Goal: Download file/media: Download file/media

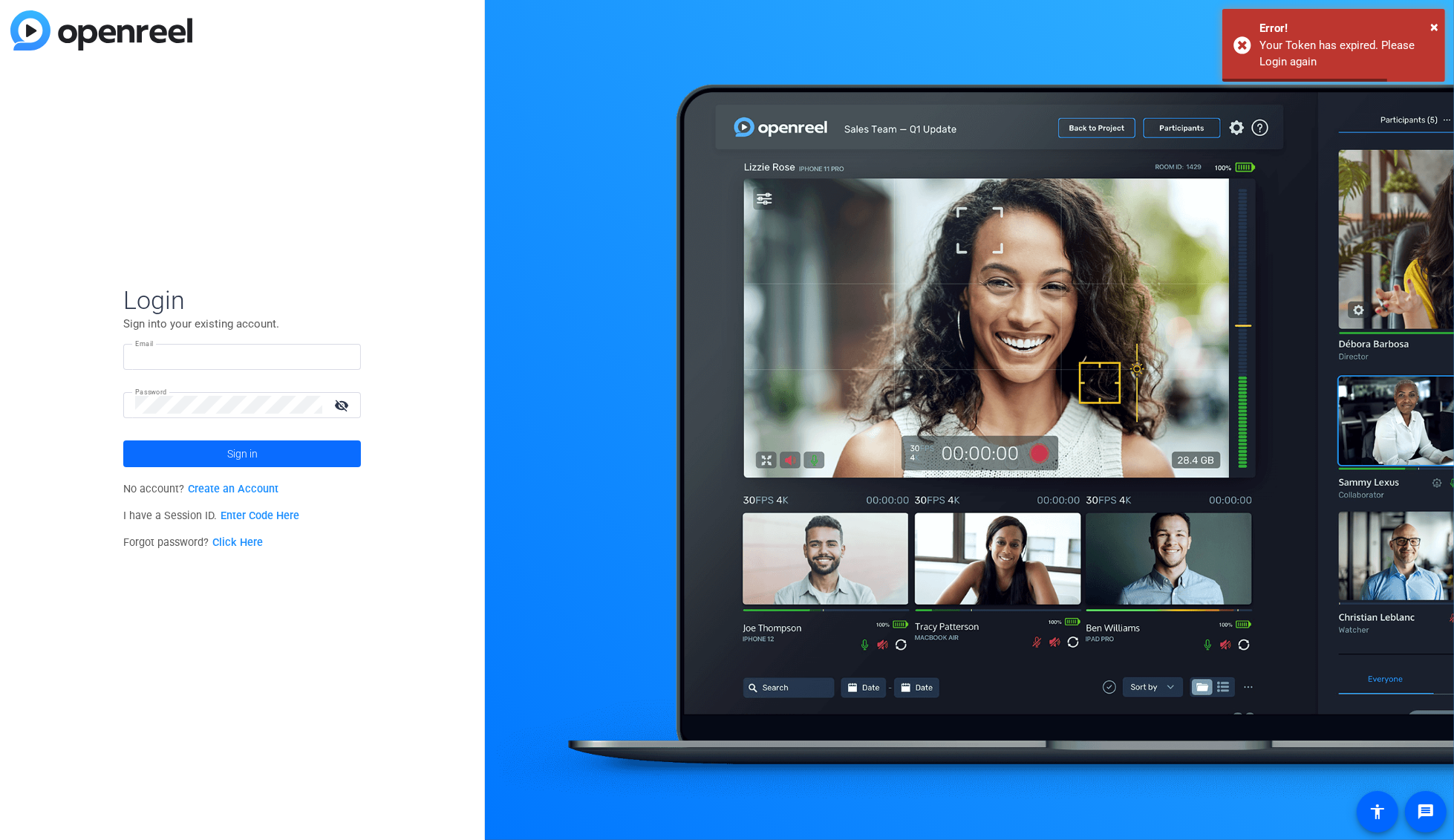
type input "[EMAIL_ADDRESS][DOMAIN_NAME]"
click at [266, 447] on span at bounding box center [242, 453] width 237 height 36
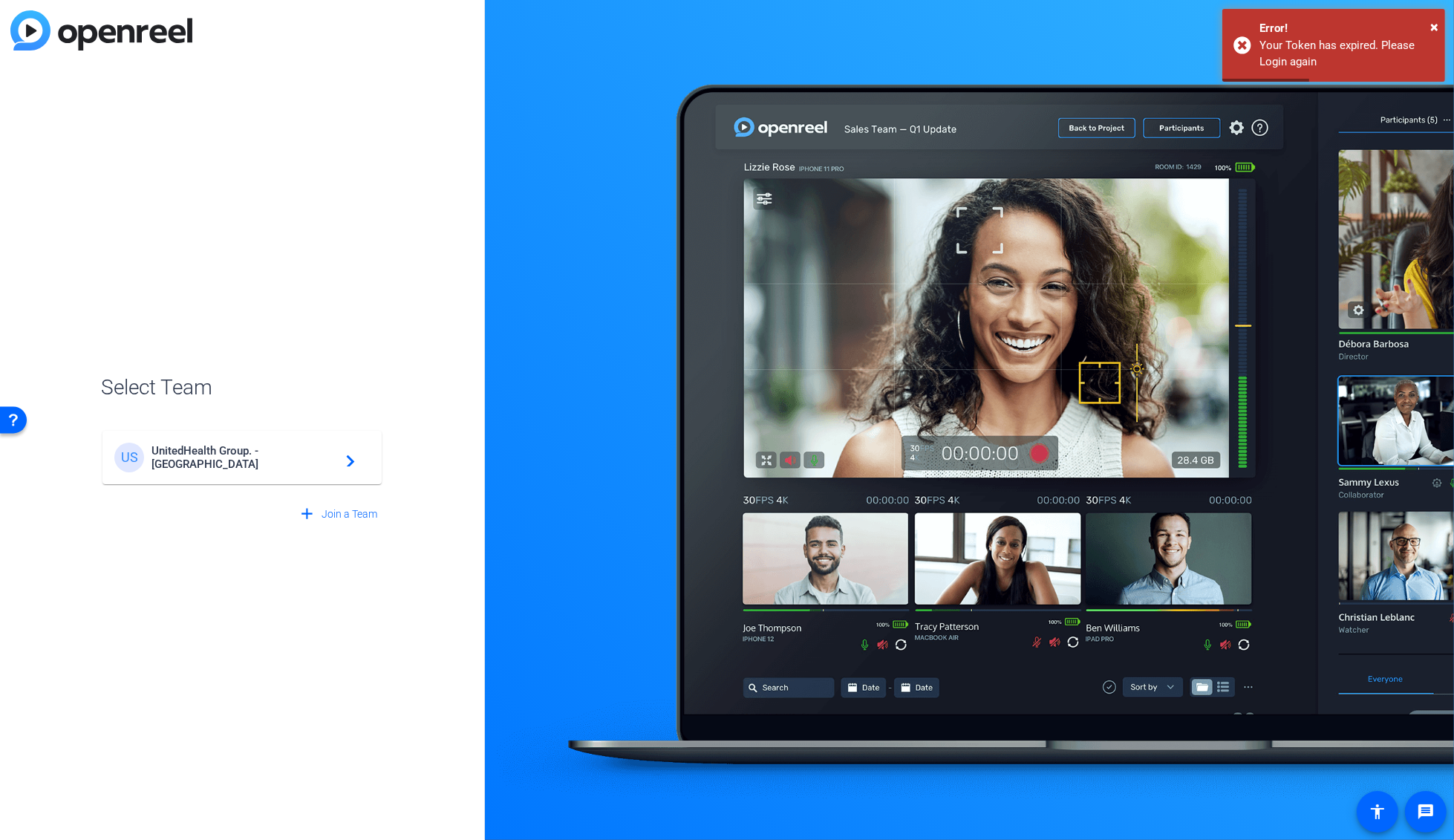
click at [255, 447] on div "US UnitedHealth Group. - Tilt Studios navigate_next" at bounding box center [242, 457] width 255 height 30
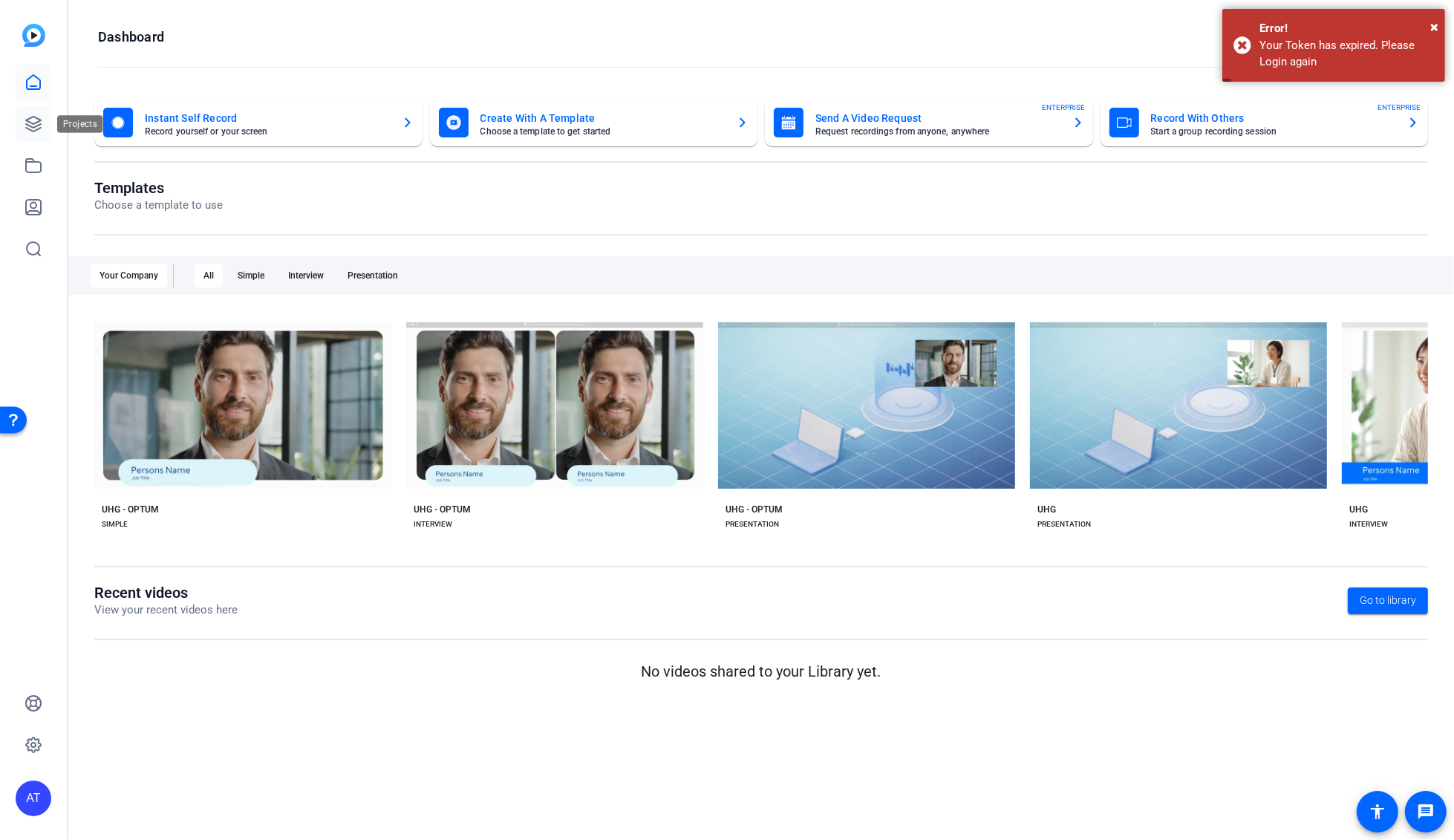
click at [30, 122] on icon at bounding box center [33, 123] width 15 height 15
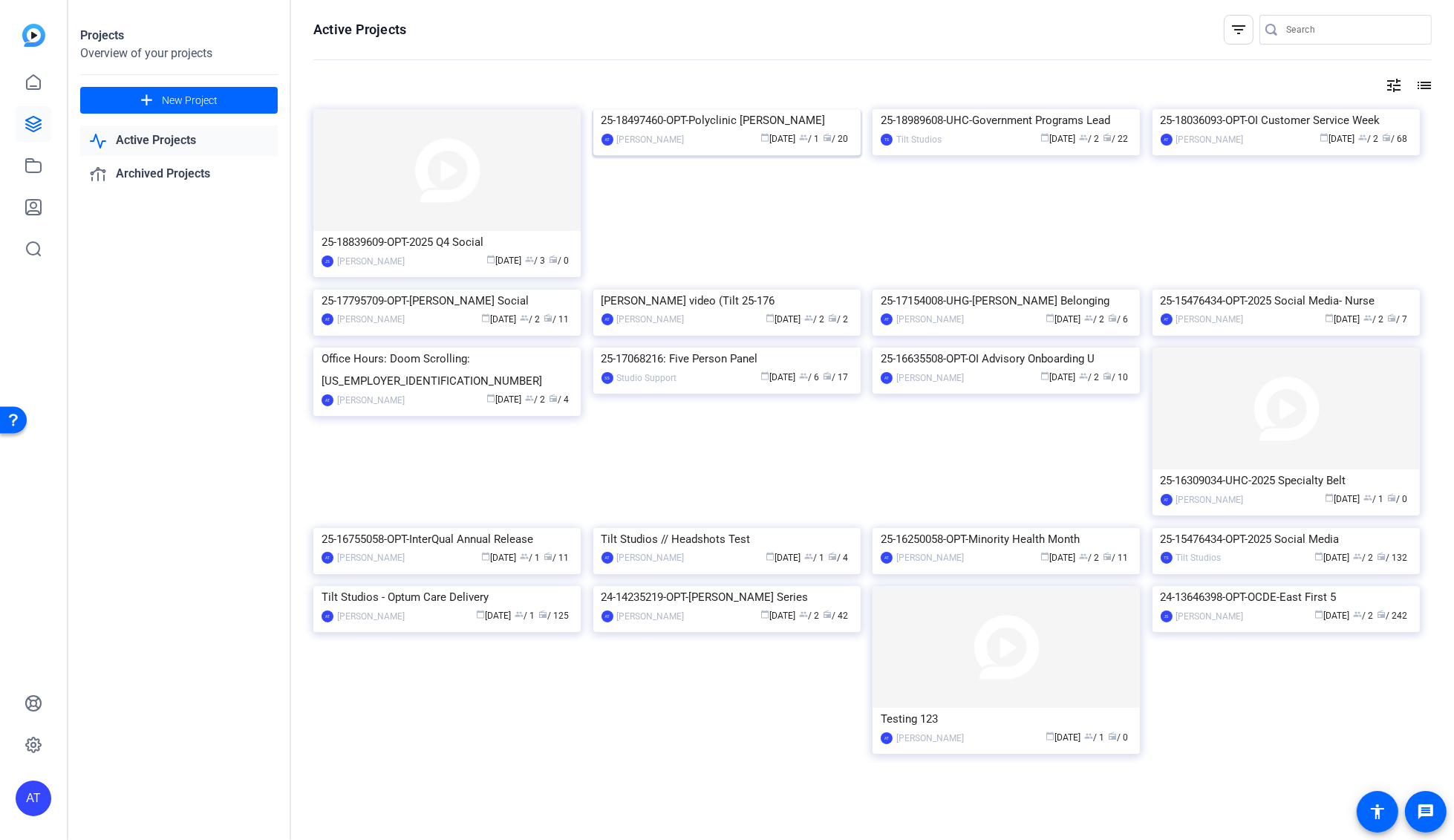
click at [718, 131] on div "25-18497460-OPT-Polyclinic [PERSON_NAME]" at bounding box center [727, 120] width 251 height 22
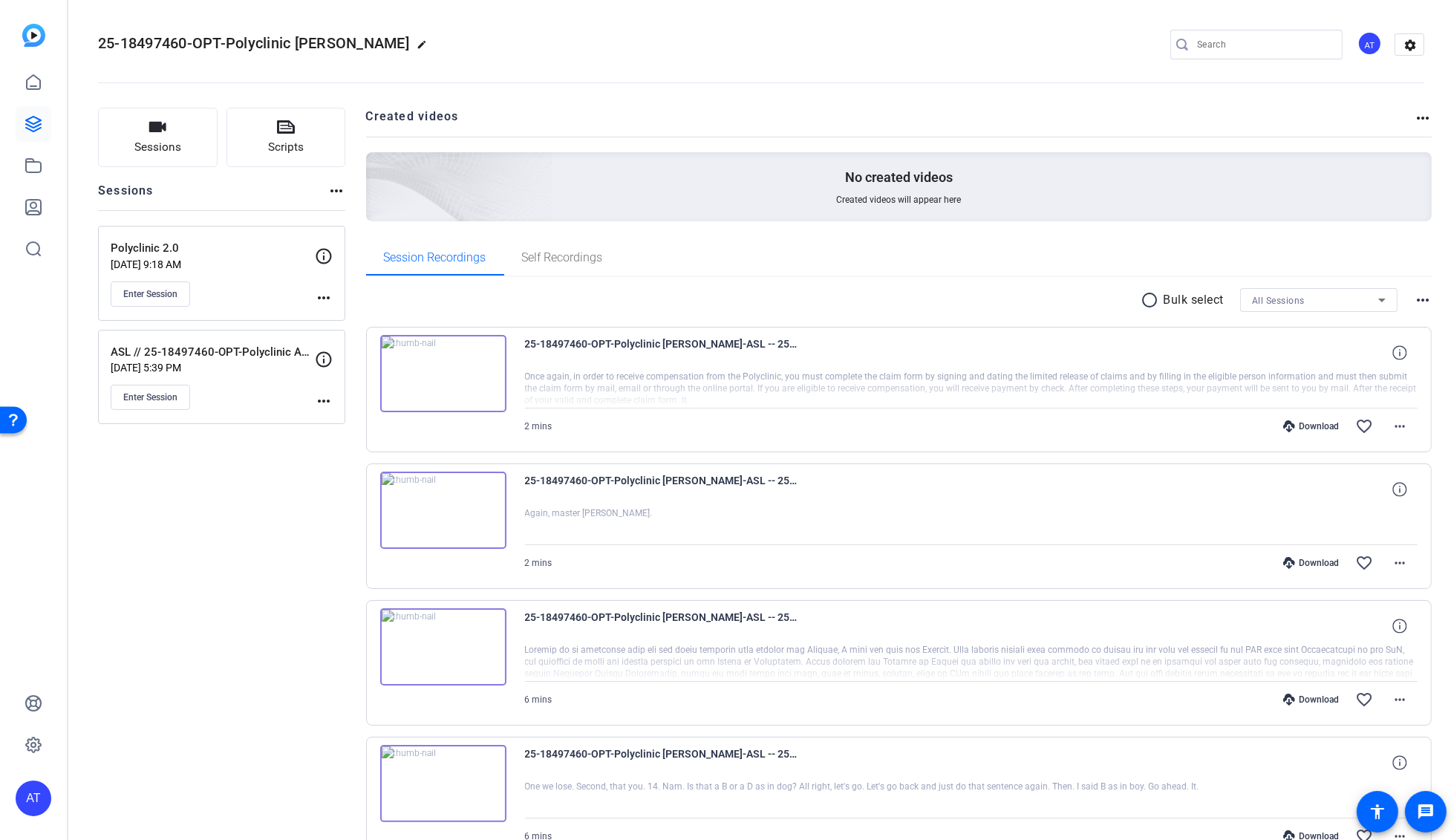
click at [1416, 301] on mat-icon "more_horiz" at bounding box center [1422, 300] width 18 height 18
click at [1141, 299] on div at bounding box center [727, 420] width 1454 height 840
click at [1141, 300] on mat-icon "radio_button_unchecked" at bounding box center [1152, 300] width 22 height 18
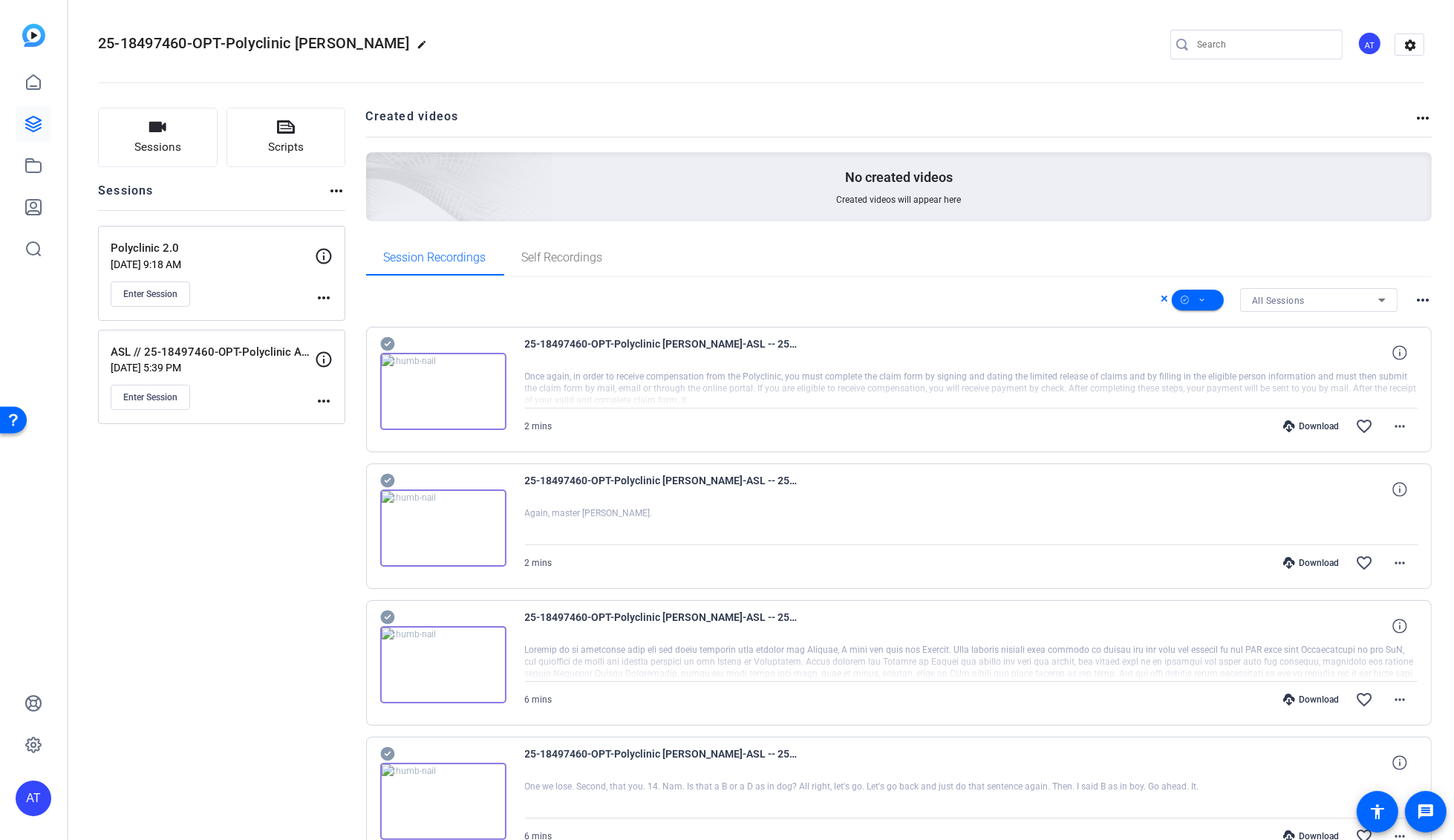
click at [1107, 300] on div "All Sessions more_horiz" at bounding box center [899, 300] width 1066 height 24
drag, startPoint x: 1081, startPoint y: 345, endPoint x: 1036, endPoint y: 345, distance: 45.0
click at [1036, 345] on div "25-18497460-OPT-Polyclinic [PERSON_NAME]-ASL -- 25-18497460-OPT-Polyclinic ADA …" at bounding box center [971, 353] width 893 height 36
click at [901, 304] on div "All Sessions more_horiz" at bounding box center [899, 300] width 1066 height 24
click at [1151, 297] on div "All Sessions more_horiz" at bounding box center [899, 300] width 1066 height 24
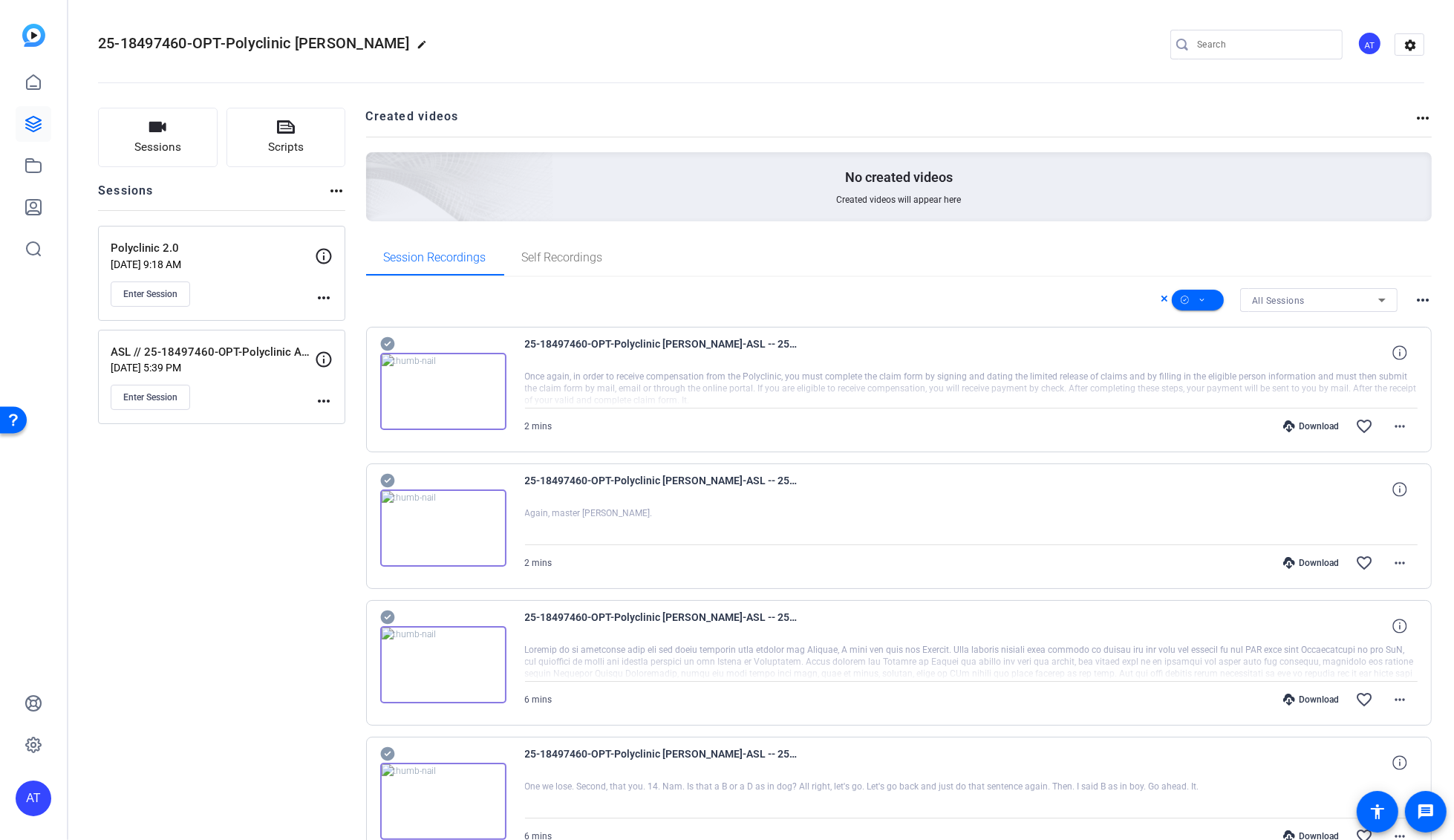
click at [1161, 297] on icon at bounding box center [1164, 298] width 8 height 18
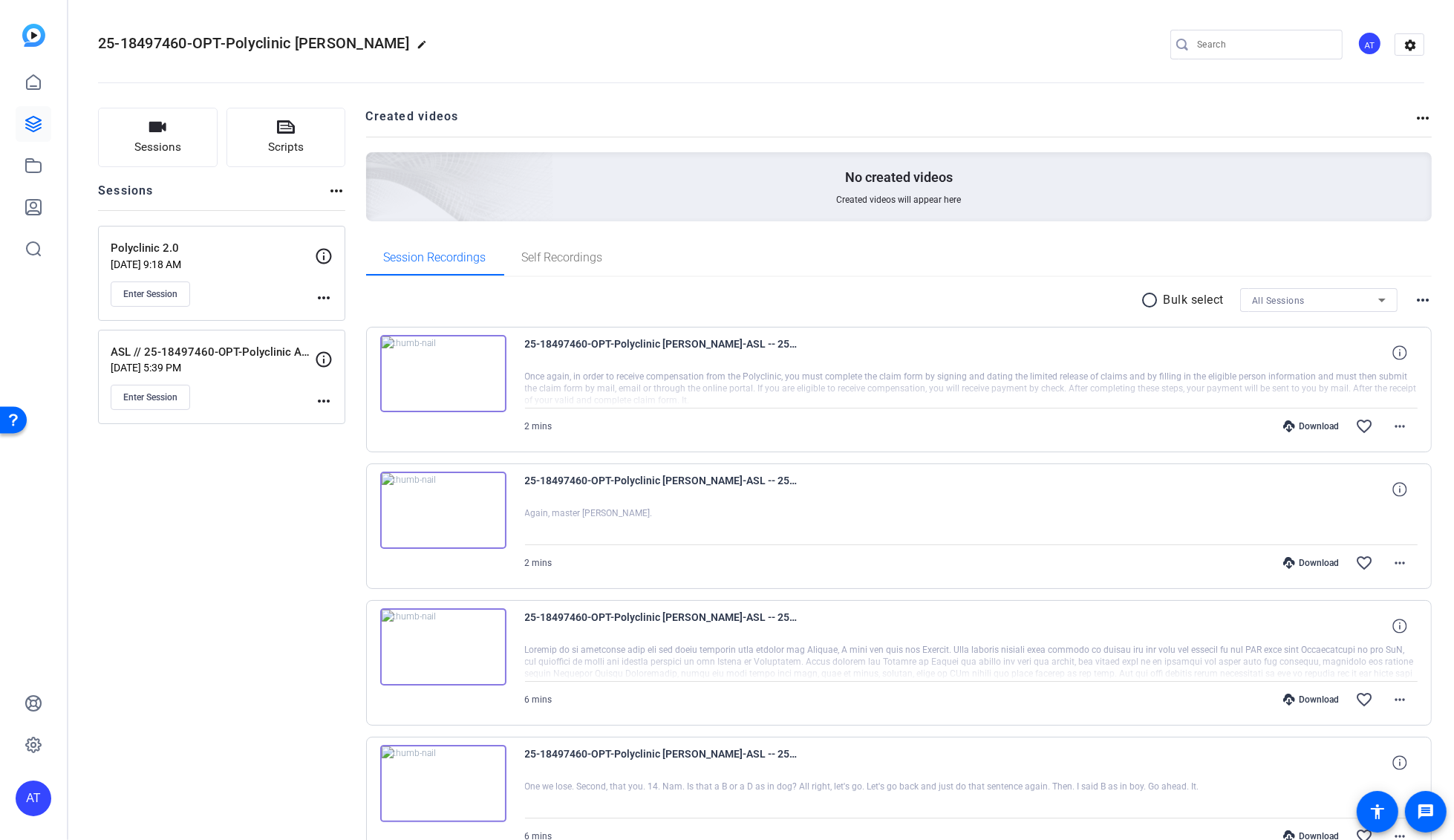
click at [1283, 420] on icon at bounding box center [1289, 426] width 12 height 12
click at [1308, 557] on div "Download" at bounding box center [1311, 563] width 70 height 12
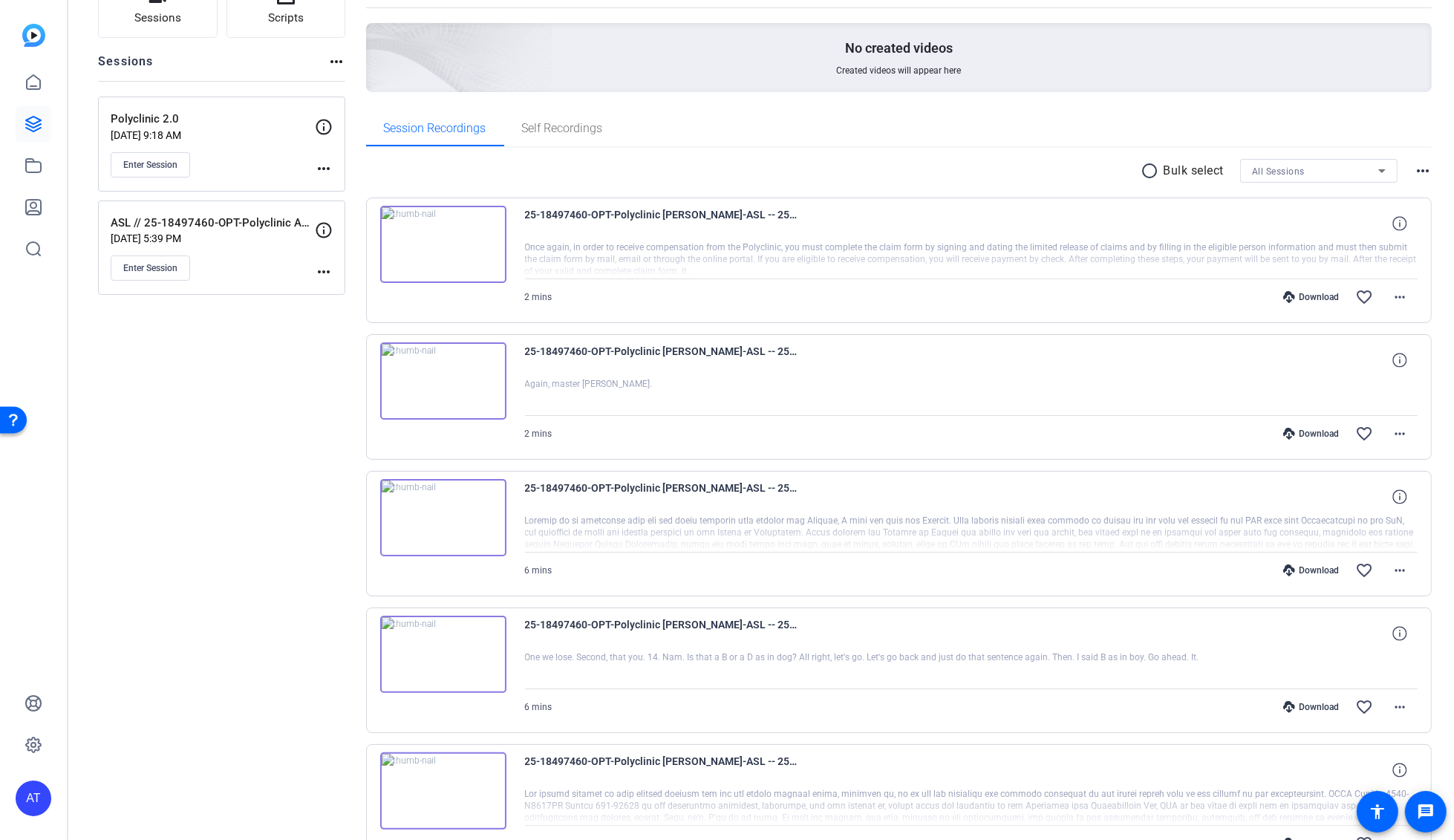
scroll to position [165, 0]
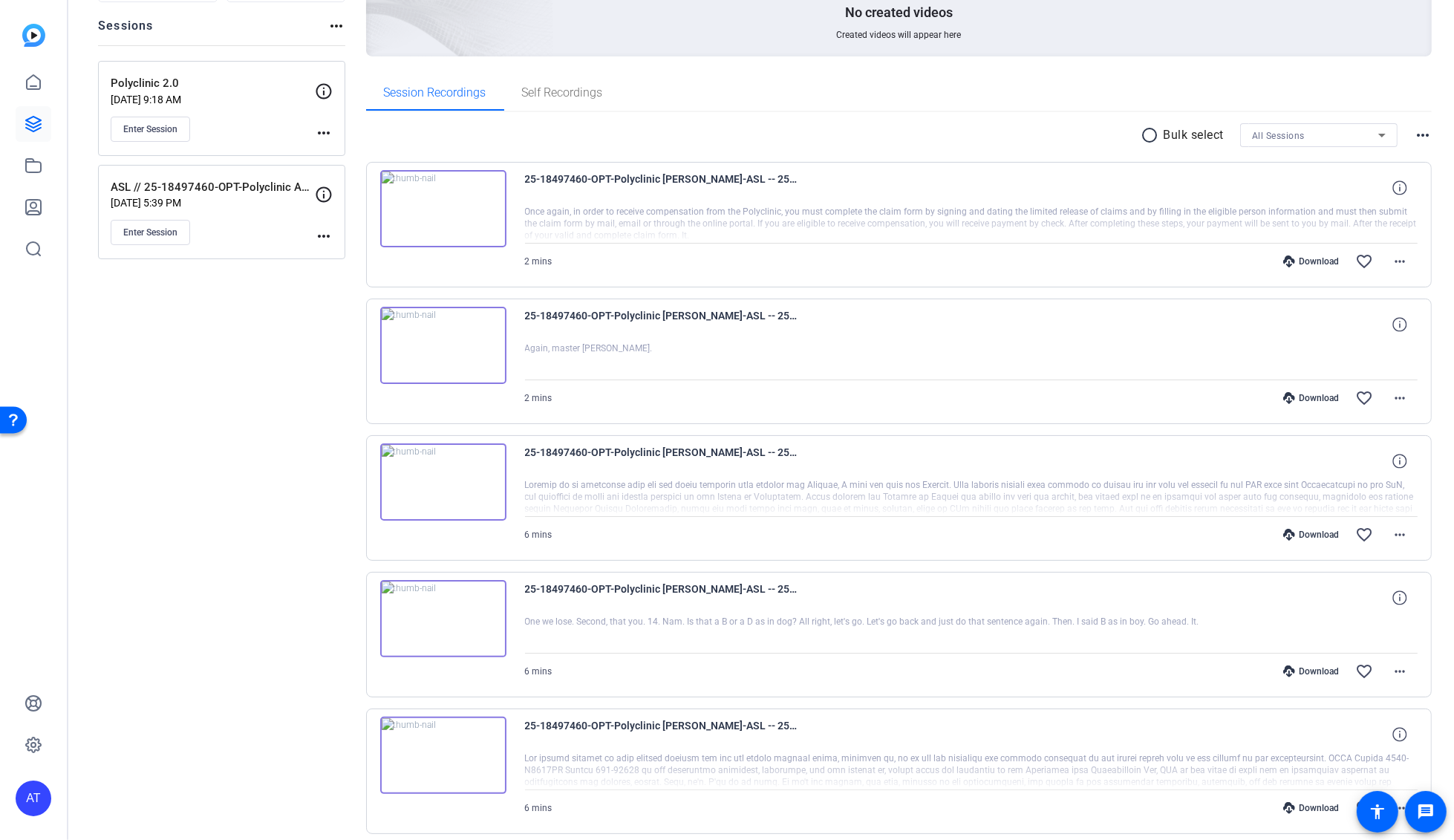
click at [1299, 536] on div "Download" at bounding box center [1311, 535] width 70 height 12
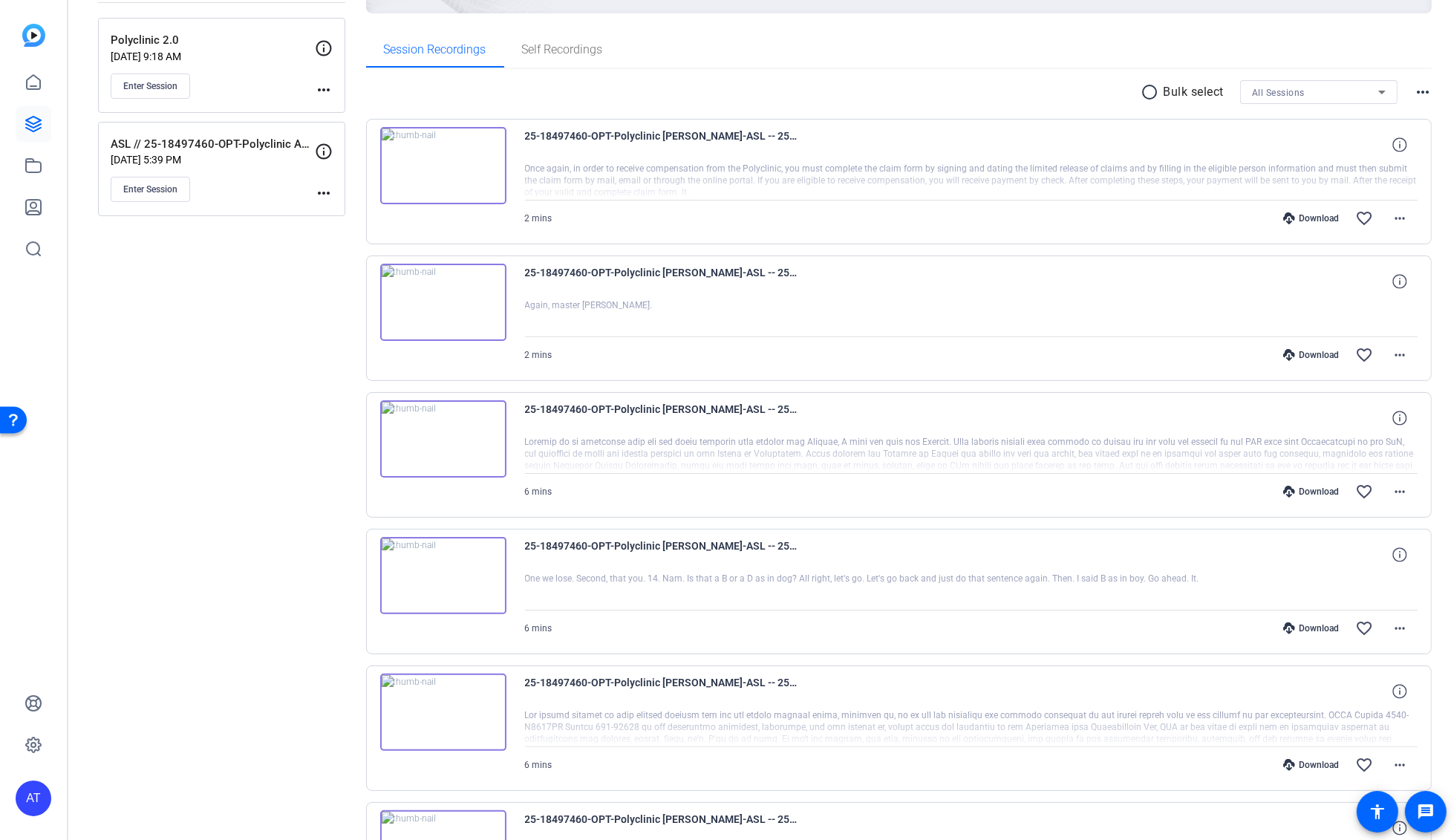
scroll to position [247, 0]
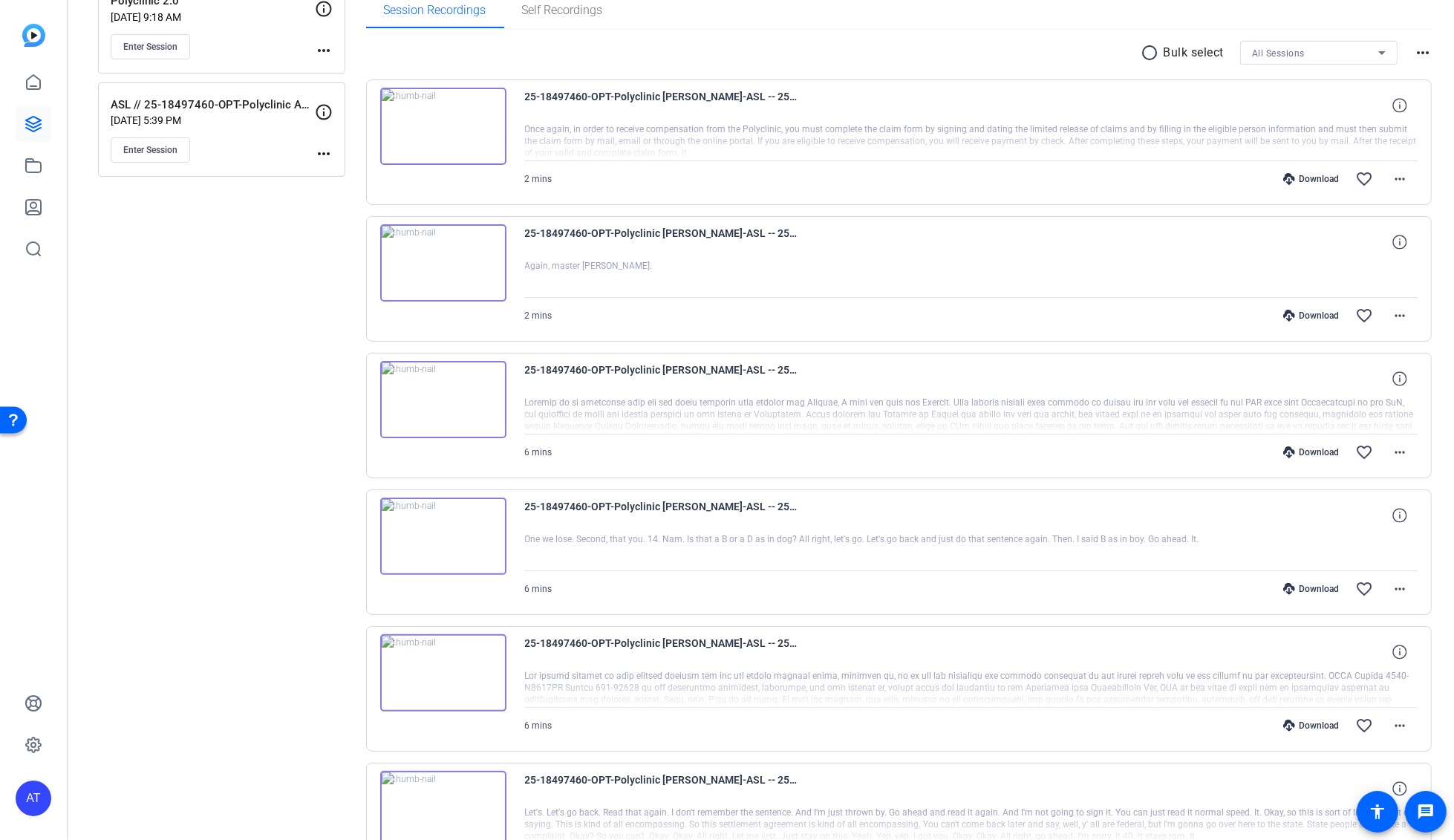
click at [1315, 585] on div "Download" at bounding box center [1311, 589] width 70 height 12
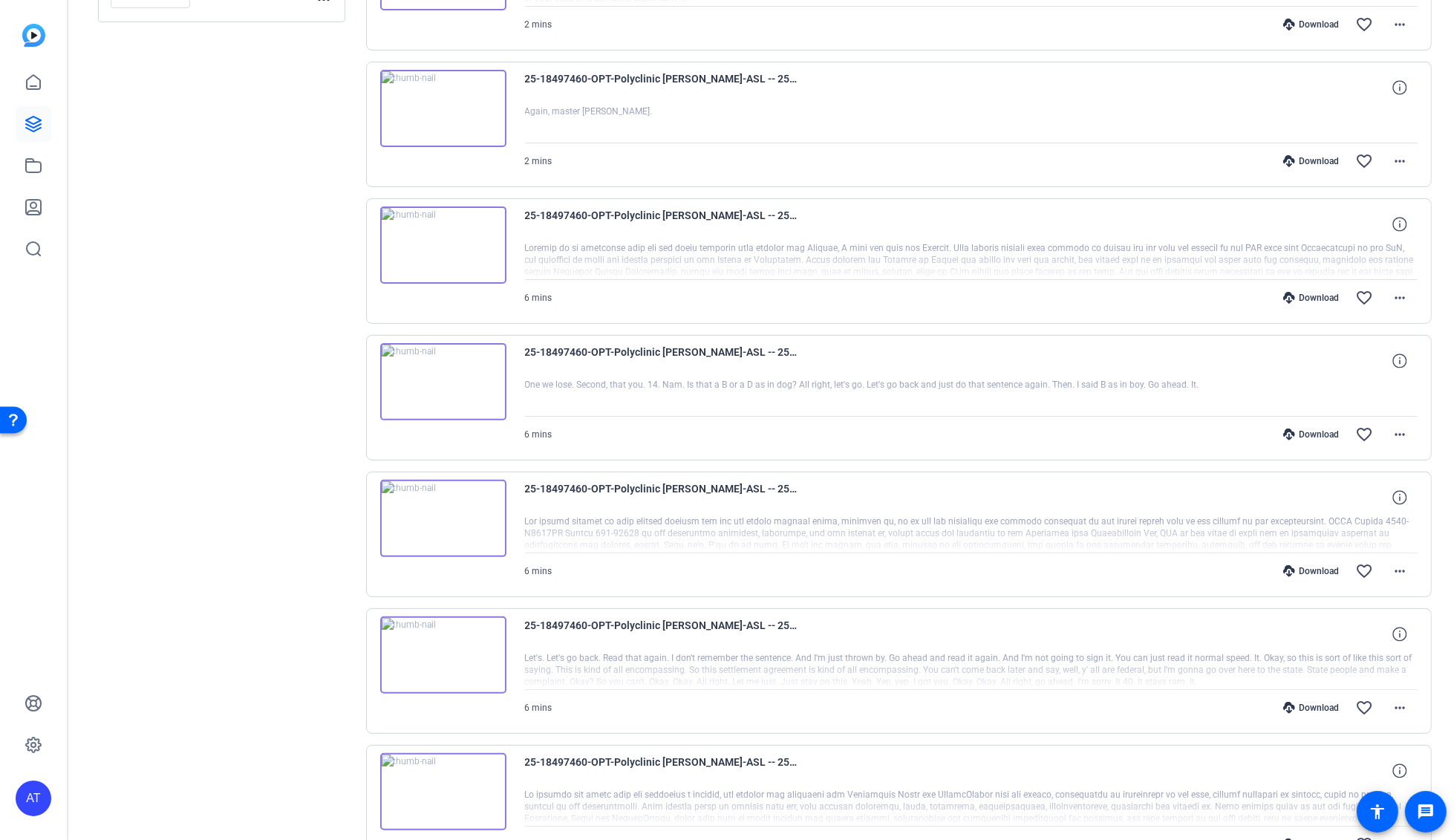
scroll to position [412, 0]
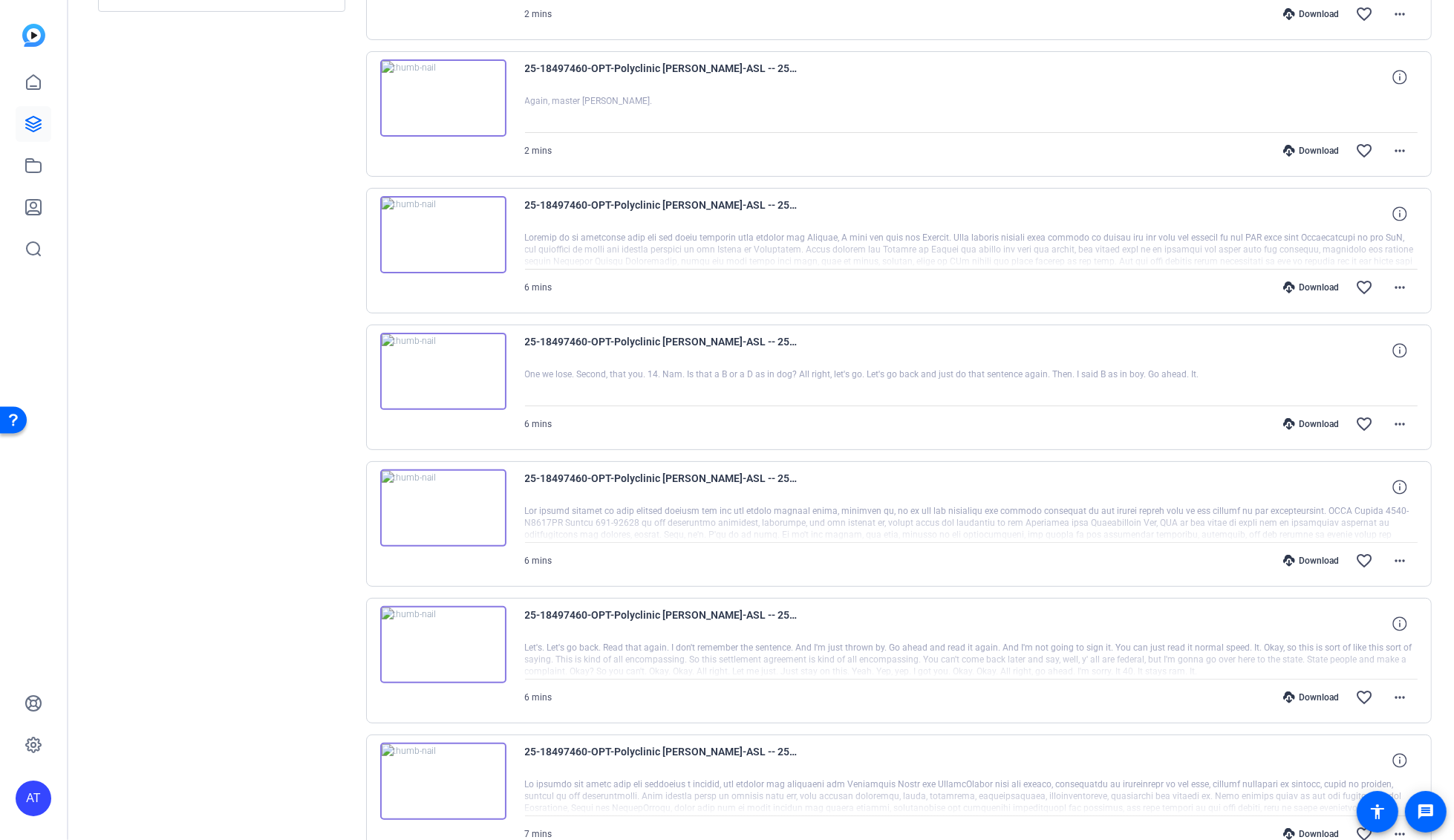
click at [1301, 555] on div "Download" at bounding box center [1311, 561] width 70 height 12
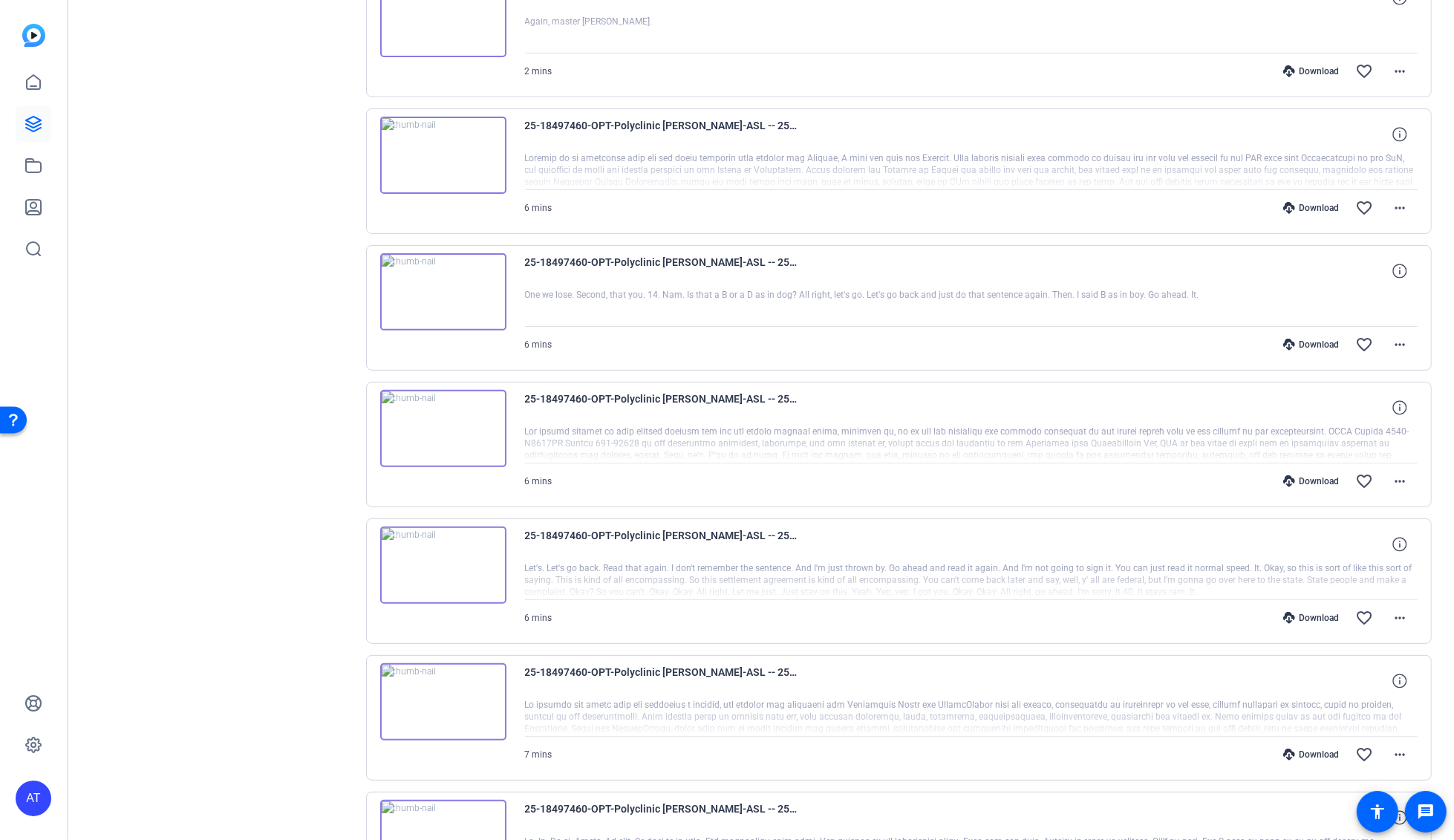
scroll to position [495, 0]
click at [1312, 612] on div "Download" at bounding box center [1311, 615] width 70 height 12
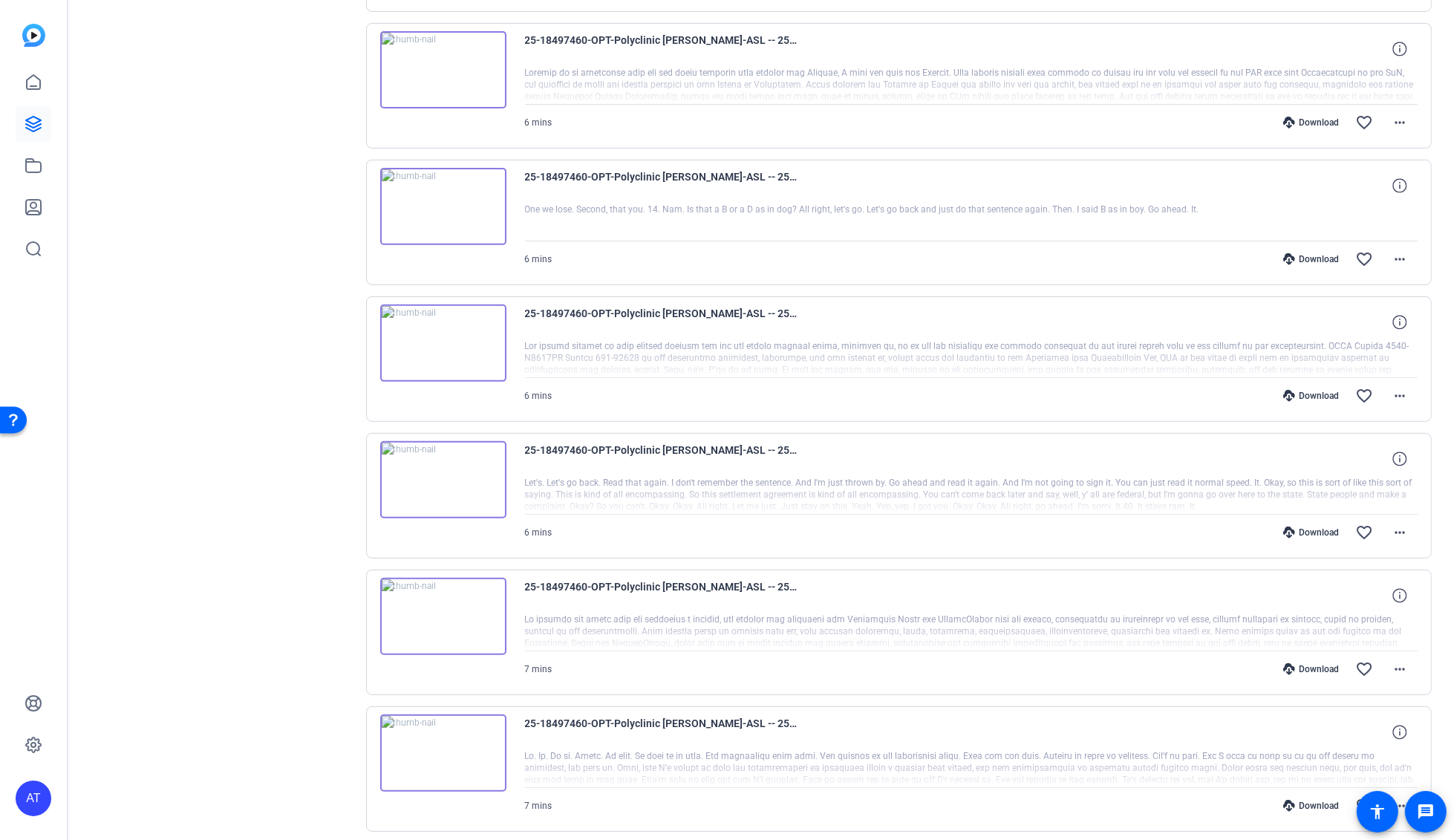
scroll to position [659, 0]
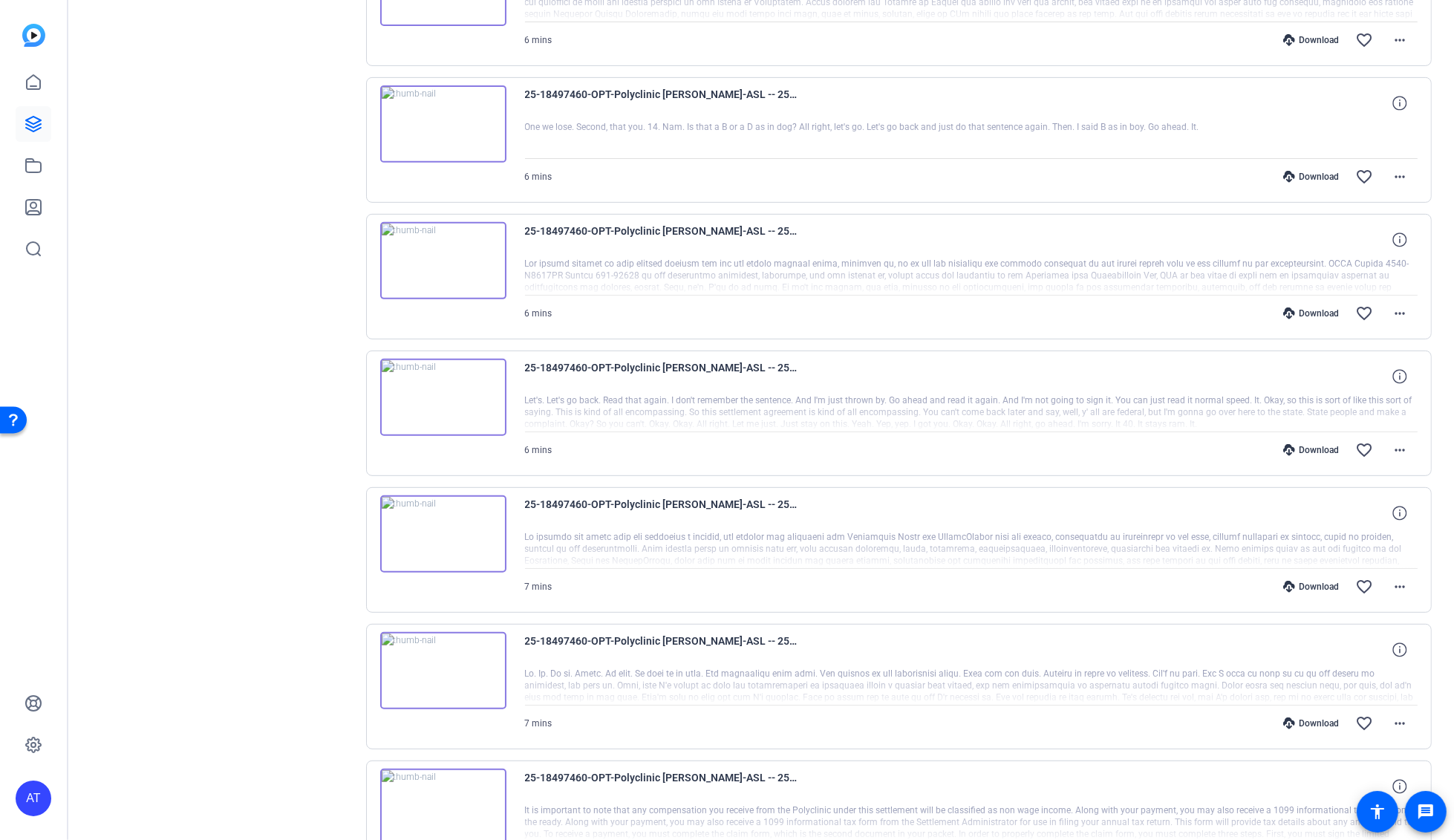
click at [1307, 580] on div "Download" at bounding box center [1311, 586] width 70 height 12
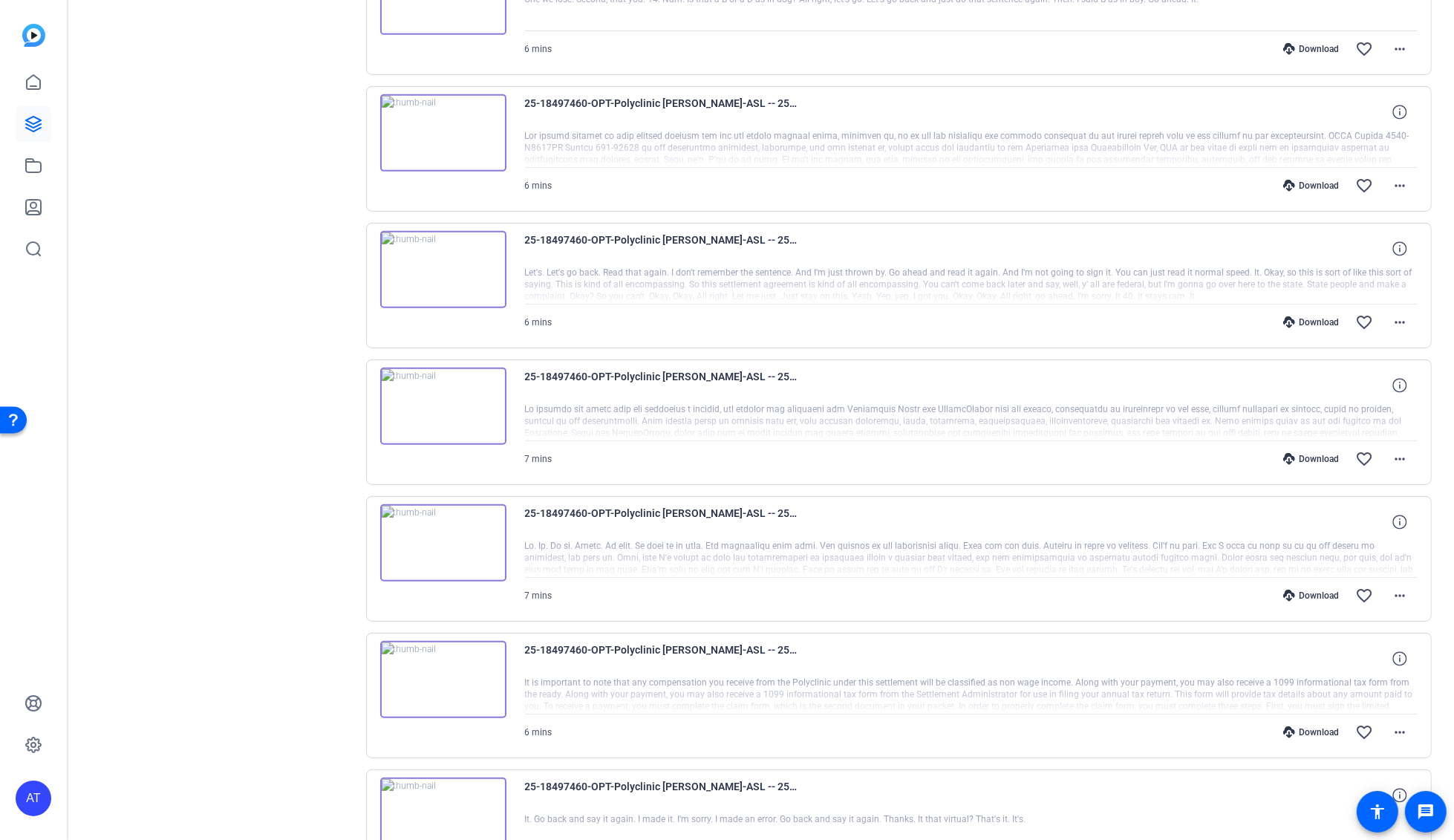
scroll to position [825, 0]
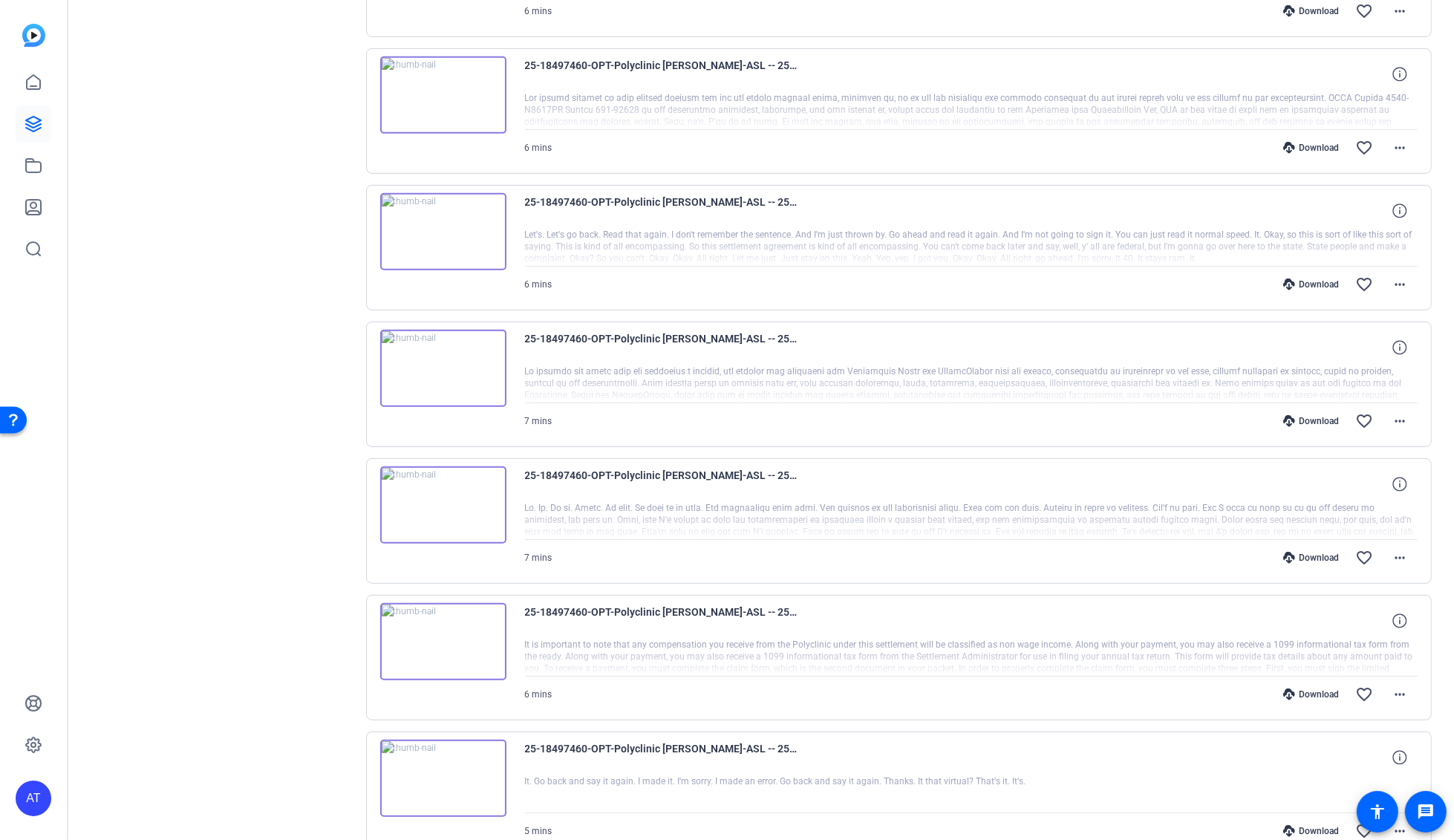
click at [1307, 560] on div "Download" at bounding box center [1311, 558] width 70 height 12
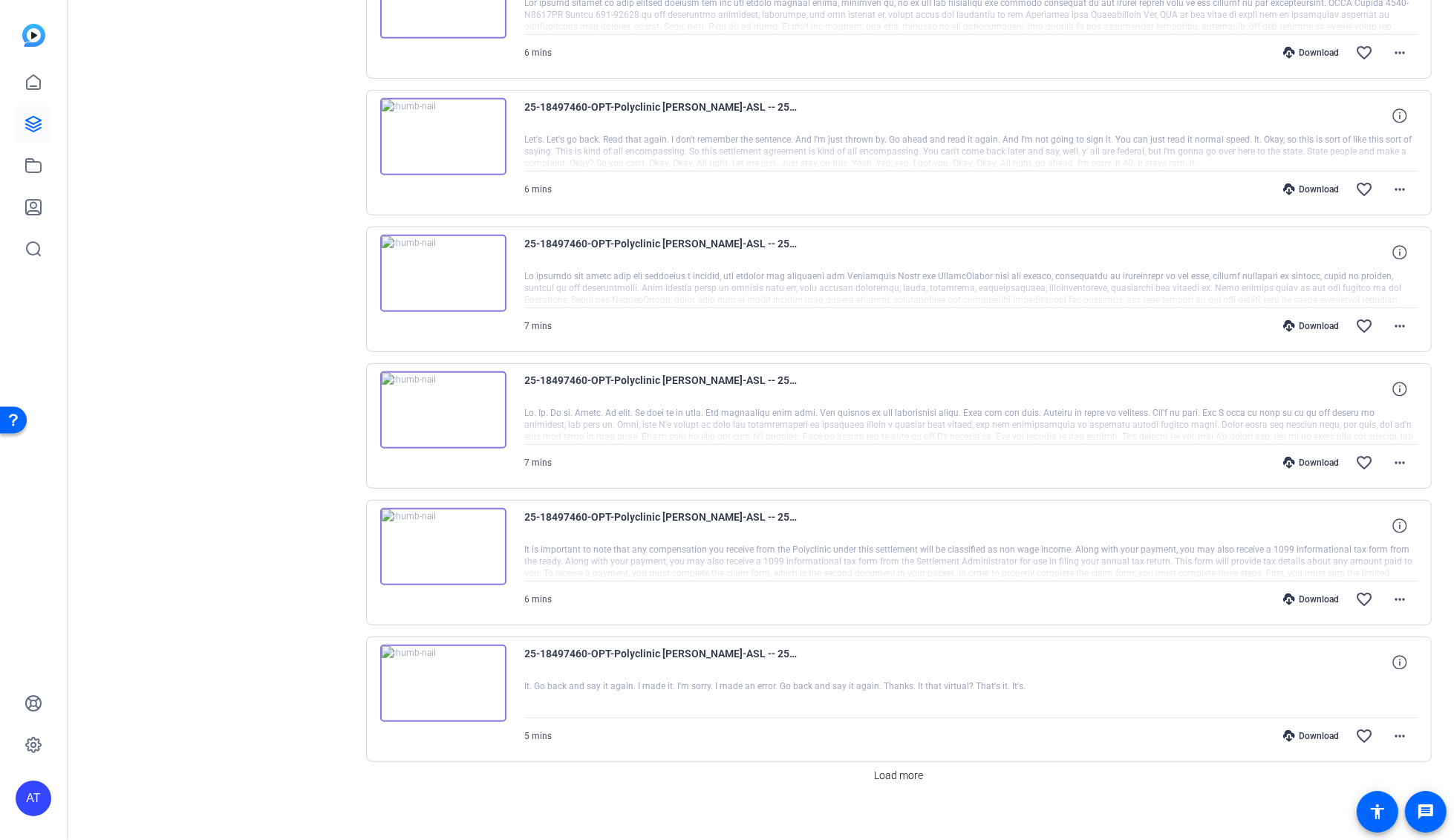
scroll to position [933, 0]
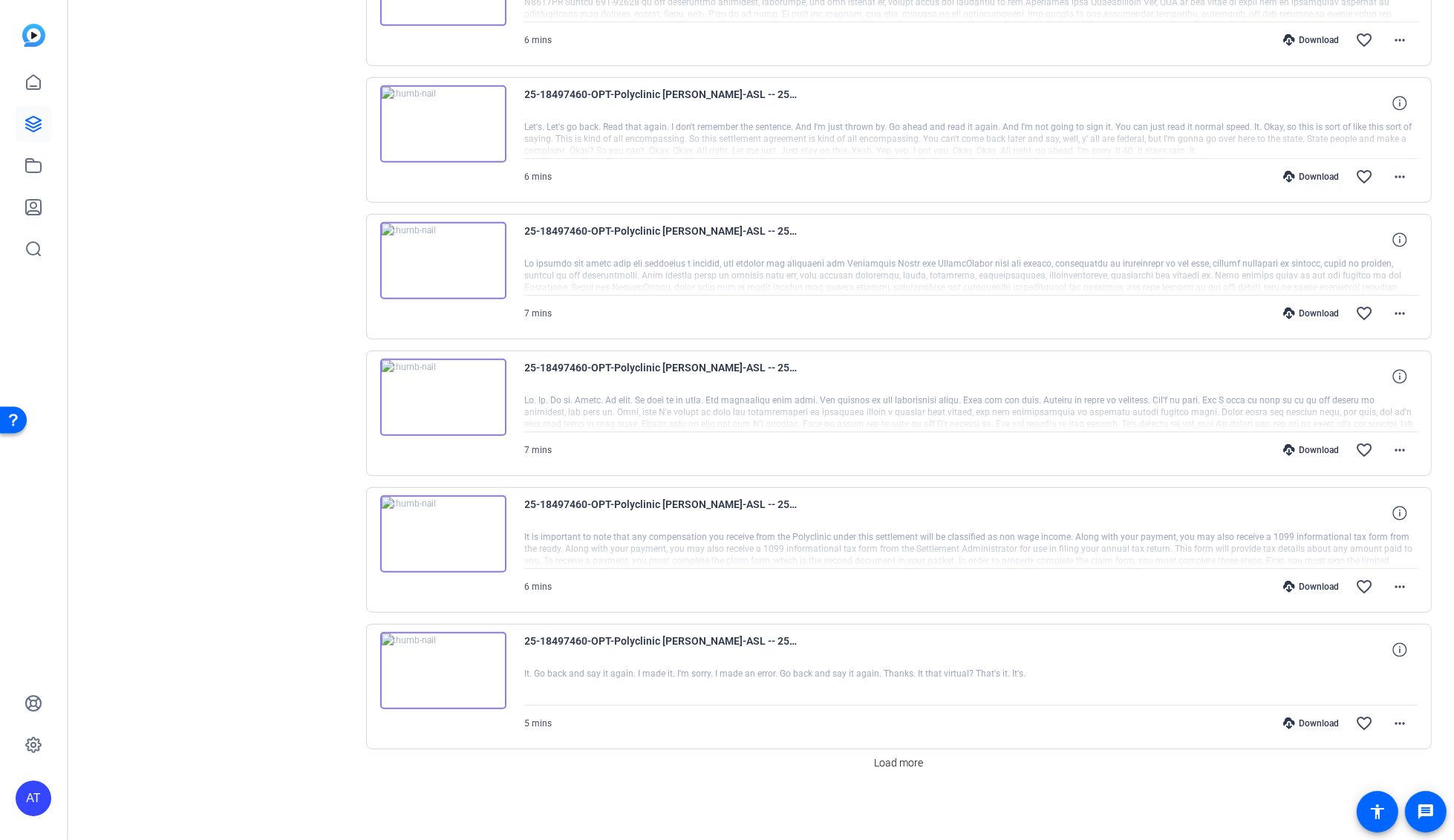
click at [1310, 580] on div "Download" at bounding box center [1311, 586] width 70 height 12
click at [909, 756] on span "Load more" at bounding box center [898, 763] width 49 height 15
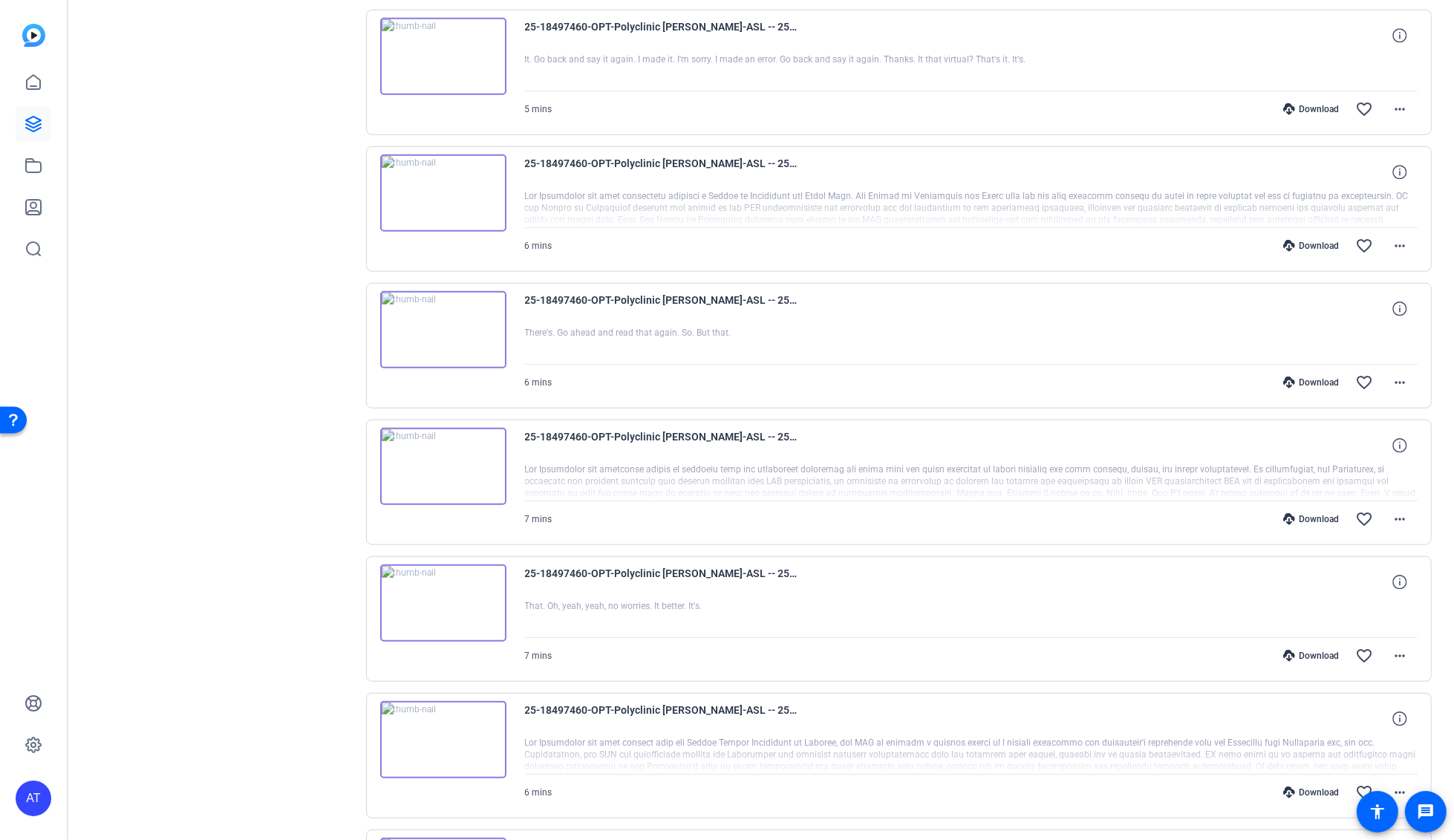
scroll to position [1509, 0]
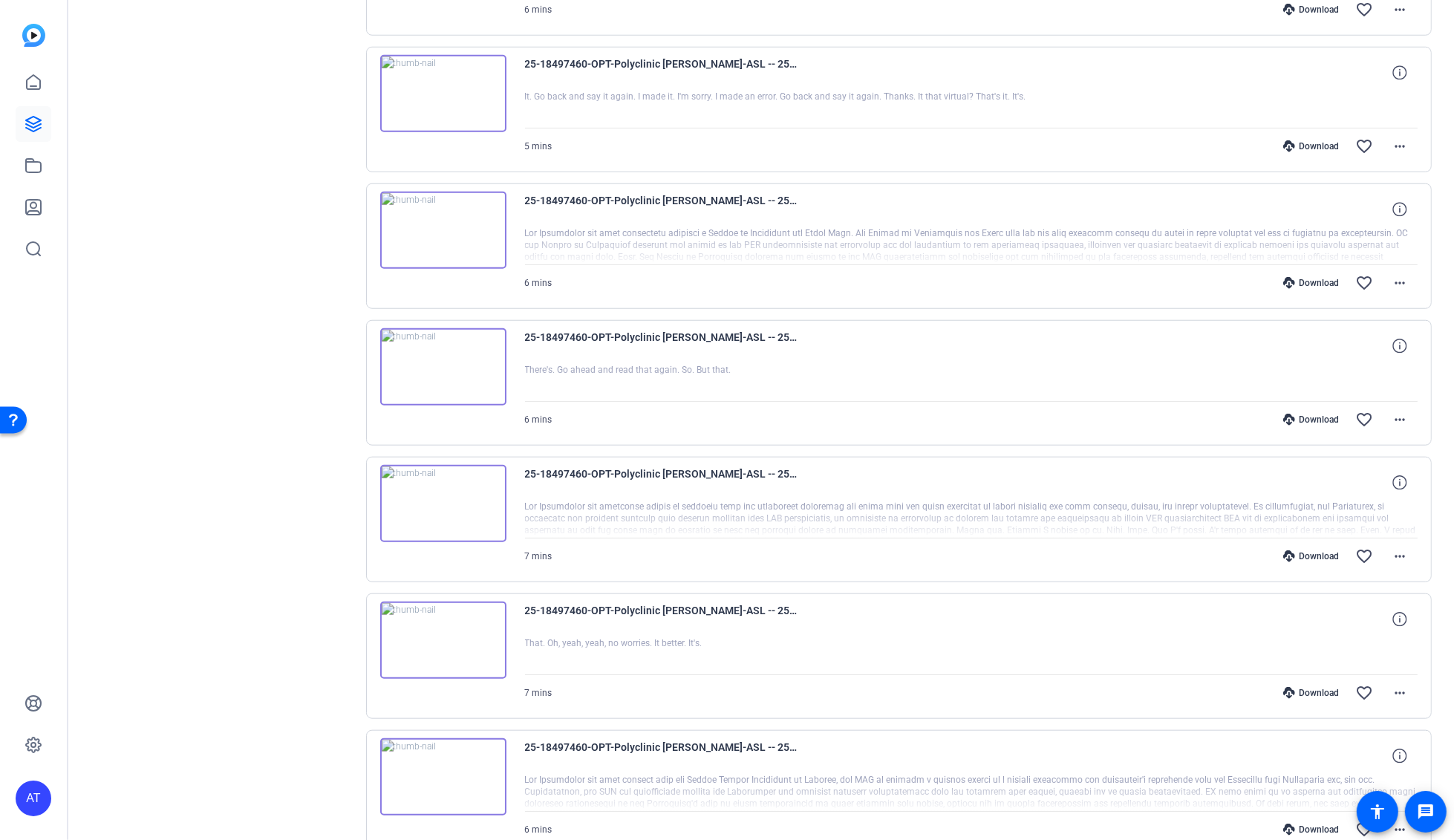
click at [1297, 141] on div "Download" at bounding box center [1311, 147] width 70 height 12
click at [1302, 277] on div "Download" at bounding box center [1311, 283] width 70 height 12
click at [1300, 413] on div "Download" at bounding box center [1311, 419] width 70 height 12
click at [1305, 550] on div "Download" at bounding box center [1311, 556] width 70 height 12
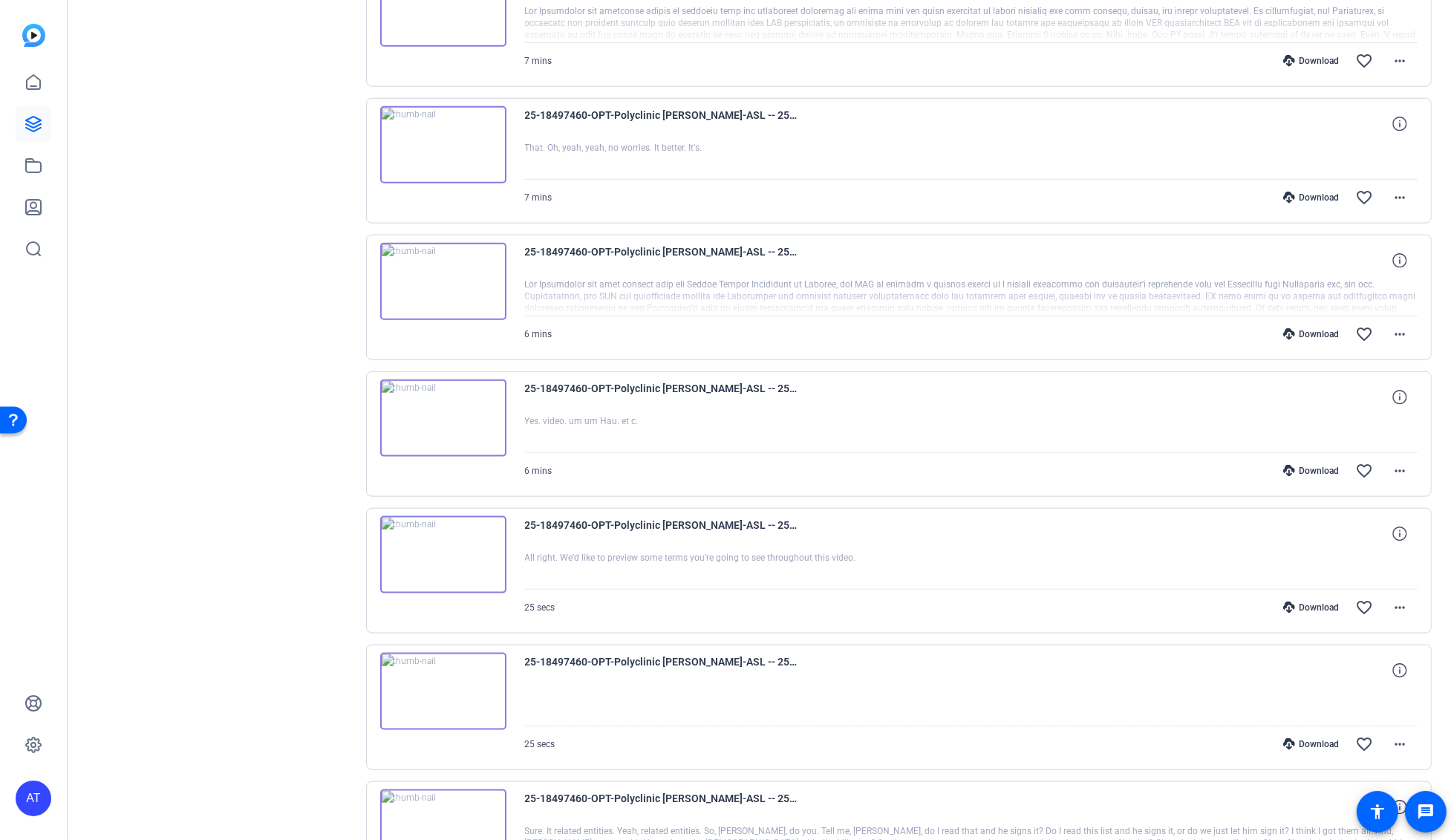
scroll to position [2087, 0]
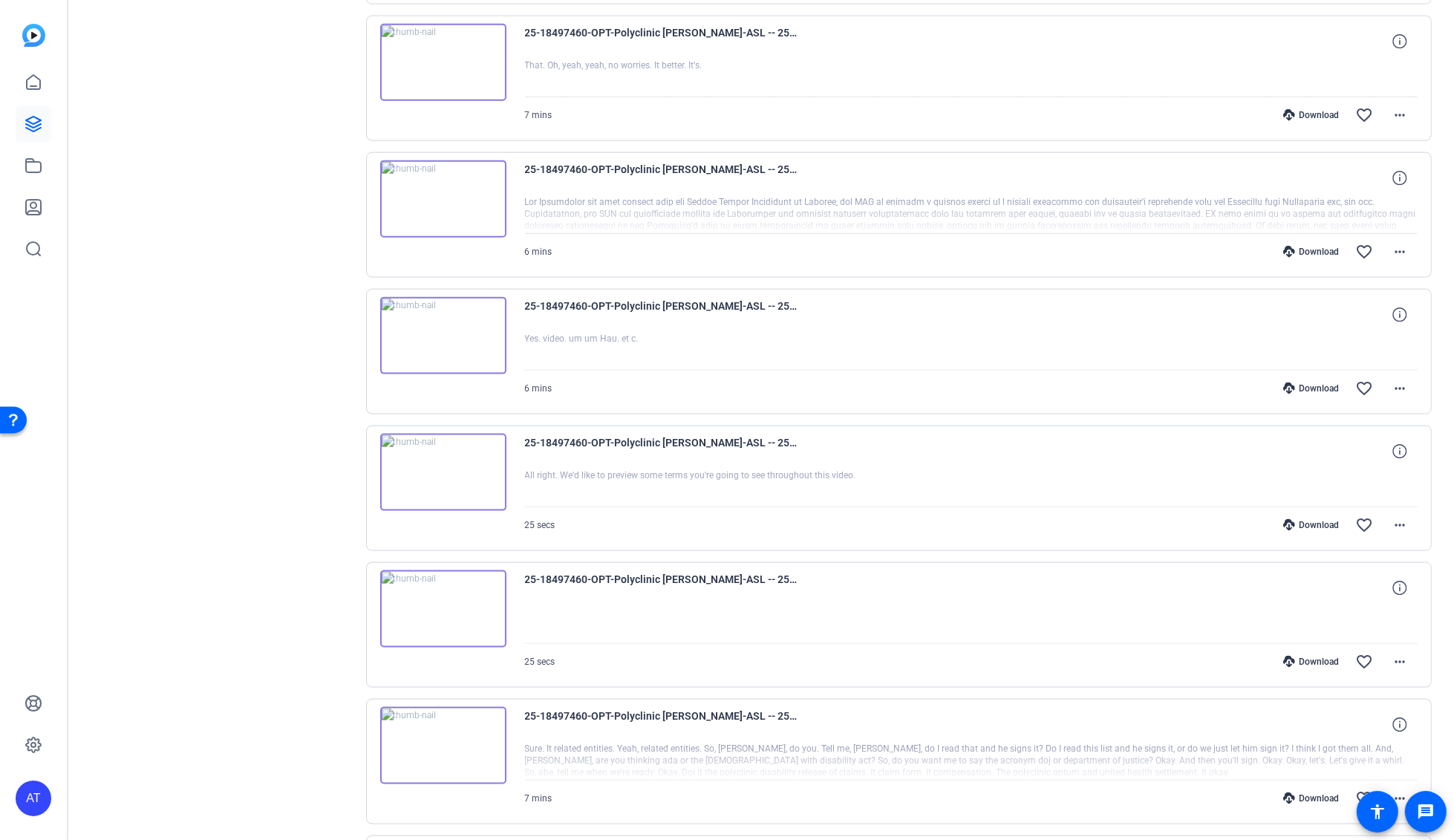
click at [1305, 110] on div "Download" at bounding box center [1311, 115] width 70 height 12
click at [1301, 246] on div "Download" at bounding box center [1311, 252] width 70 height 12
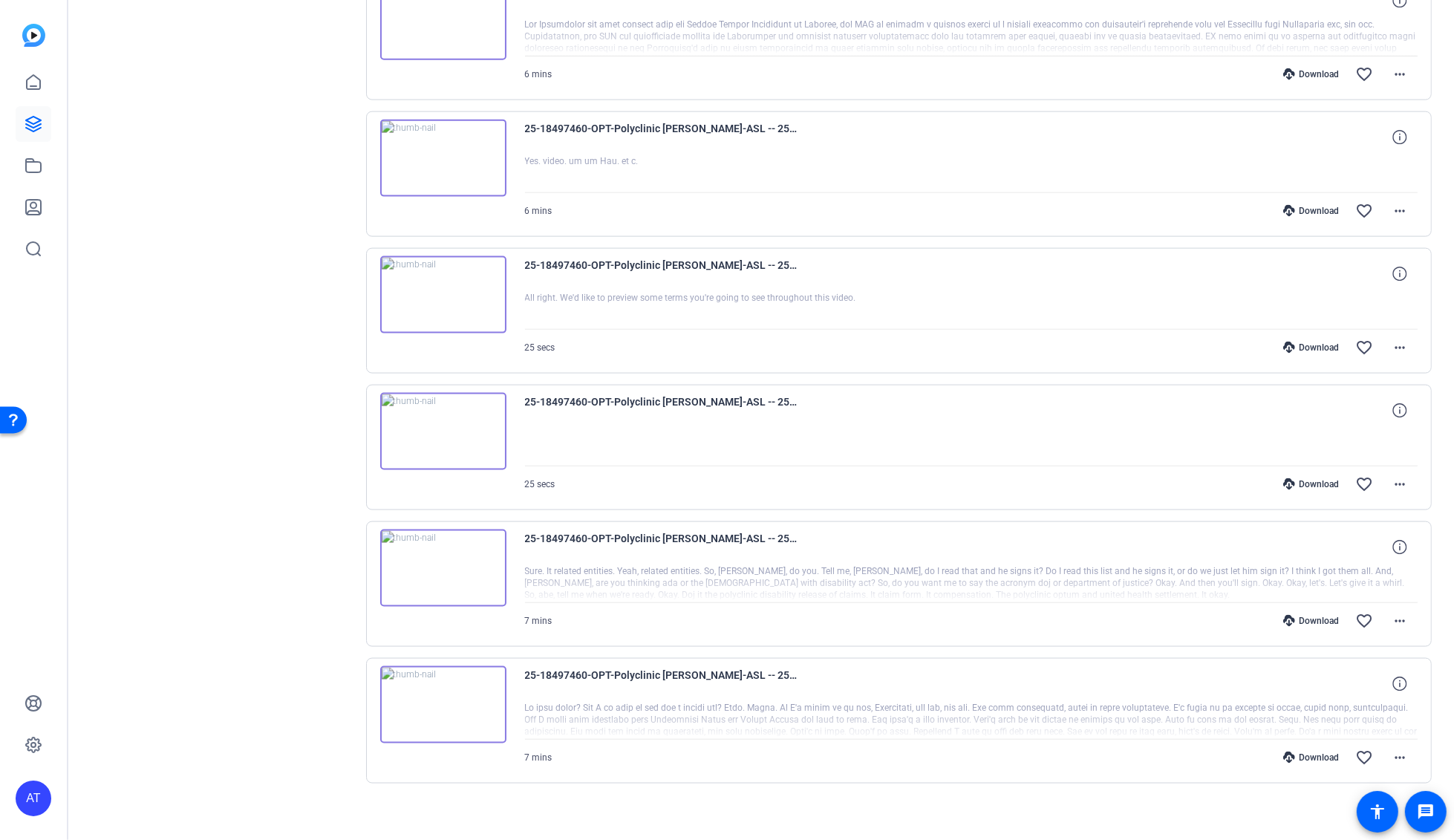
scroll to position [2269, 0]
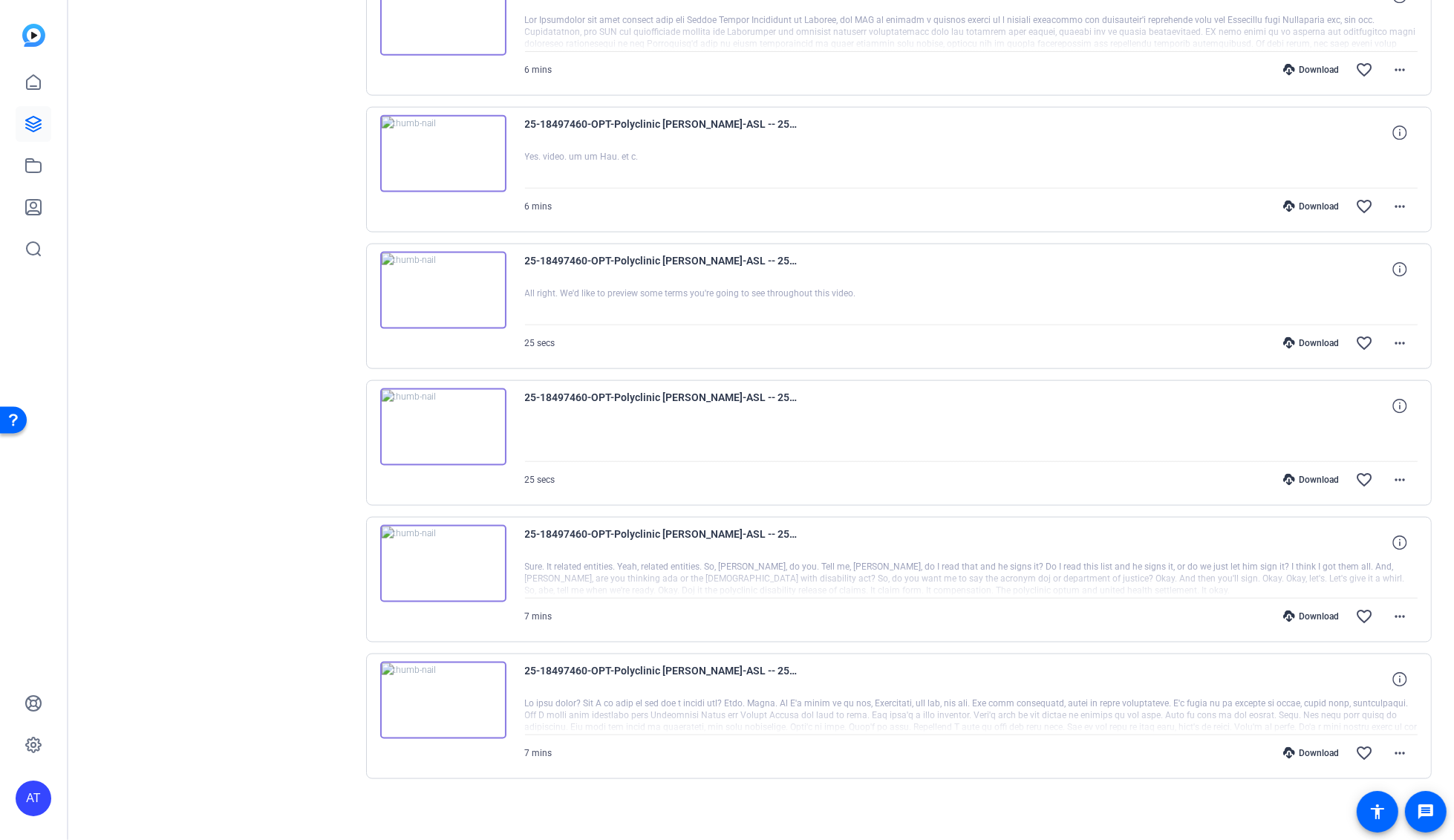
click at [1301, 203] on div "Download" at bounding box center [1311, 207] width 70 height 12
click at [1308, 337] on div "Download" at bounding box center [1311, 343] width 70 height 12
click at [1301, 475] on div "Download" at bounding box center [1311, 480] width 70 height 12
click at [1310, 613] on div "Download" at bounding box center [1311, 616] width 70 height 12
click at [1303, 747] on div "Download" at bounding box center [1311, 753] width 70 height 12
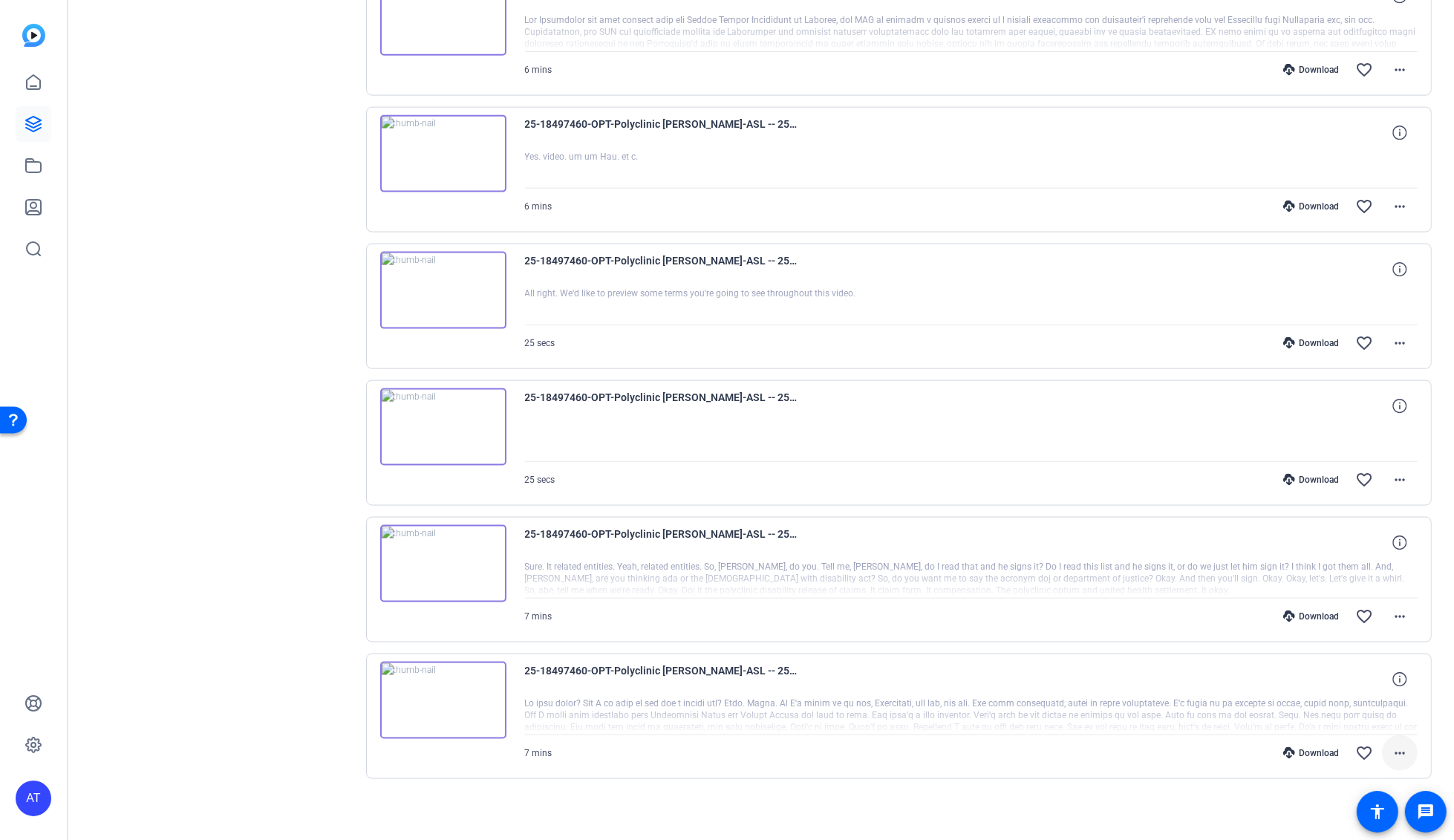
click at [1396, 744] on mat-icon "more_horiz" at bounding box center [1399, 753] width 18 height 18
click at [1349, 603] on span "Download MP4" at bounding box center [1353, 605] width 89 height 18
click at [1396, 614] on mat-icon "more_horiz" at bounding box center [1399, 615] width 18 height 18
click at [1364, 679] on span "Download MP4" at bounding box center [1353, 679] width 89 height 18
click at [1392, 476] on mat-icon "more_horiz" at bounding box center [1399, 479] width 18 height 18
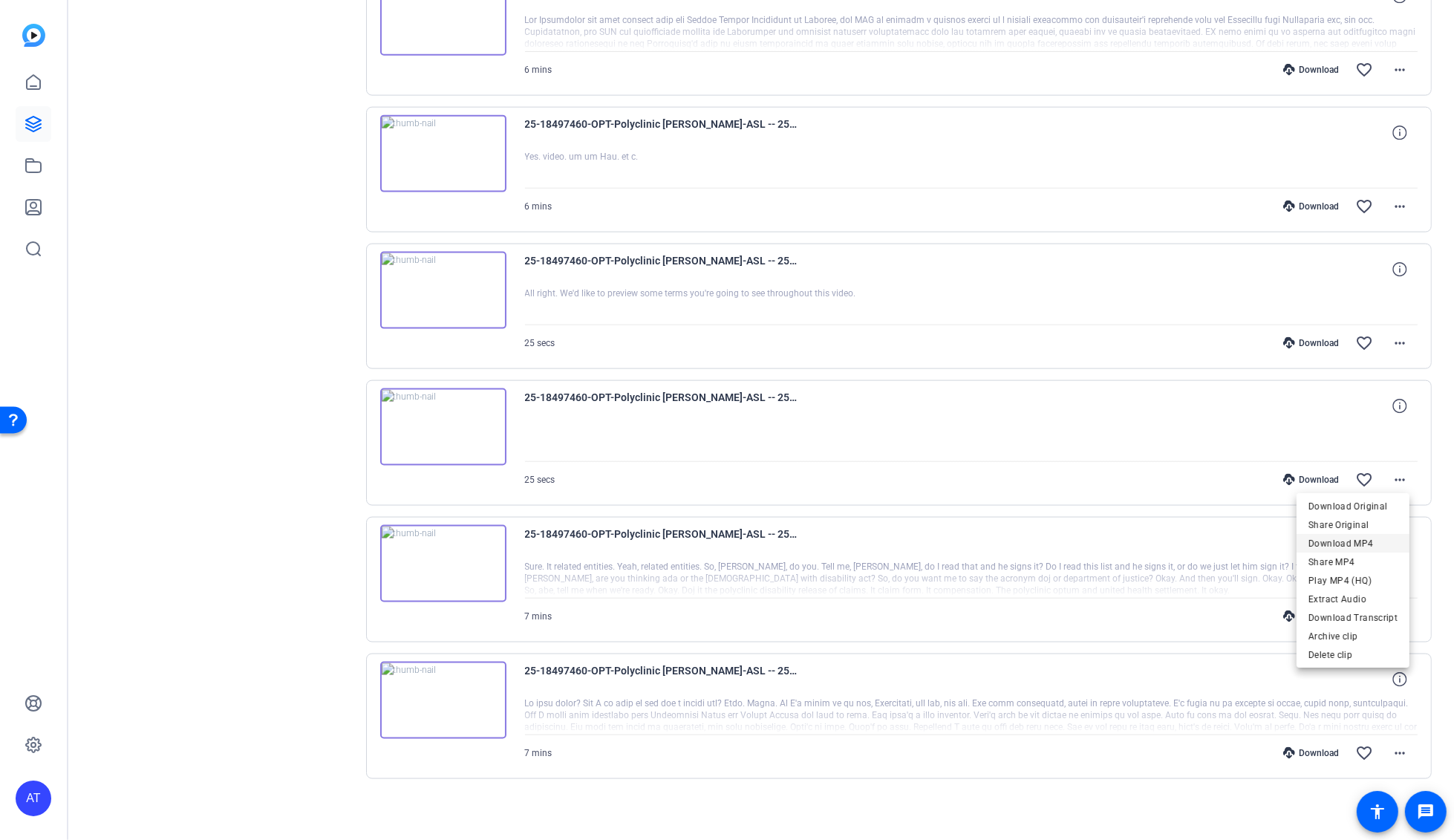
click at [1365, 540] on span "Download MP4" at bounding box center [1353, 543] width 89 height 18
click at [1397, 337] on mat-icon "more_horiz" at bounding box center [1399, 343] width 18 height 18
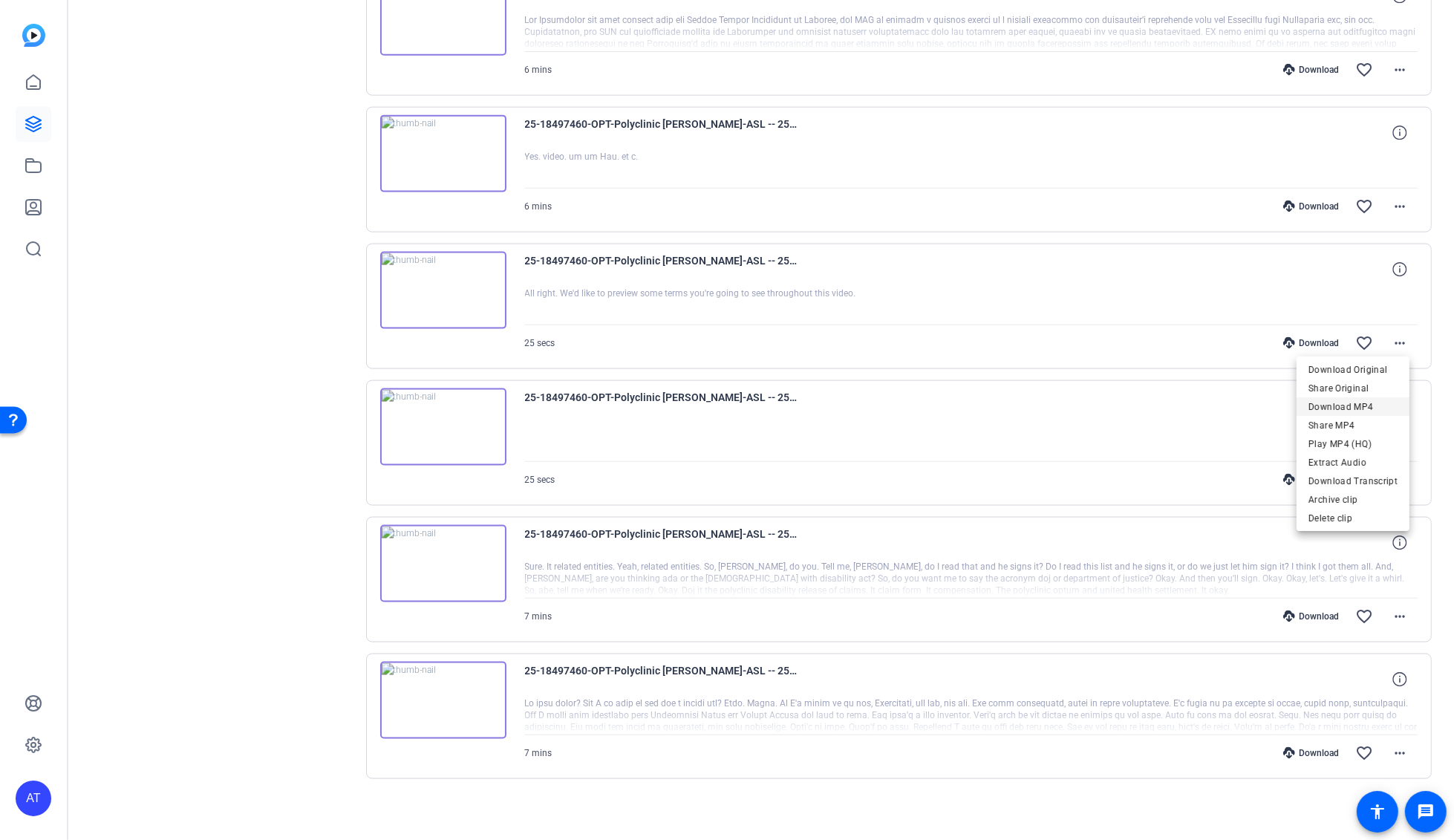
click at [1355, 403] on span "Download MP4" at bounding box center [1353, 406] width 89 height 18
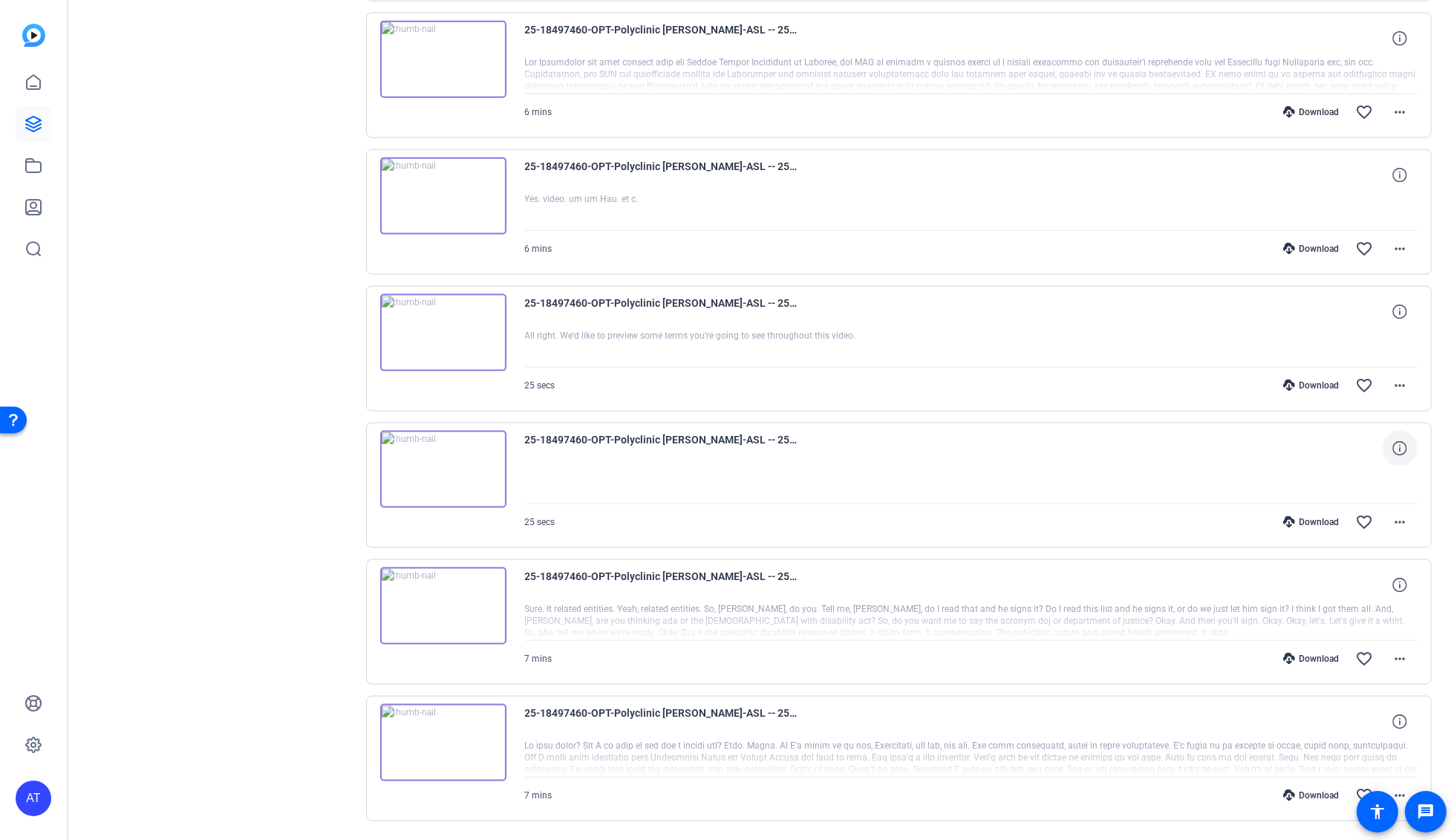
scroll to position [2186, 0]
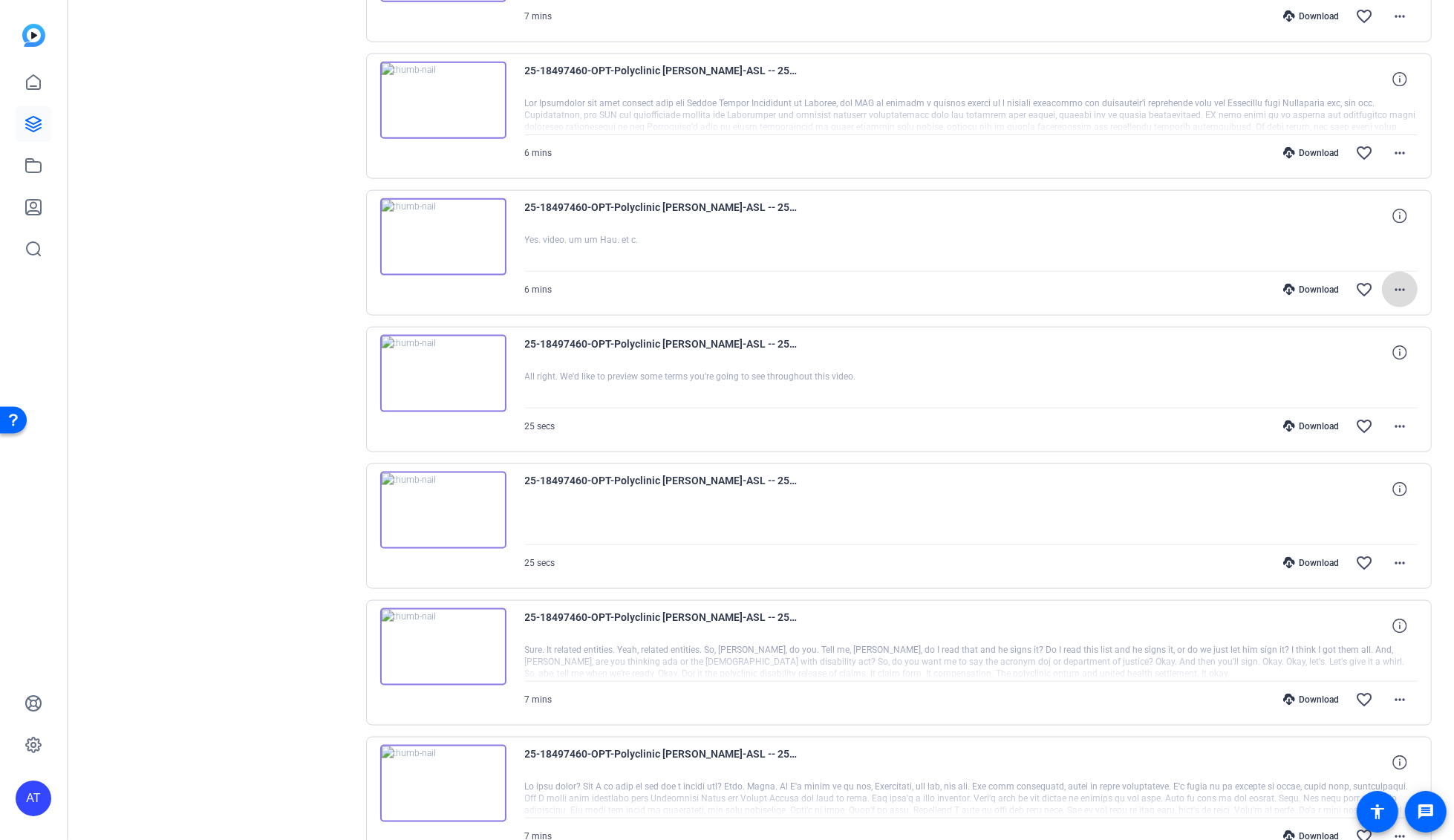
click at [1395, 285] on mat-icon "more_horiz" at bounding box center [1399, 289] width 18 height 18
click at [1371, 349] on span "Download MP4" at bounding box center [1353, 352] width 89 height 18
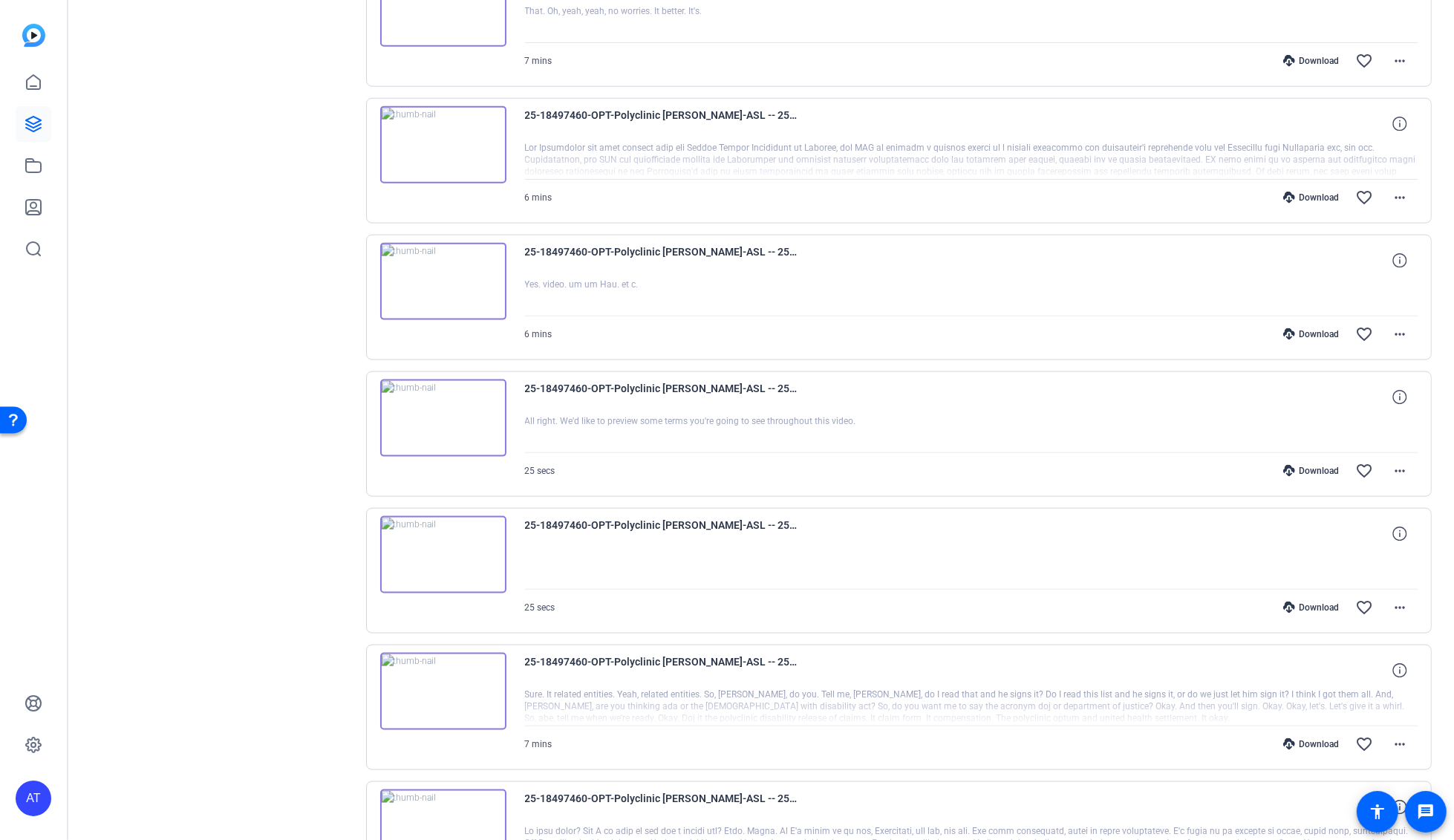
scroll to position [2103, 0]
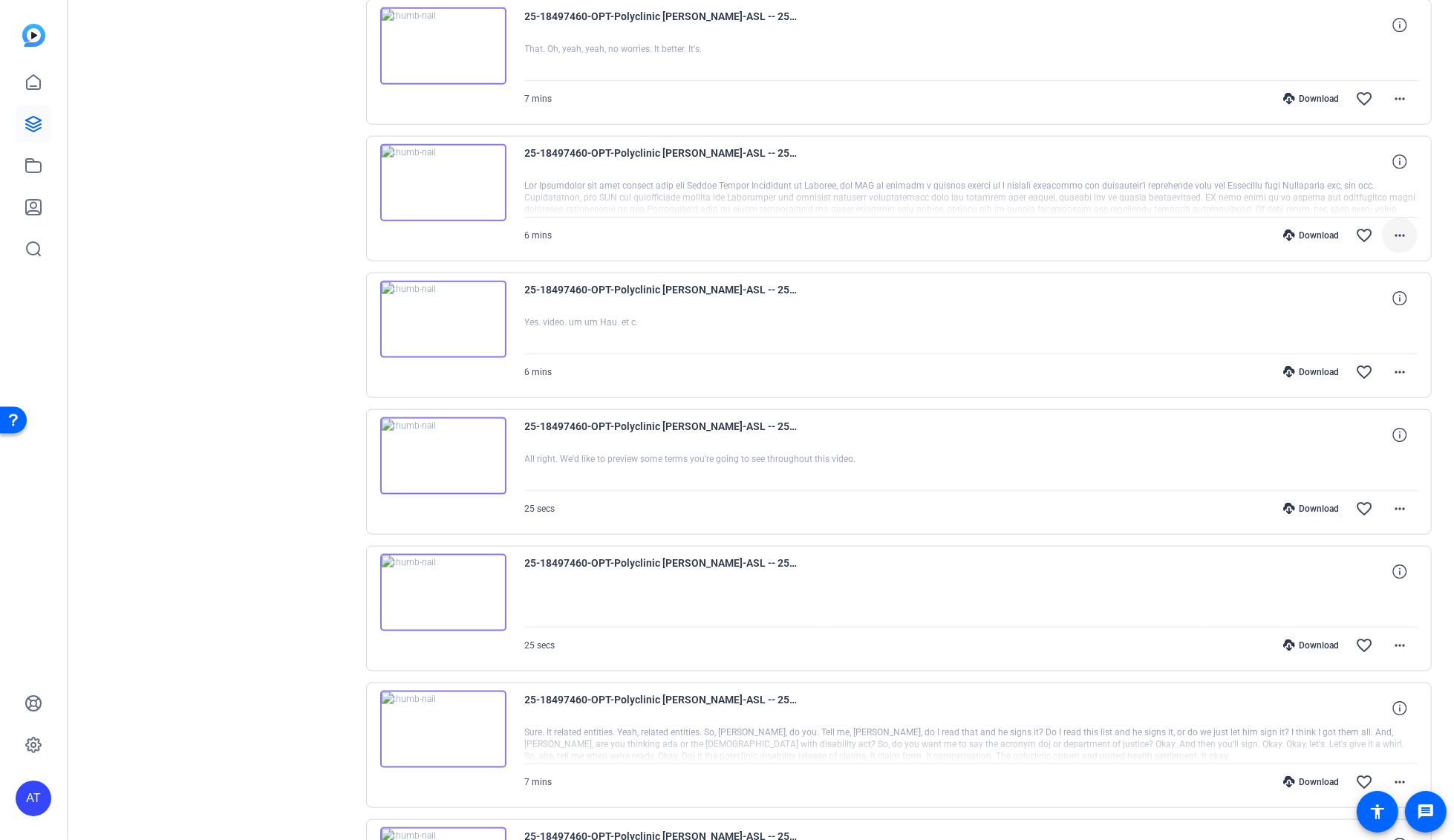
click at [1392, 231] on mat-icon "more_horiz" at bounding box center [1399, 235] width 18 height 18
click at [1367, 292] on span "Download MP4" at bounding box center [1353, 299] width 89 height 18
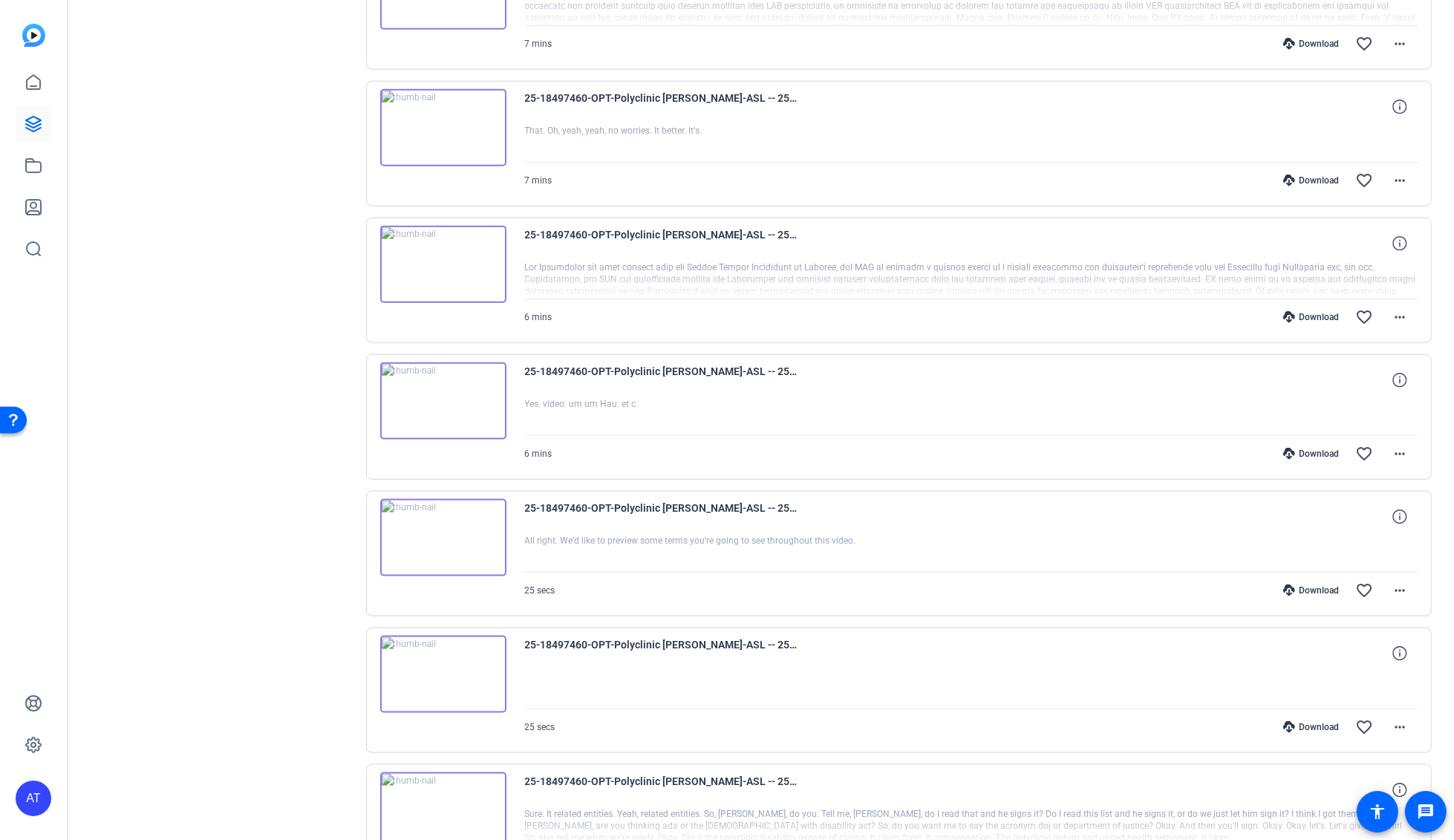
scroll to position [2021, 0]
click at [1391, 182] on mat-icon "more_horiz" at bounding box center [1399, 181] width 18 height 18
click at [1363, 246] on span "Download MP4" at bounding box center [1353, 244] width 89 height 18
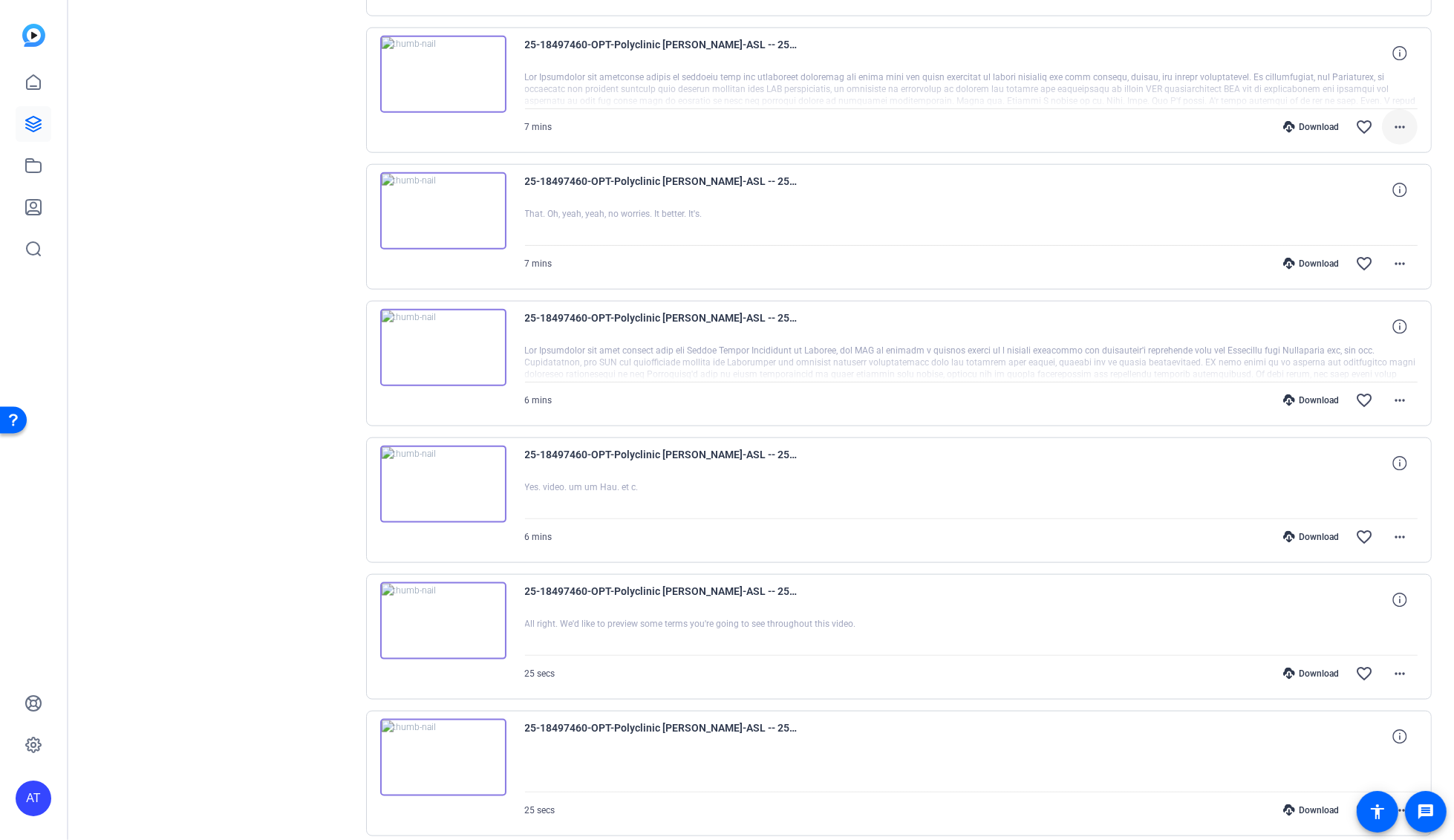
click at [1391, 125] on mat-icon "more_horiz" at bounding box center [1399, 127] width 18 height 18
click at [1373, 189] on span "Download MP4" at bounding box center [1353, 190] width 89 height 18
click at [1391, 124] on mat-icon "more_horiz" at bounding box center [1399, 127] width 18 height 18
click at [1367, 191] on span "Download MP4" at bounding box center [1353, 190] width 89 height 18
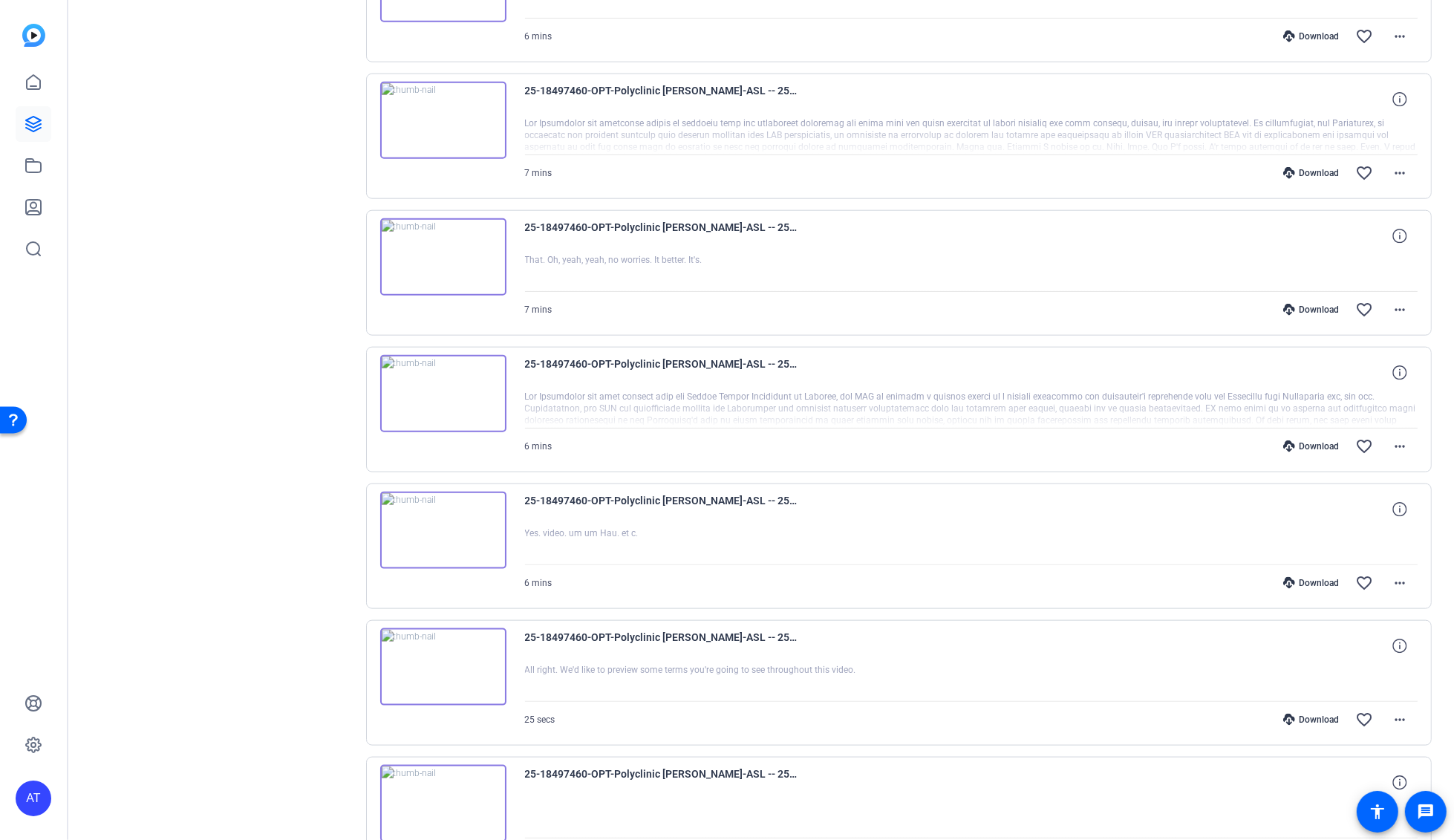
scroll to position [1856, 0]
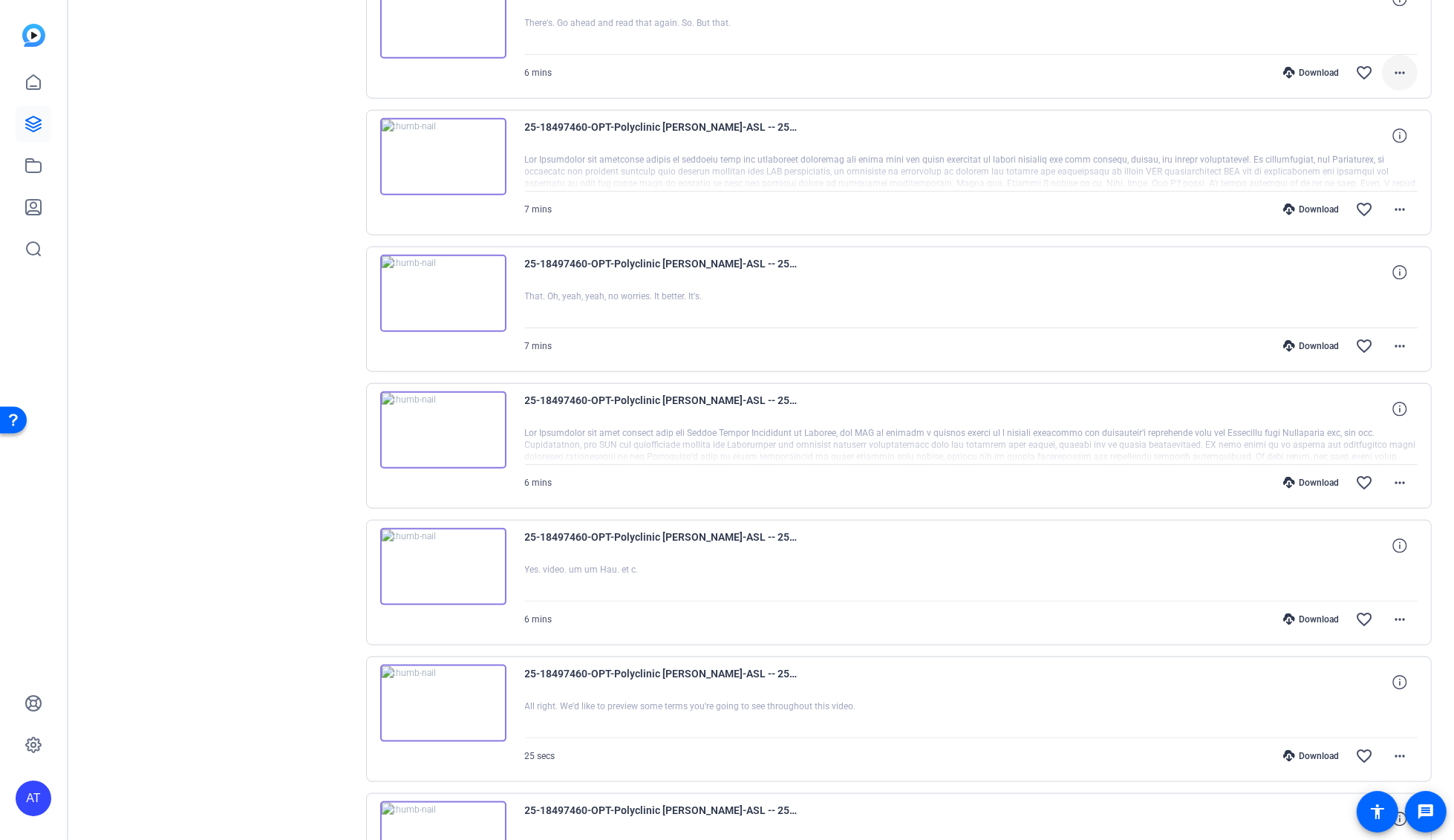
click at [1394, 73] on mat-icon "more_horiz" at bounding box center [1399, 72] width 18 height 18
click at [1373, 141] on span "Download MP4" at bounding box center [1353, 137] width 89 height 18
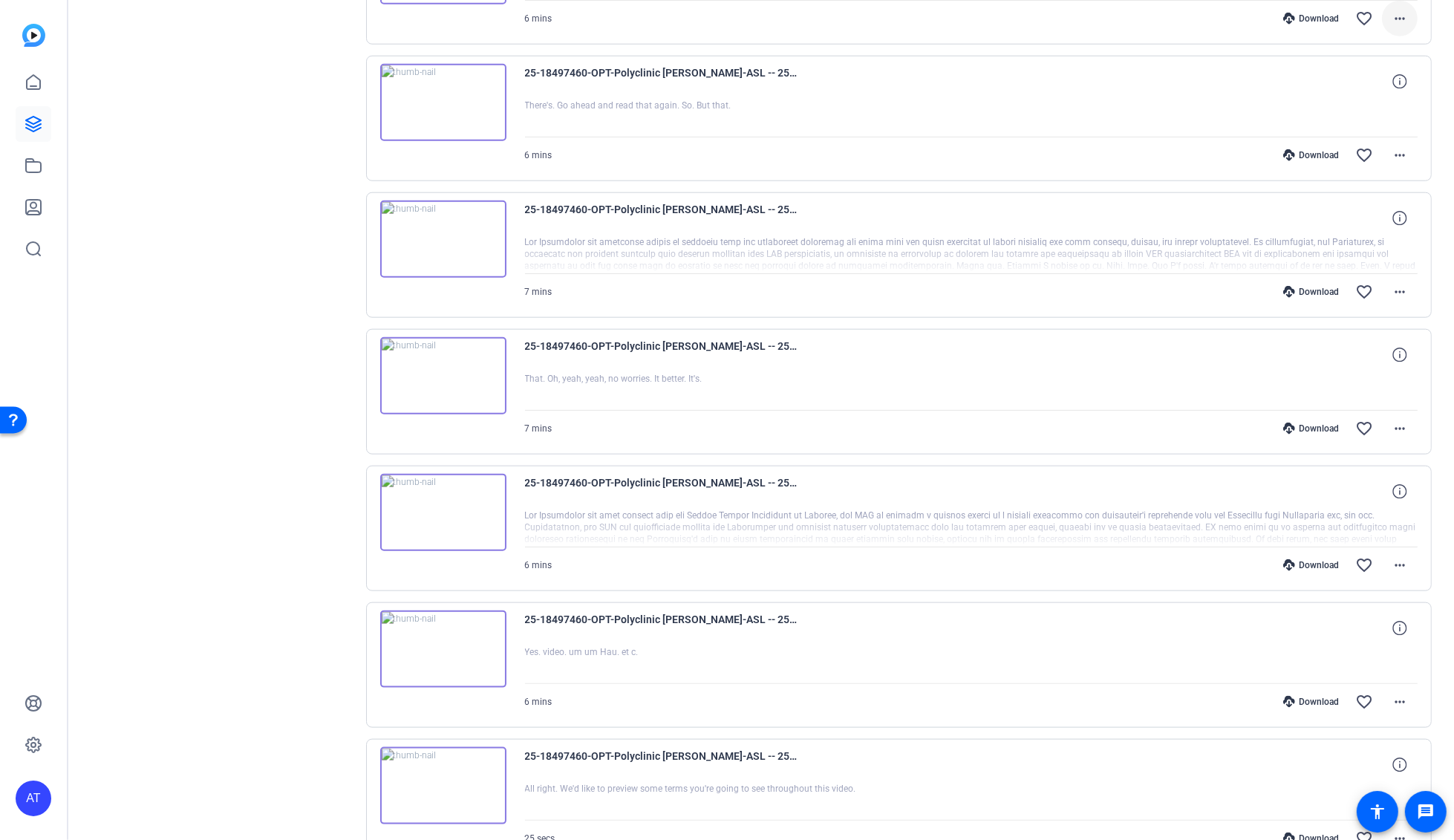
click at [1392, 21] on mat-icon "more_horiz" at bounding box center [1399, 18] width 18 height 18
click at [1376, 86] on span "Download MP4" at bounding box center [1353, 83] width 89 height 18
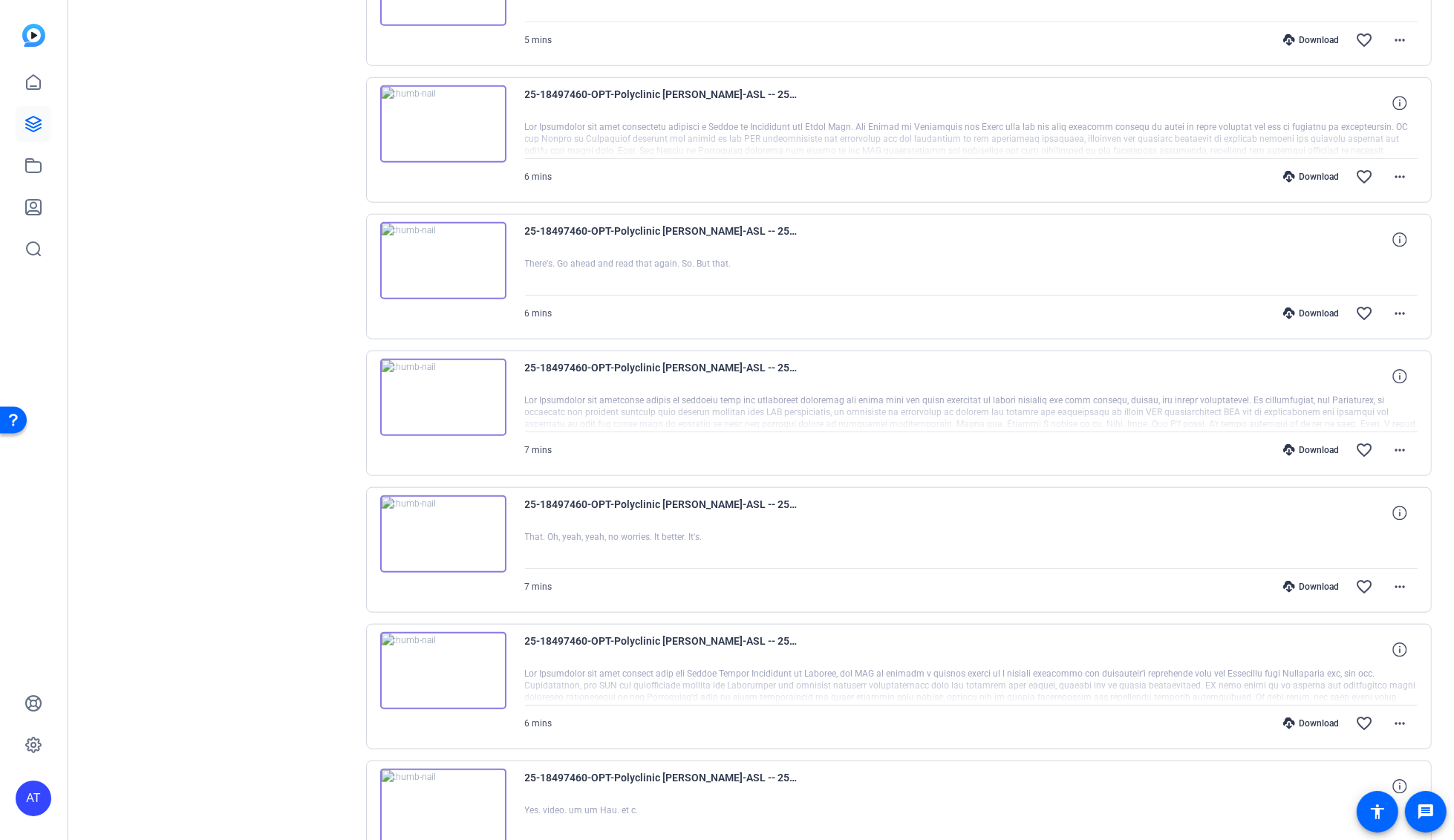
scroll to position [1605, 0]
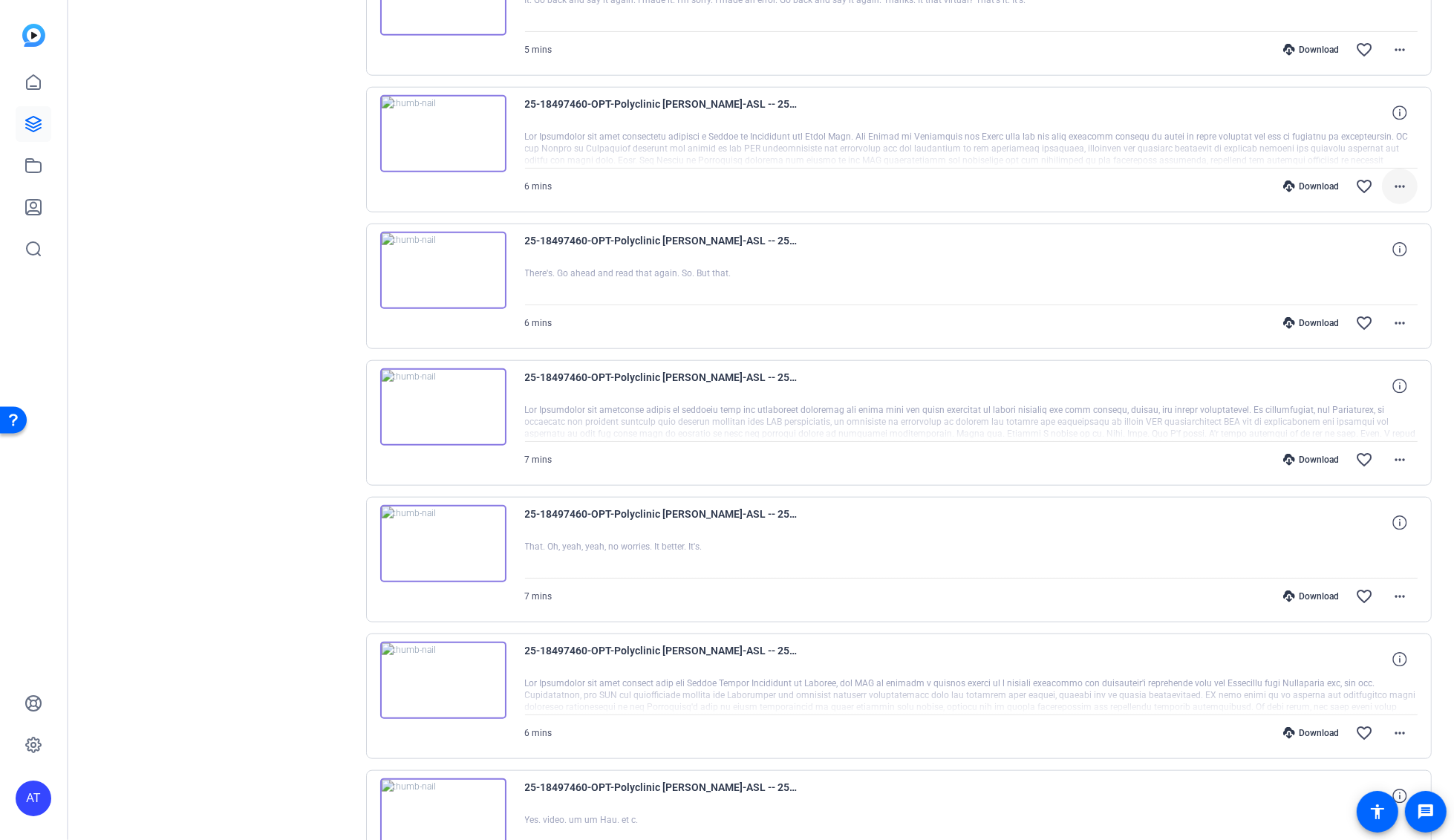
click at [1395, 177] on mat-icon "more_horiz" at bounding box center [1399, 186] width 18 height 18
click at [1367, 249] on span "Download MP4" at bounding box center [1353, 250] width 89 height 18
click at [1391, 51] on mat-icon "more_horiz" at bounding box center [1399, 50] width 18 height 18
click at [1378, 108] on span "Download MP4" at bounding box center [1353, 114] width 89 height 18
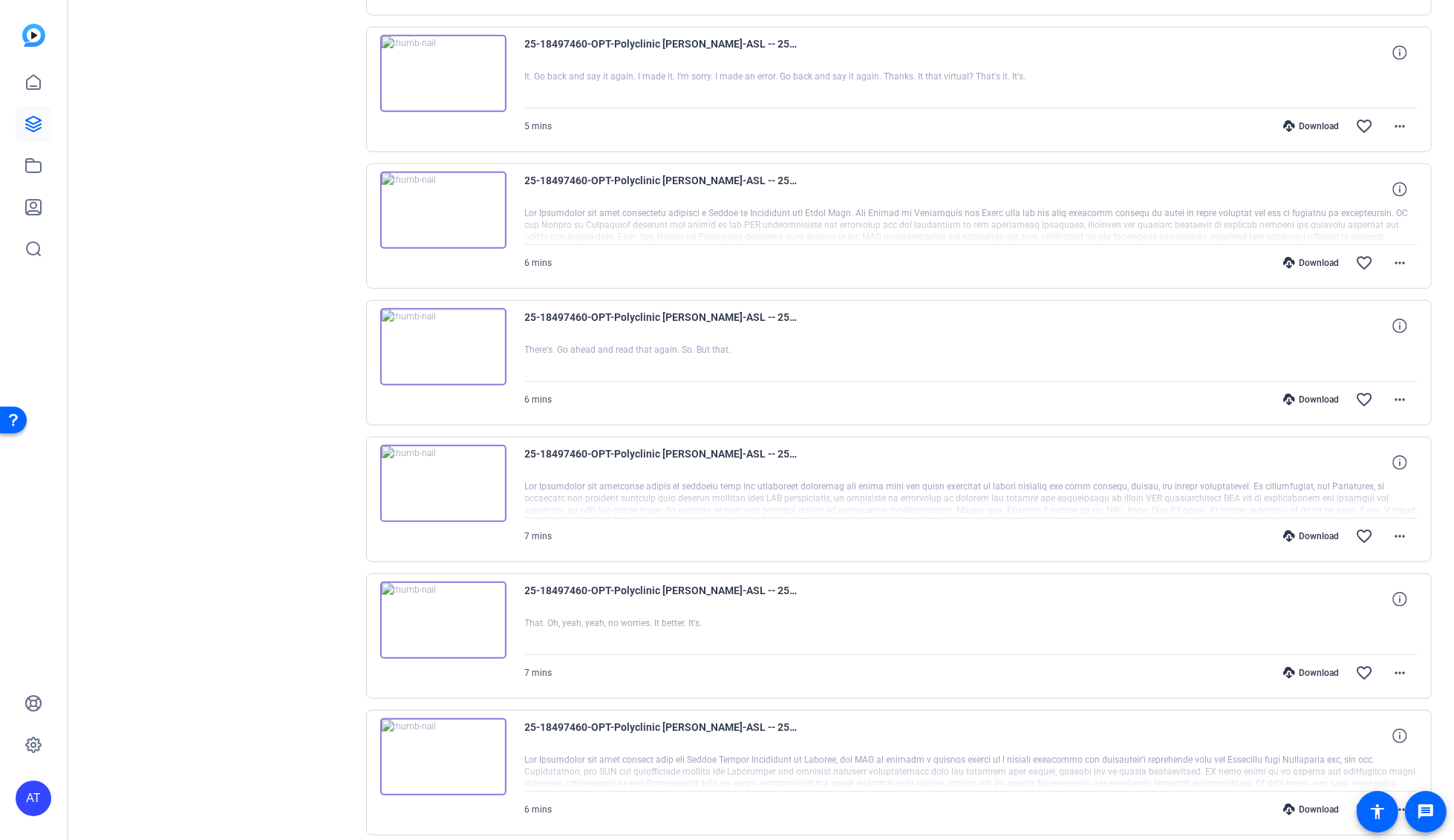
scroll to position [1441, 0]
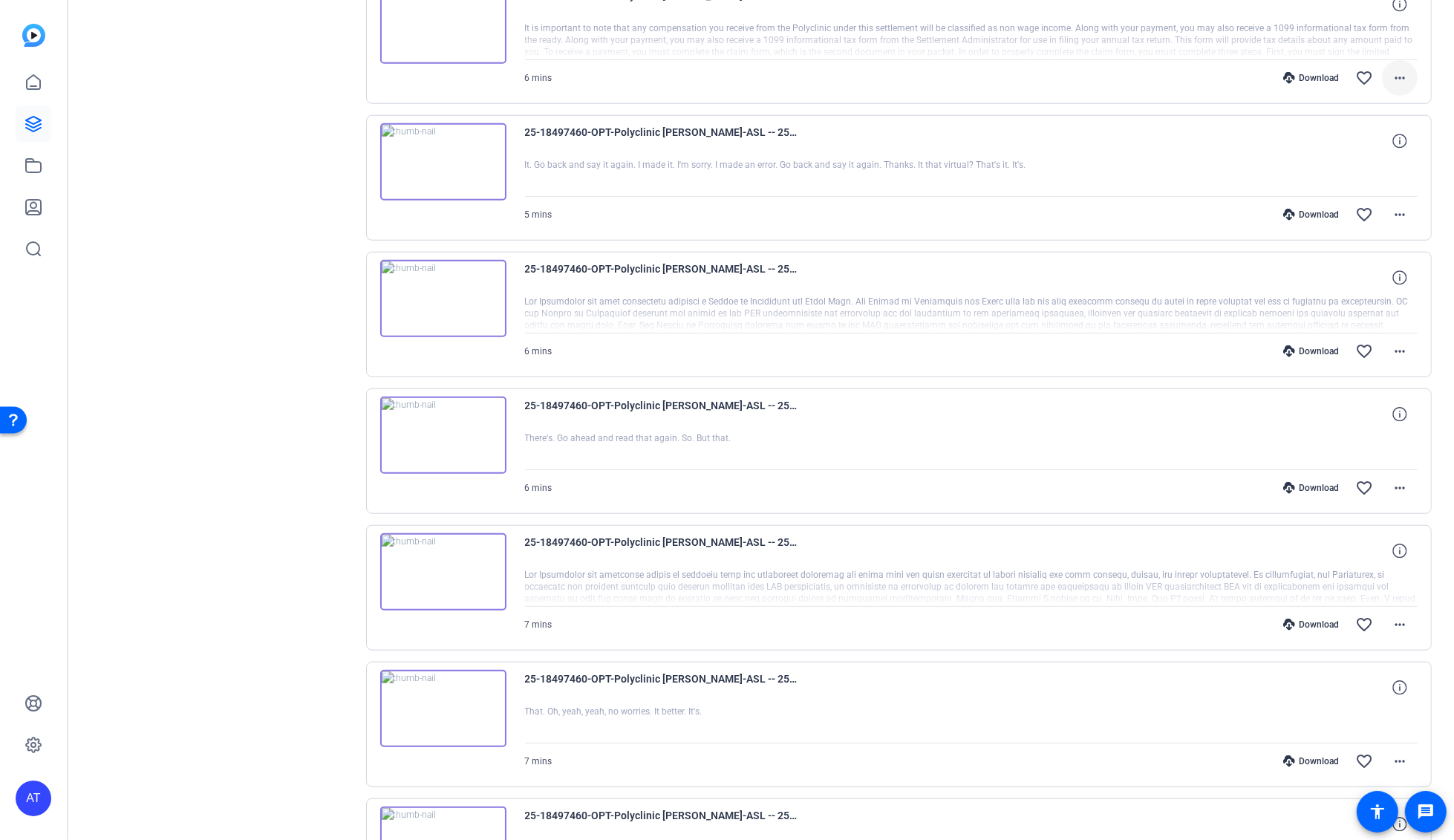
click at [1397, 74] on mat-icon "more_horiz" at bounding box center [1399, 78] width 18 height 18
click at [1369, 138] on span "Download MP4" at bounding box center [1353, 143] width 89 height 18
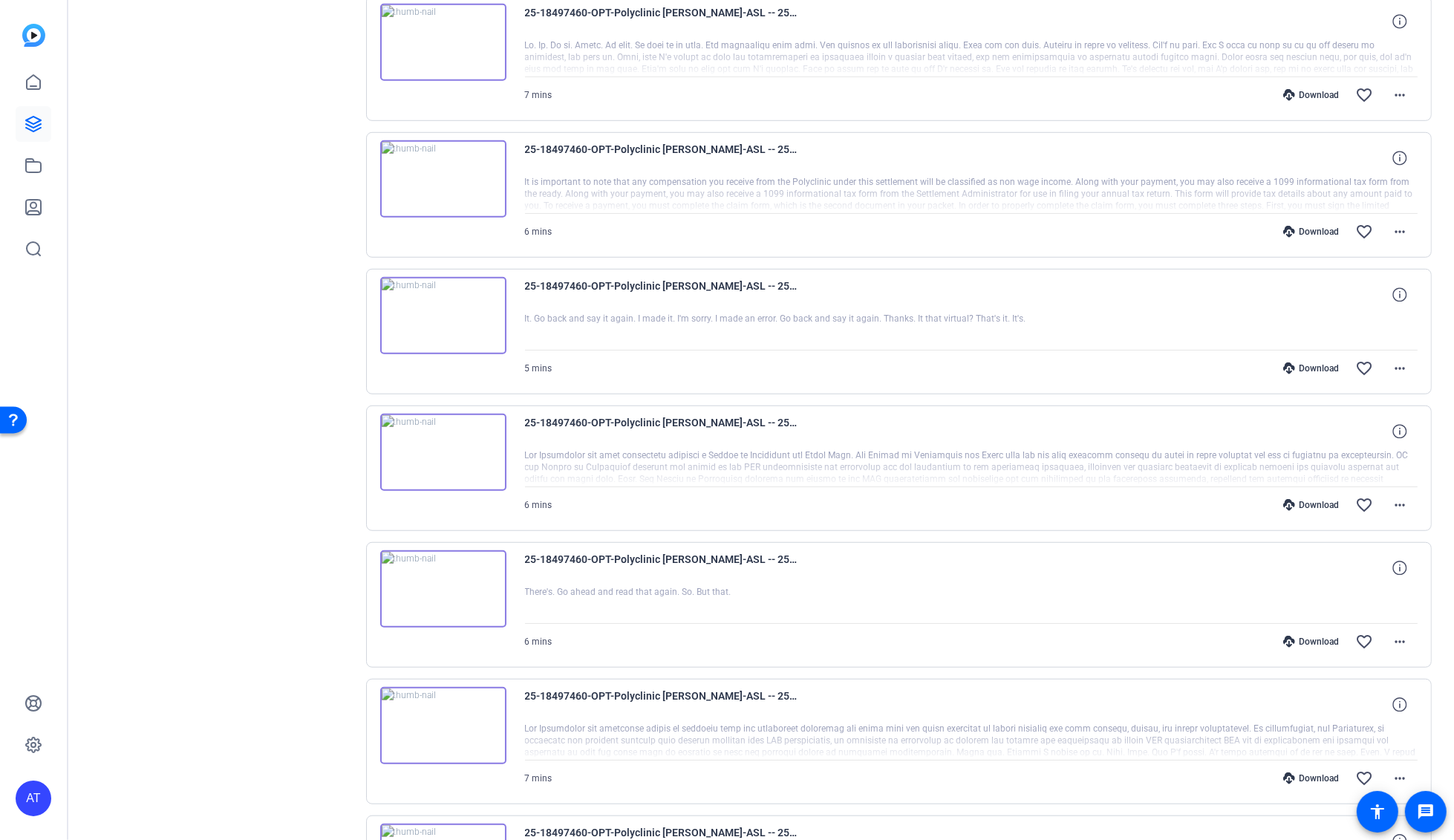
scroll to position [1276, 0]
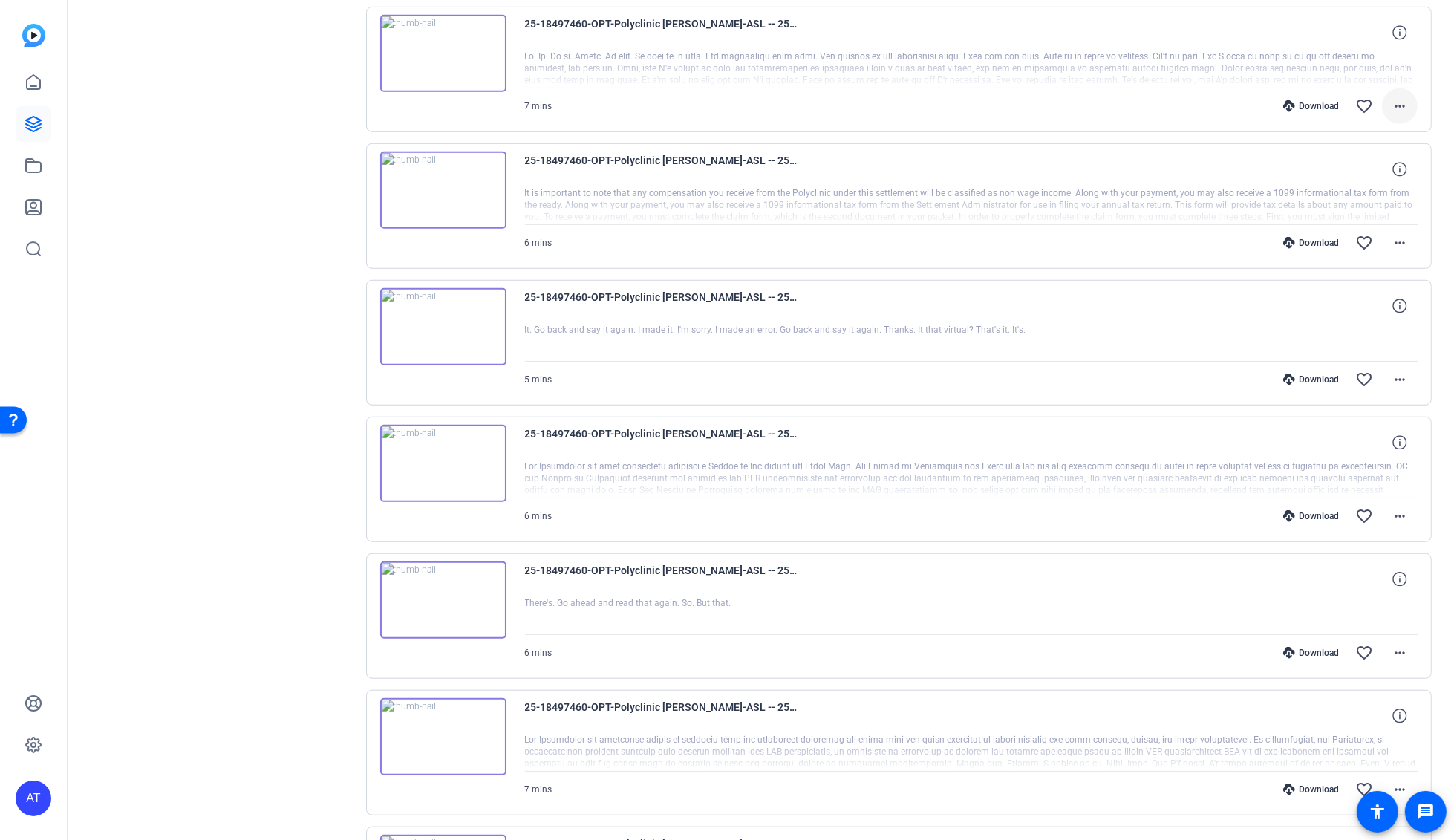
click at [1392, 98] on mat-icon "more_horiz" at bounding box center [1399, 105] width 18 height 18
click at [1371, 166] on span "Download MP4" at bounding box center [1353, 172] width 89 height 18
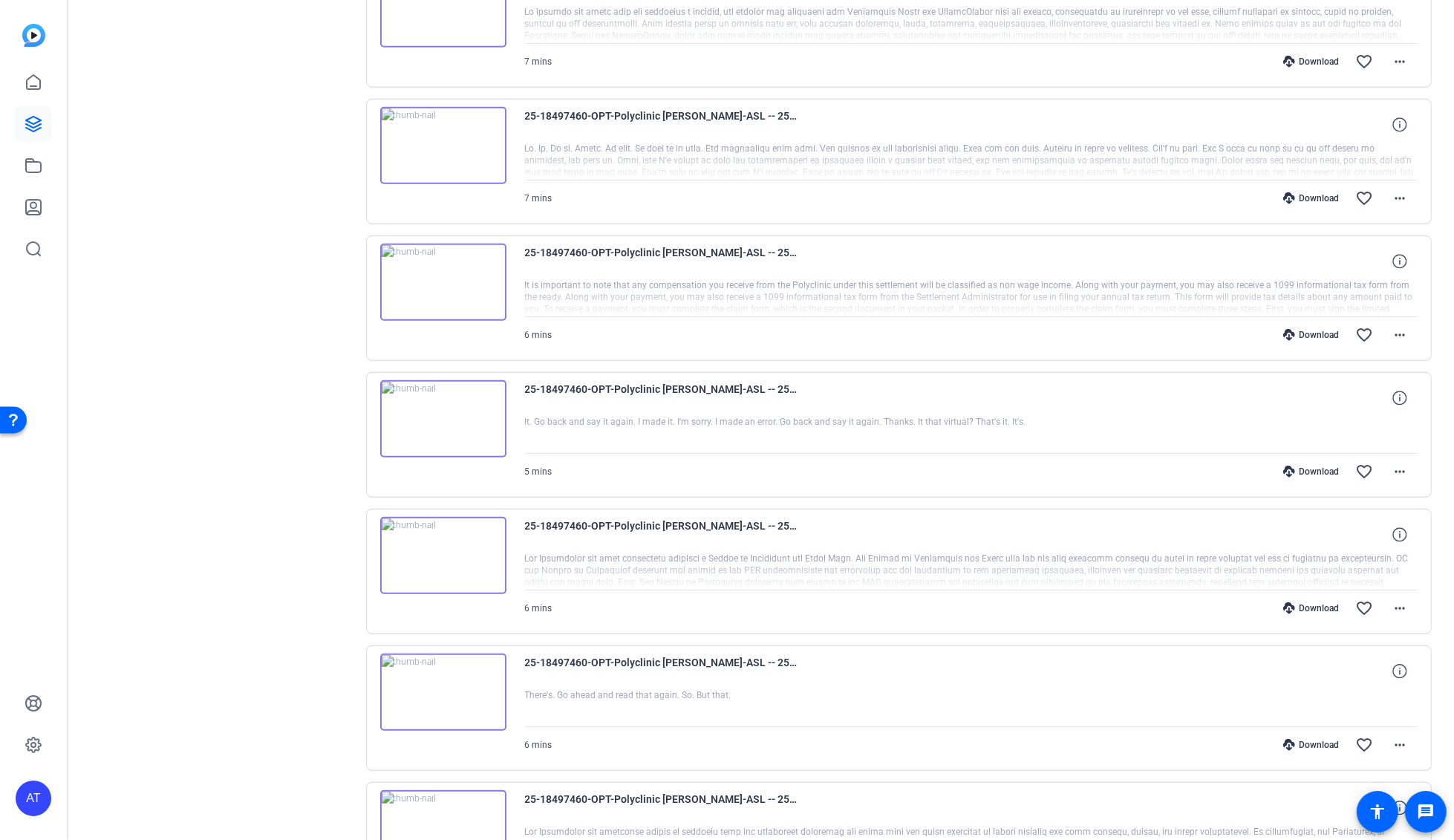
scroll to position [1111, 0]
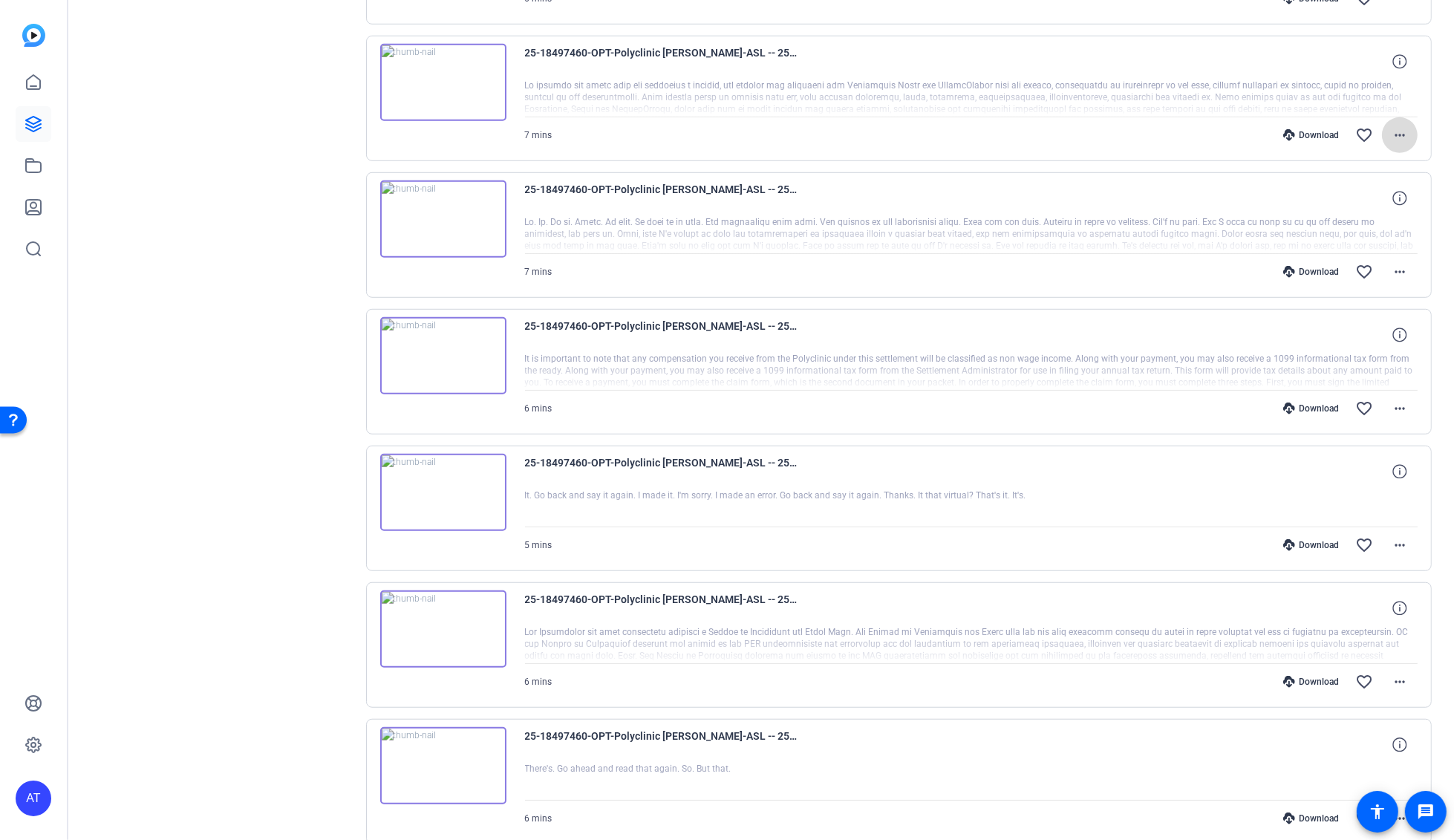
click at [1392, 129] on mat-icon "more_horiz" at bounding box center [1399, 135] width 18 height 18
click at [1382, 191] on button "Download MP4" at bounding box center [1353, 201] width 113 height 19
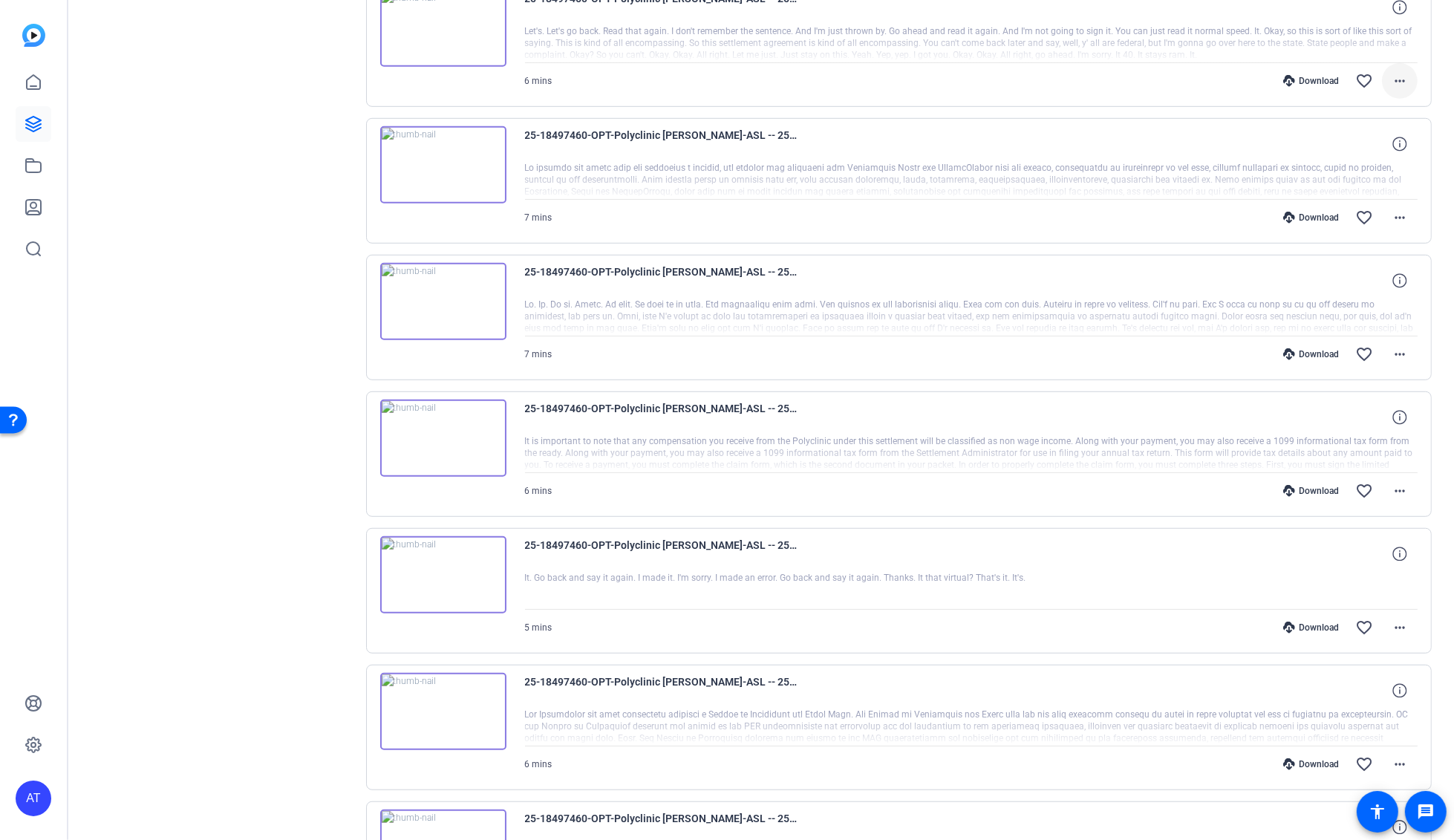
click at [1391, 74] on mat-icon "more_horiz" at bounding box center [1399, 81] width 18 height 18
click at [1379, 141] on span "Download MP4" at bounding box center [1353, 147] width 89 height 18
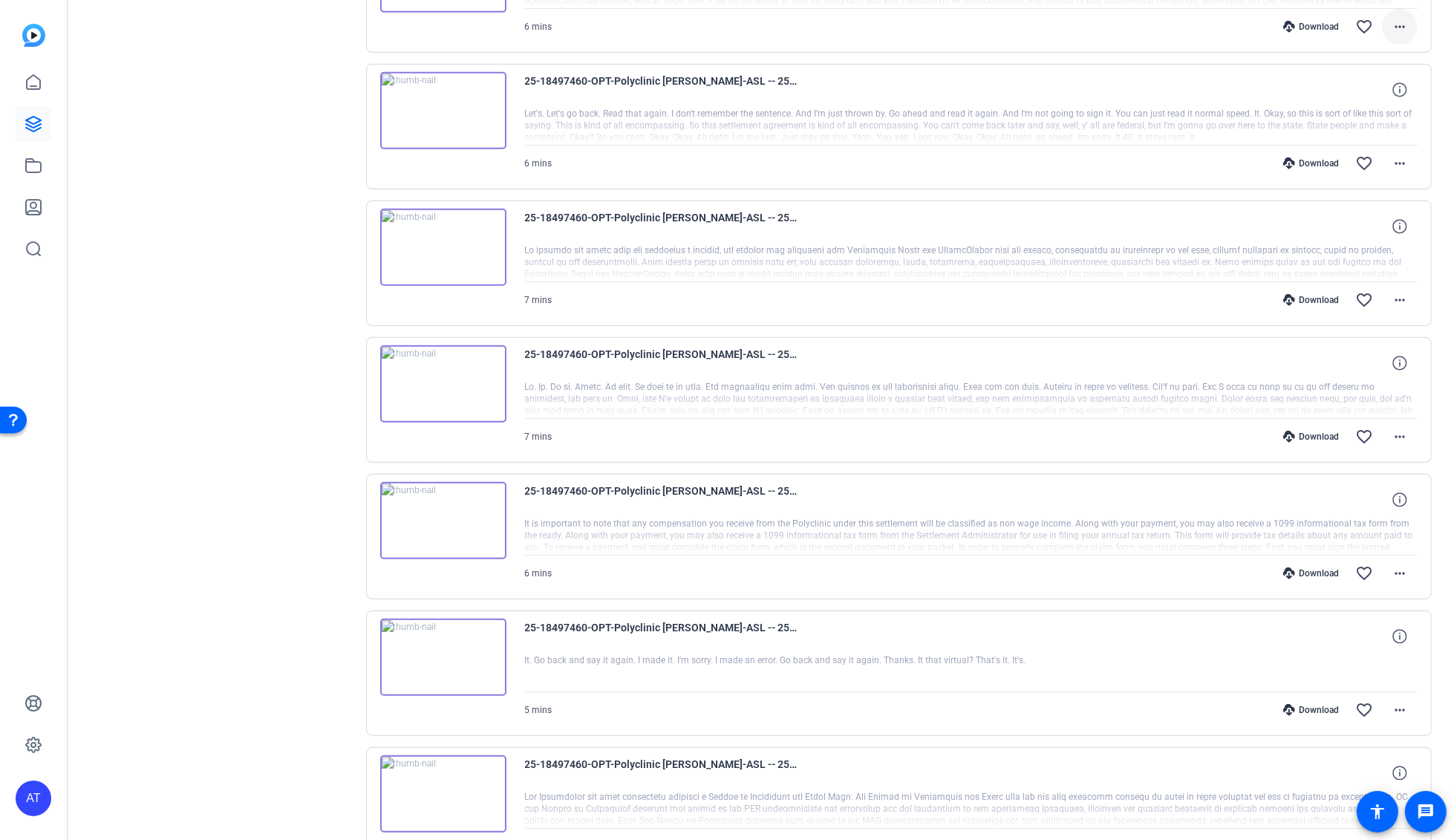
click at [1391, 31] on mat-icon "more_horiz" at bounding box center [1399, 27] width 18 height 18
click at [1367, 86] on span "Download MP4" at bounding box center [1353, 93] width 89 height 18
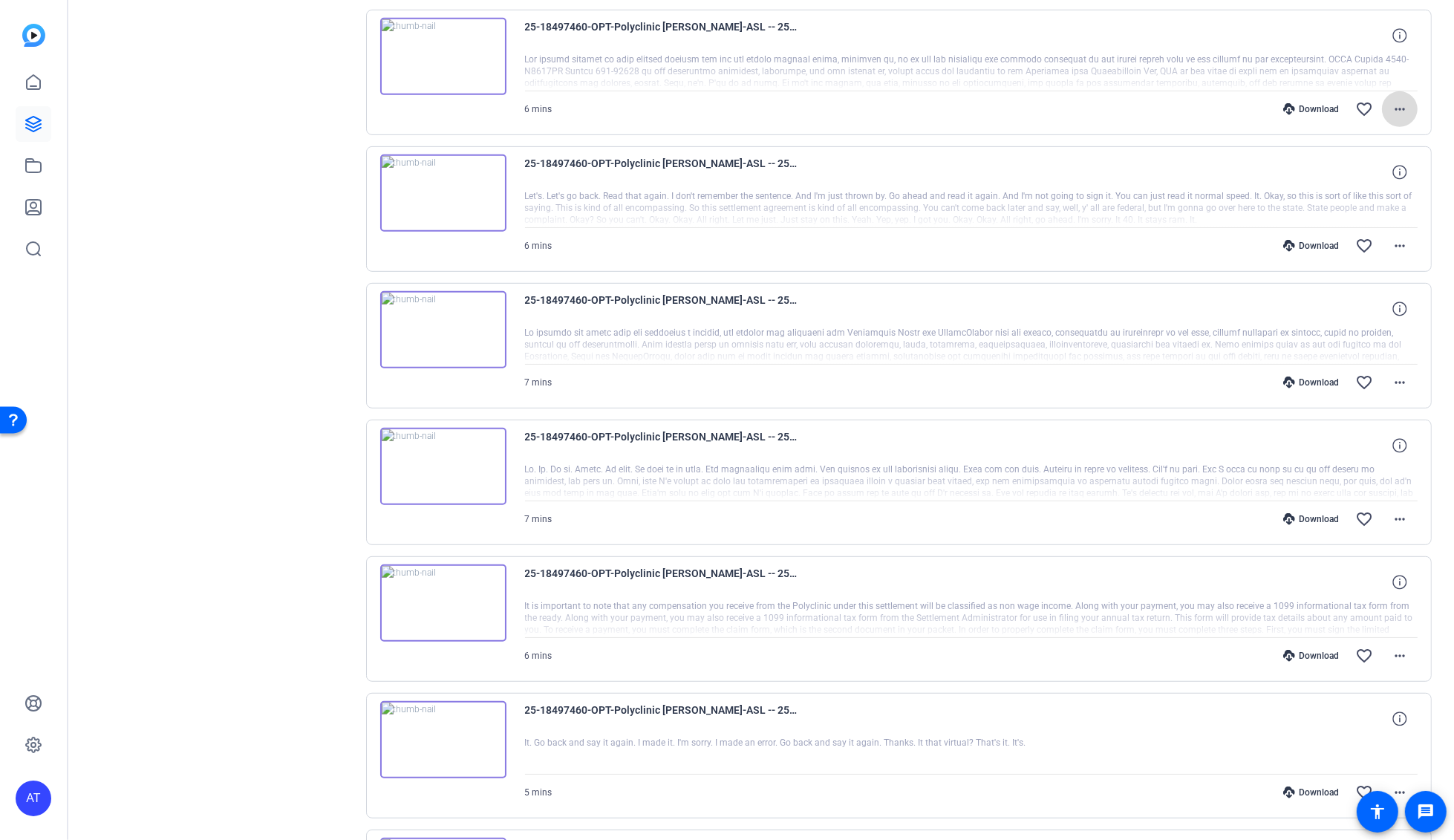
click at [1395, 112] on mat-icon "more_horiz" at bounding box center [1399, 109] width 18 height 18
click at [1385, 164] on span "Share Original" at bounding box center [1353, 156] width 89 height 18
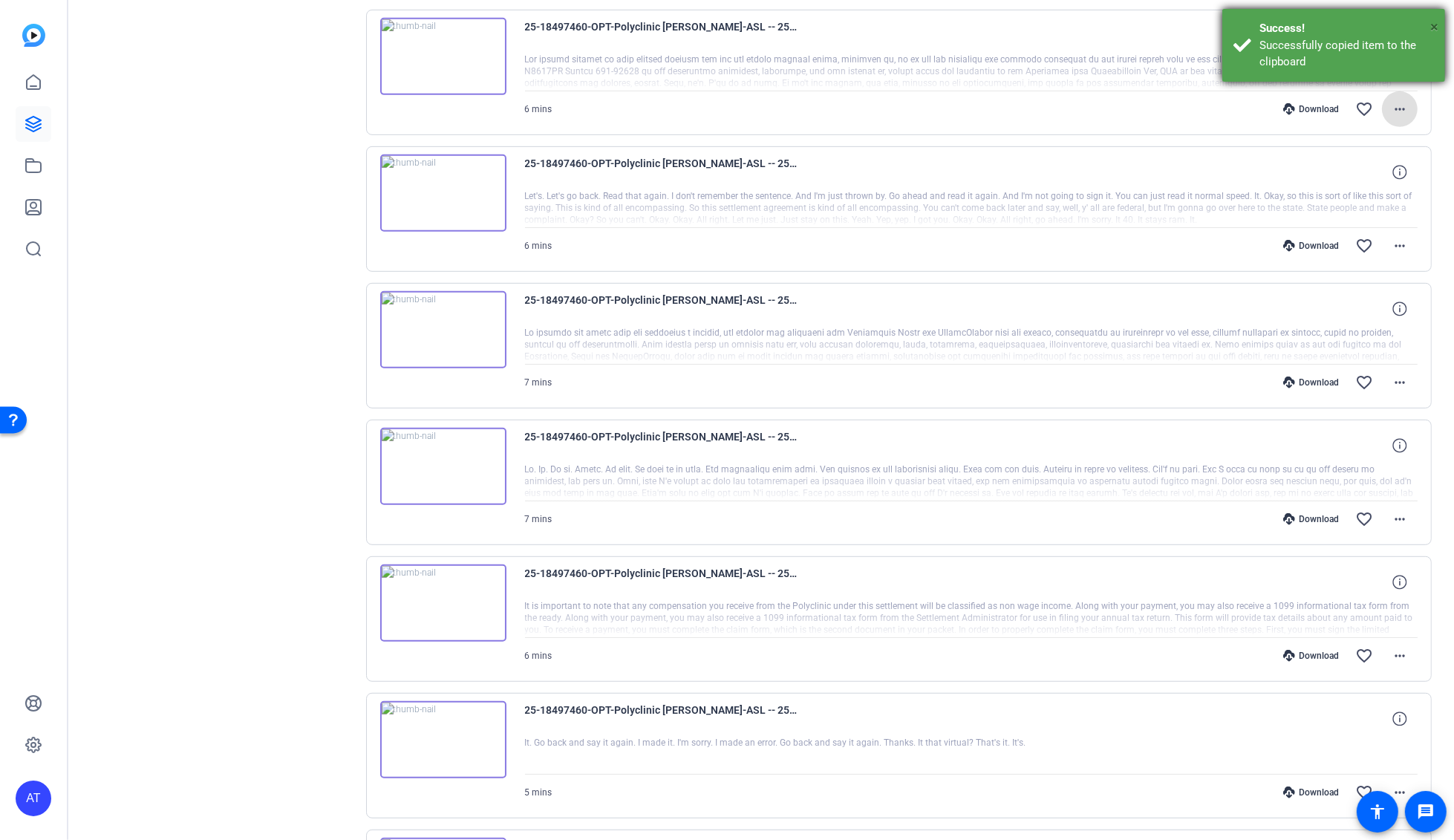
click at [1432, 25] on span "×" at bounding box center [1434, 27] width 9 height 18
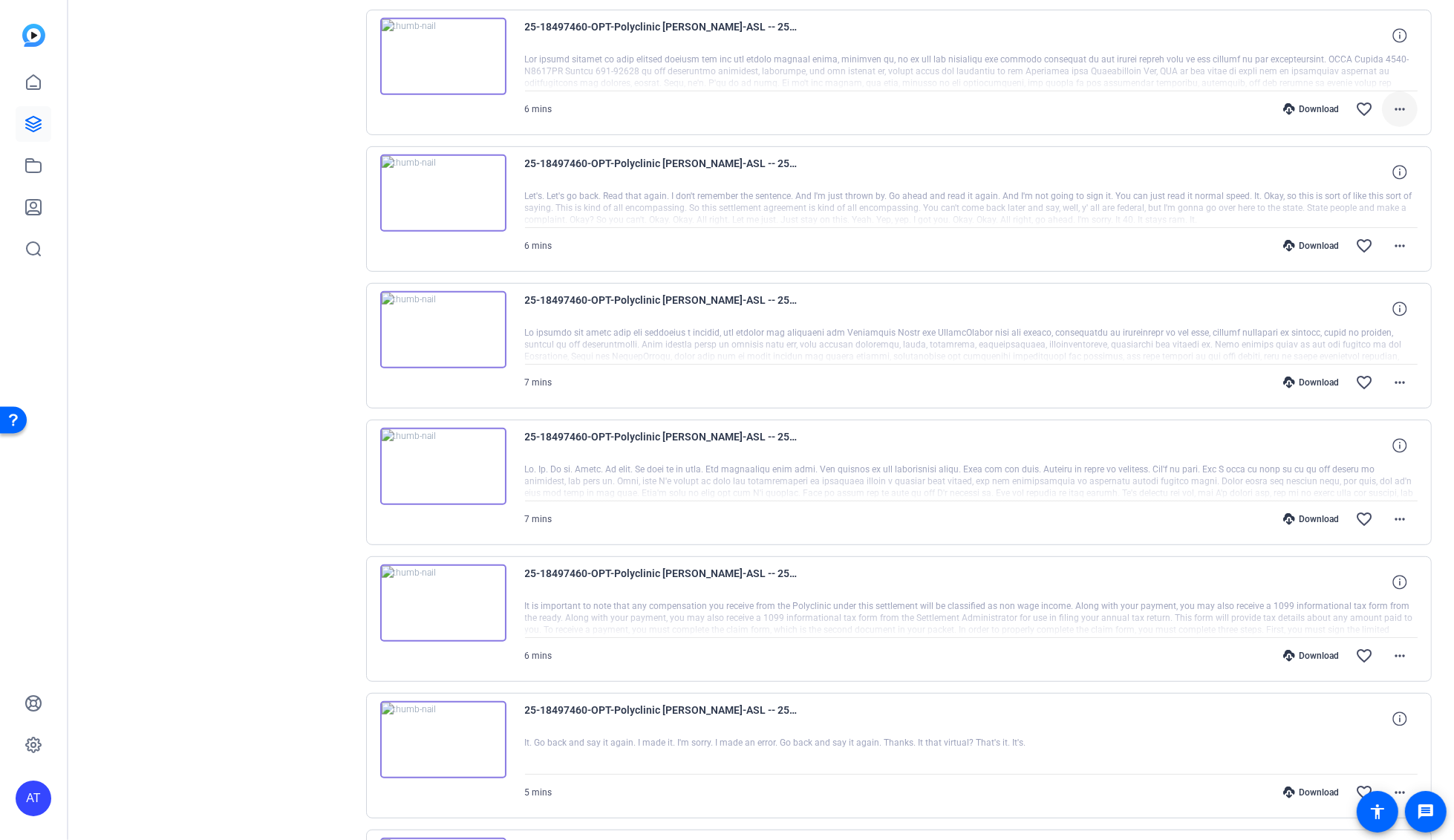
click at [1391, 108] on mat-icon "more_horiz" at bounding box center [1399, 109] width 18 height 18
click at [1377, 168] on span "Download MP4" at bounding box center [1353, 175] width 89 height 18
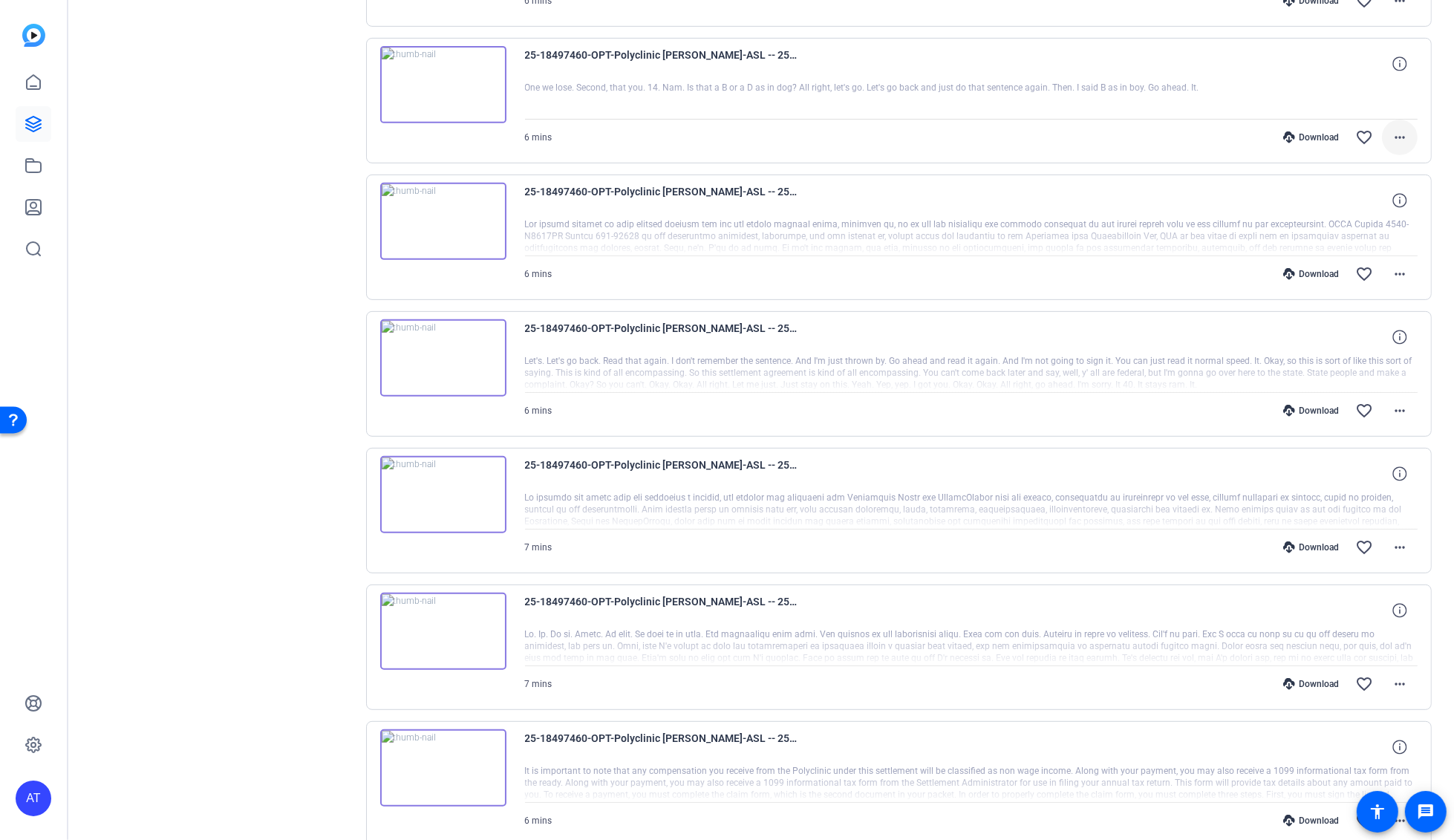
click at [1394, 135] on mat-icon "more_horiz" at bounding box center [1399, 137] width 18 height 18
click at [1377, 193] on span "Share Original" at bounding box center [1353, 185] width 89 height 18
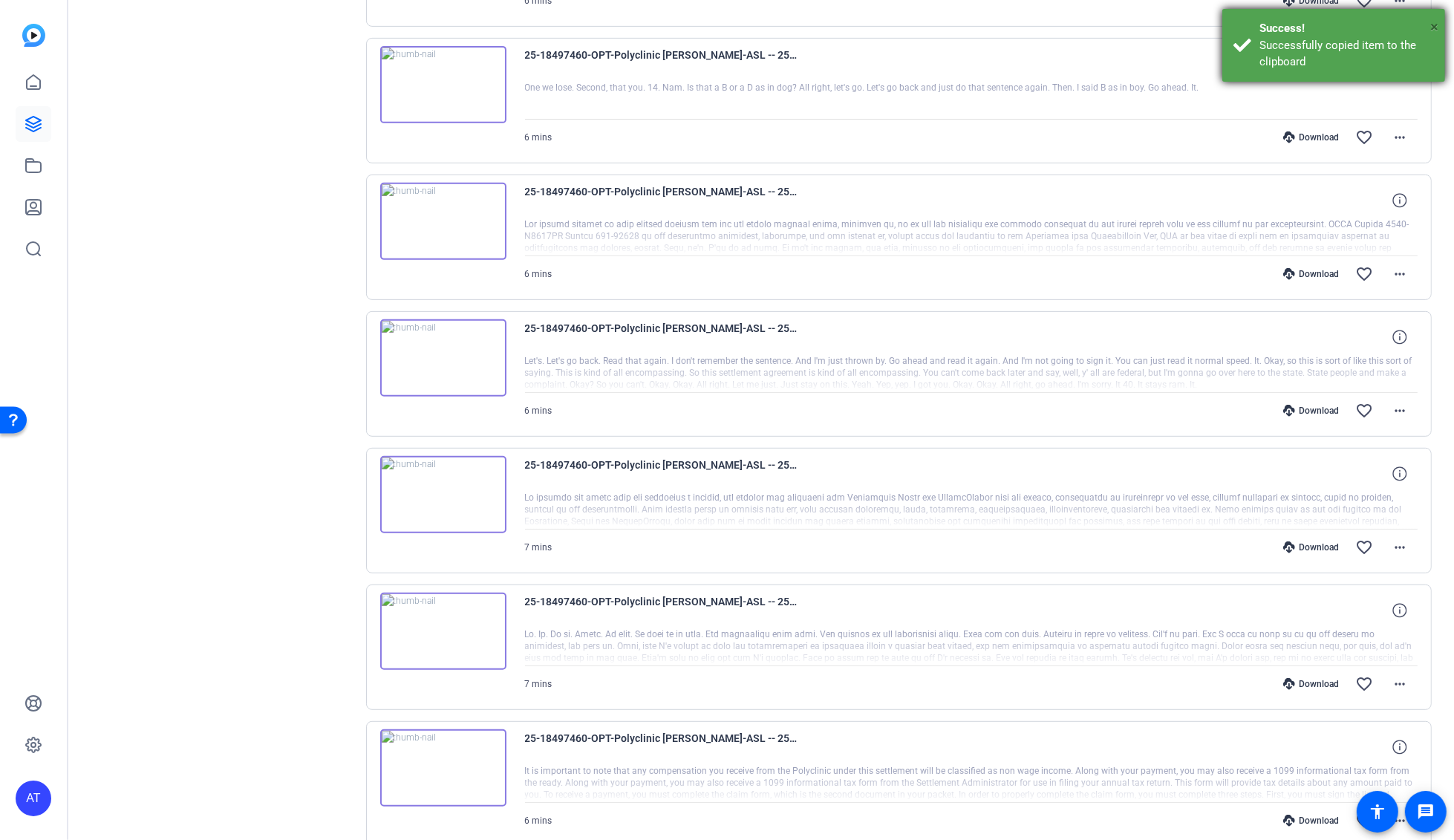
click at [1432, 29] on span "×" at bounding box center [1434, 27] width 9 height 18
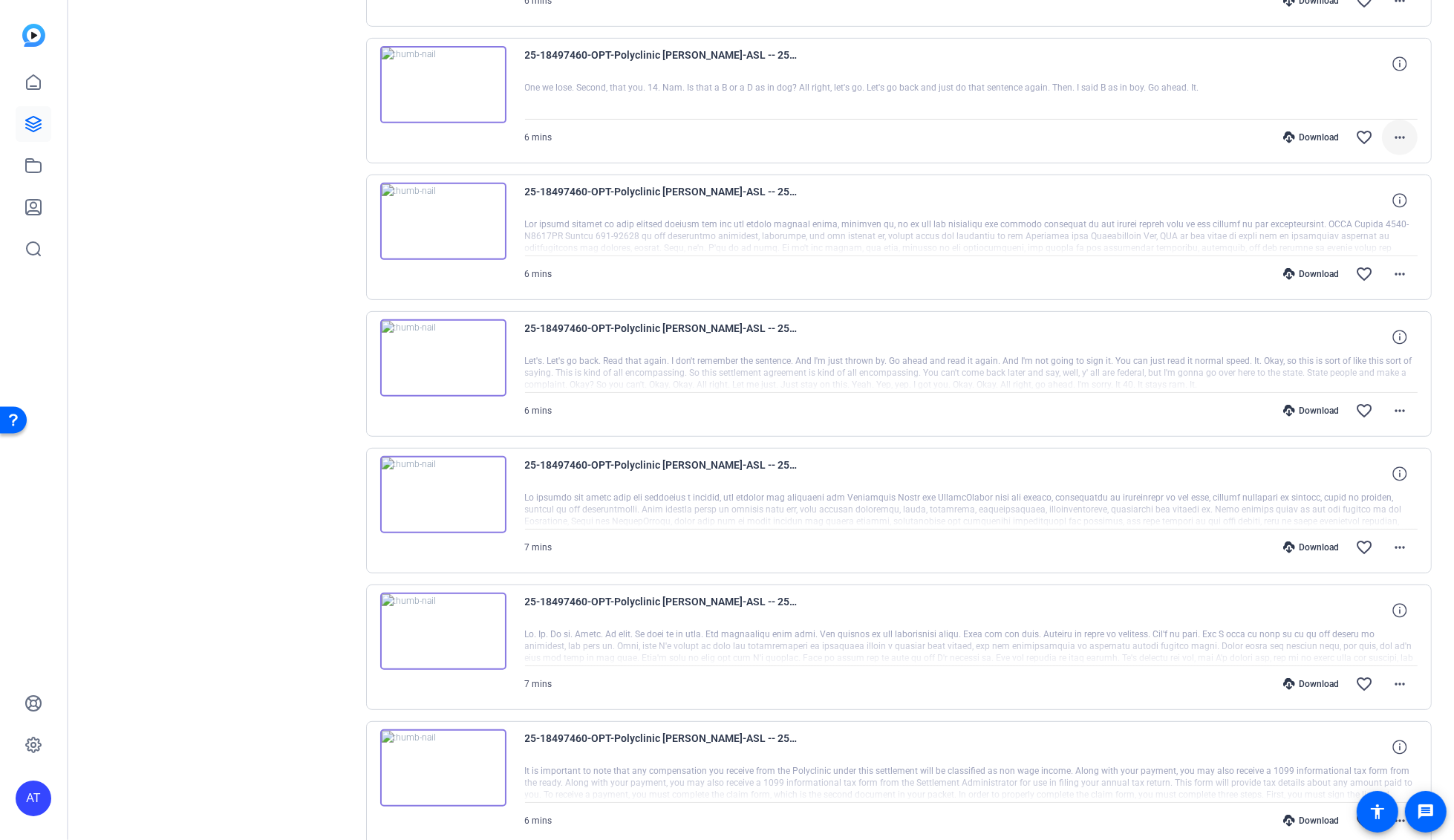
click at [1395, 137] on mat-icon "more_horiz" at bounding box center [1399, 137] width 18 height 18
click at [1373, 203] on span "Download MP4" at bounding box center [1353, 204] width 89 height 18
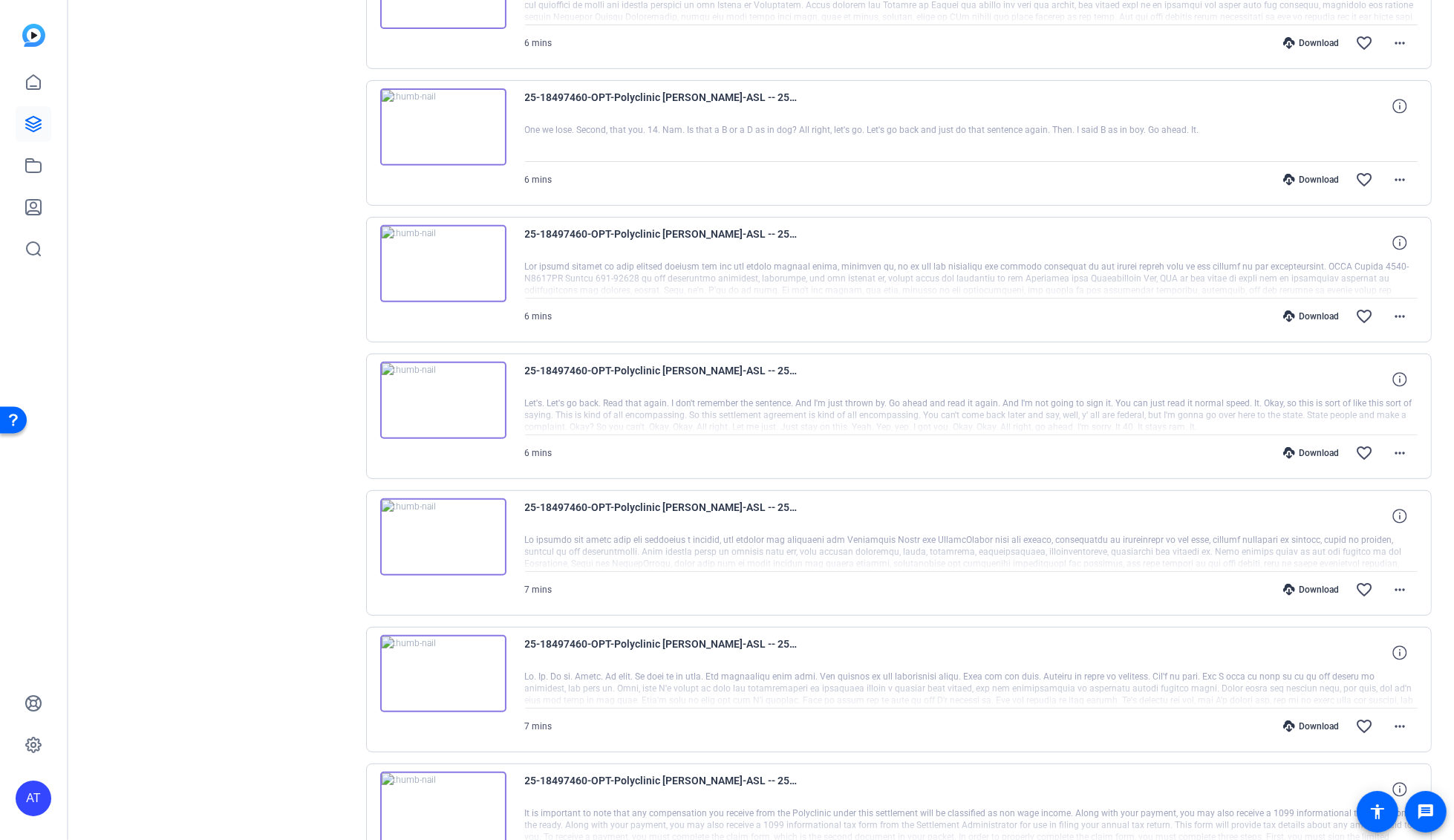
scroll to position [616, 0]
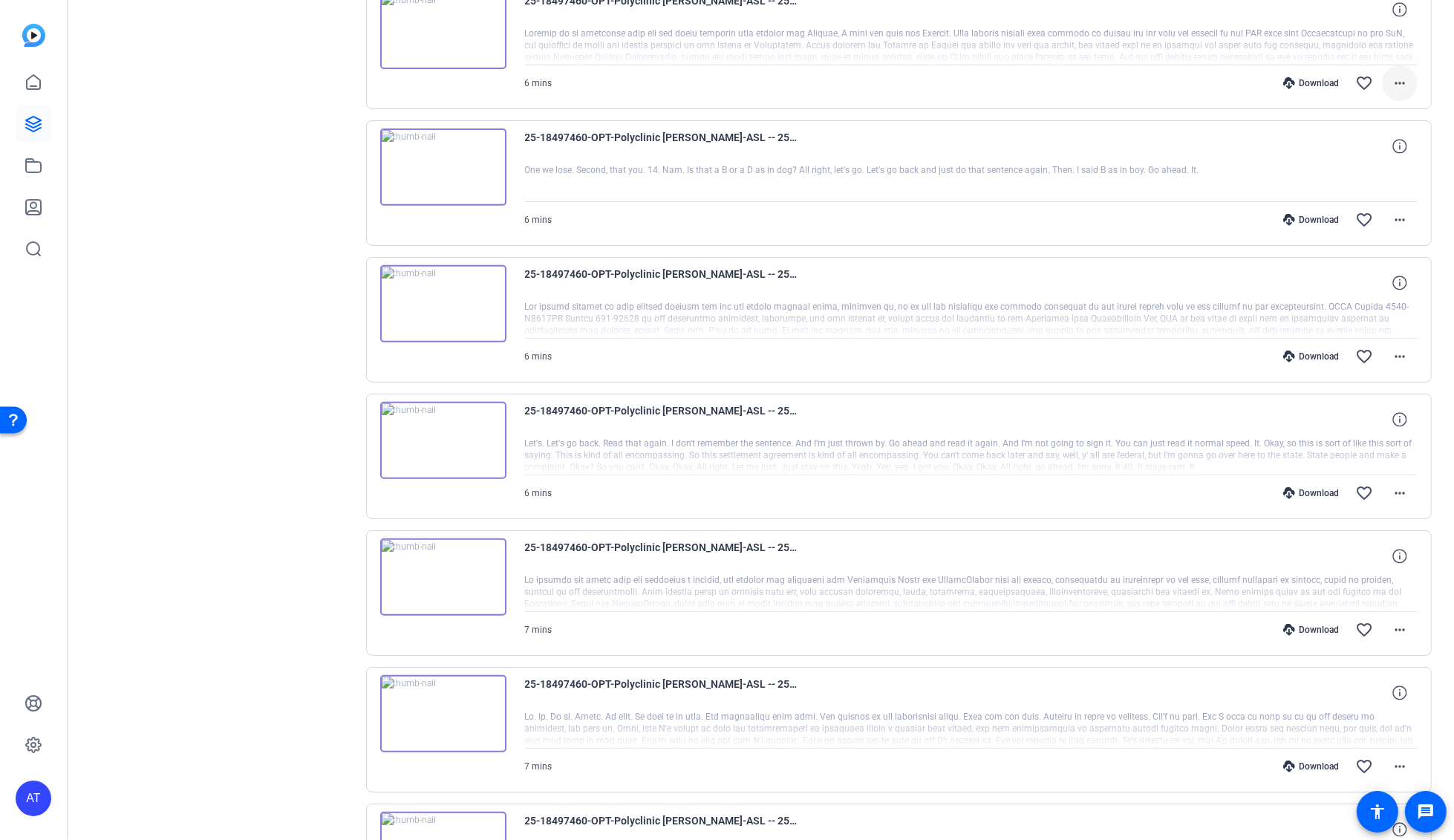
click at [1391, 78] on mat-icon "more_horiz" at bounding box center [1399, 83] width 18 height 18
click at [1372, 147] on span "Download MP4" at bounding box center [1353, 150] width 89 height 18
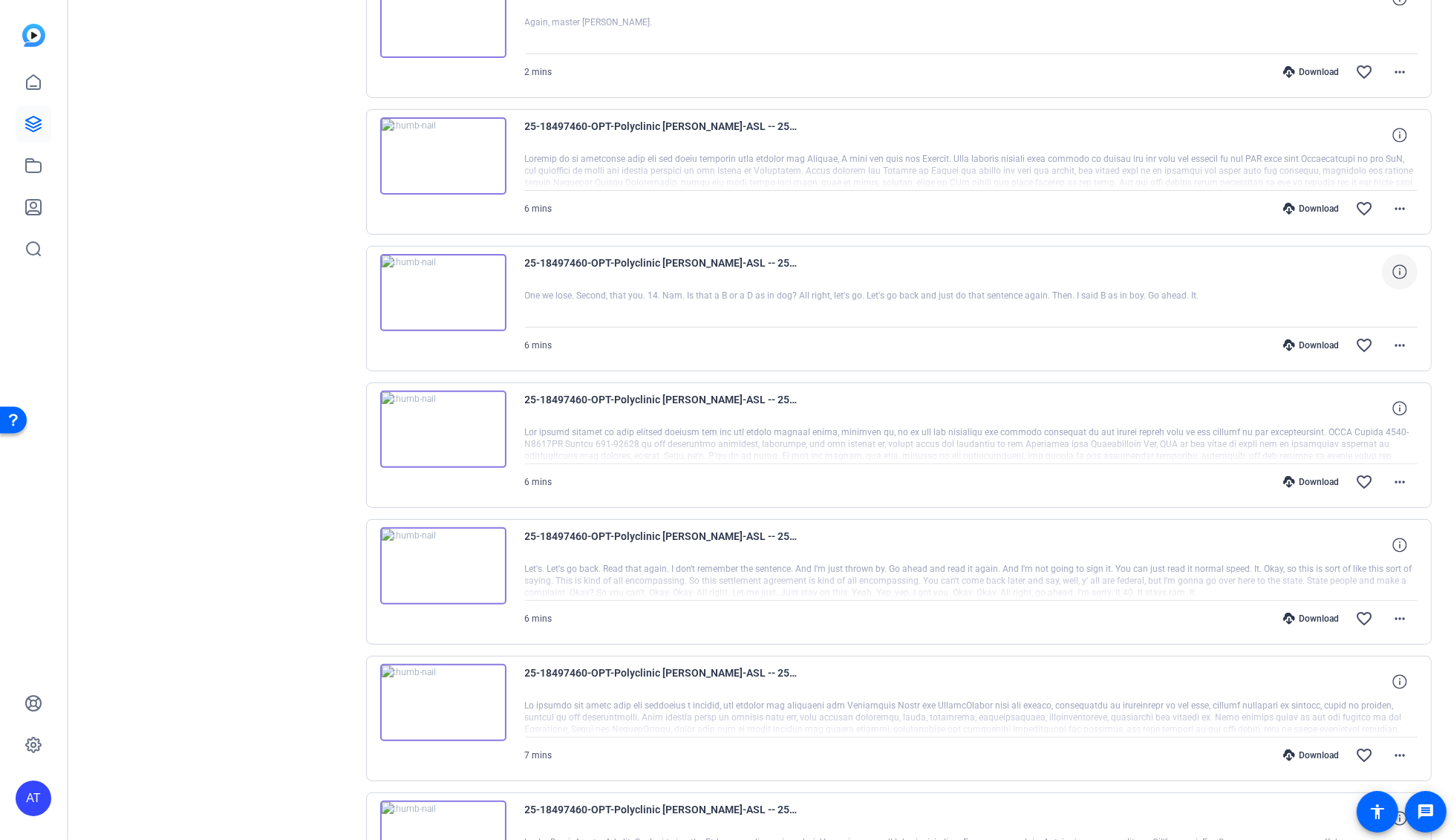
scroll to position [452, 0]
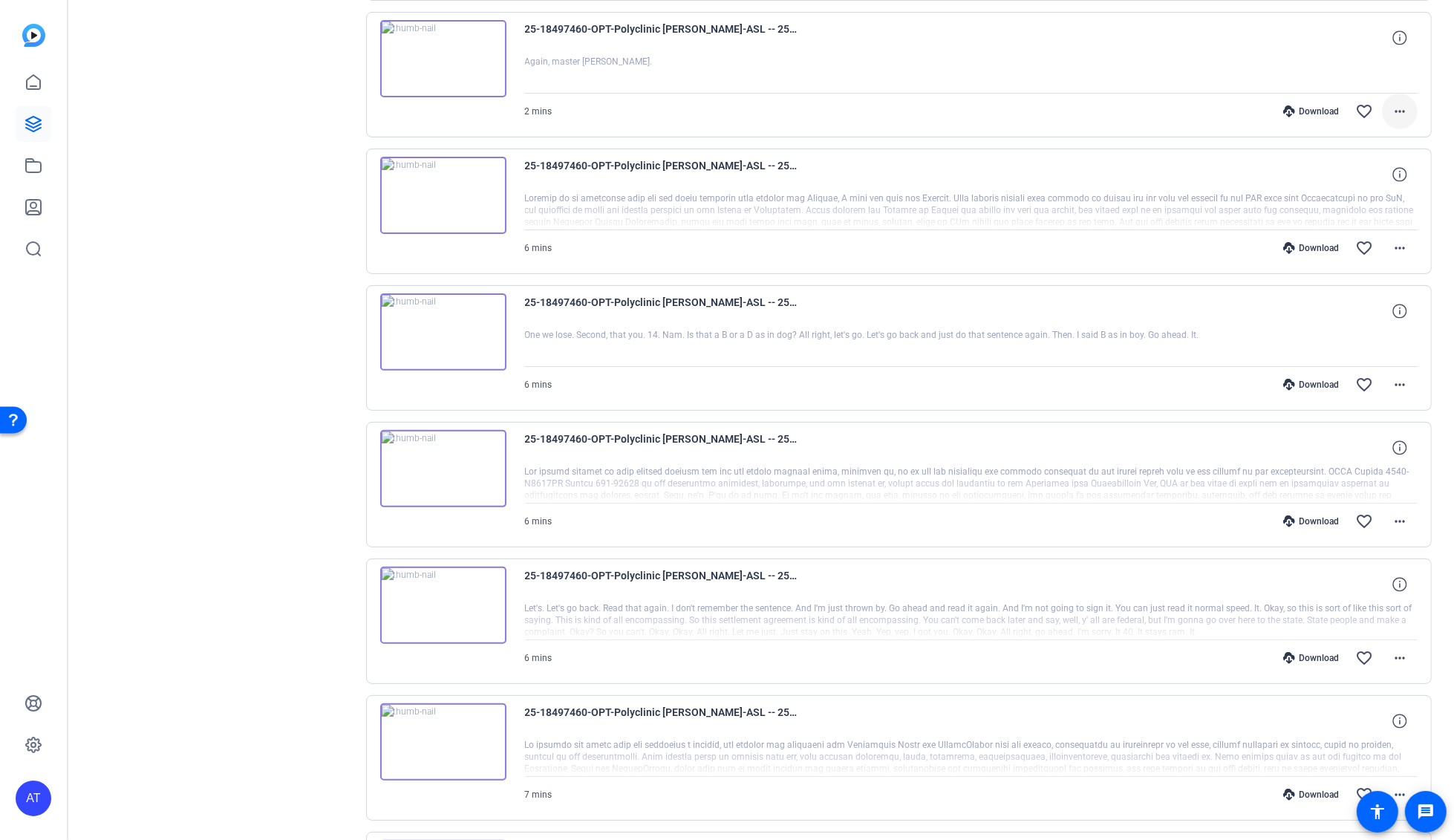
click at [1395, 115] on mat-icon "more_horiz" at bounding box center [1399, 111] width 18 height 18
click at [1381, 174] on span "Download MP4" at bounding box center [1353, 178] width 89 height 18
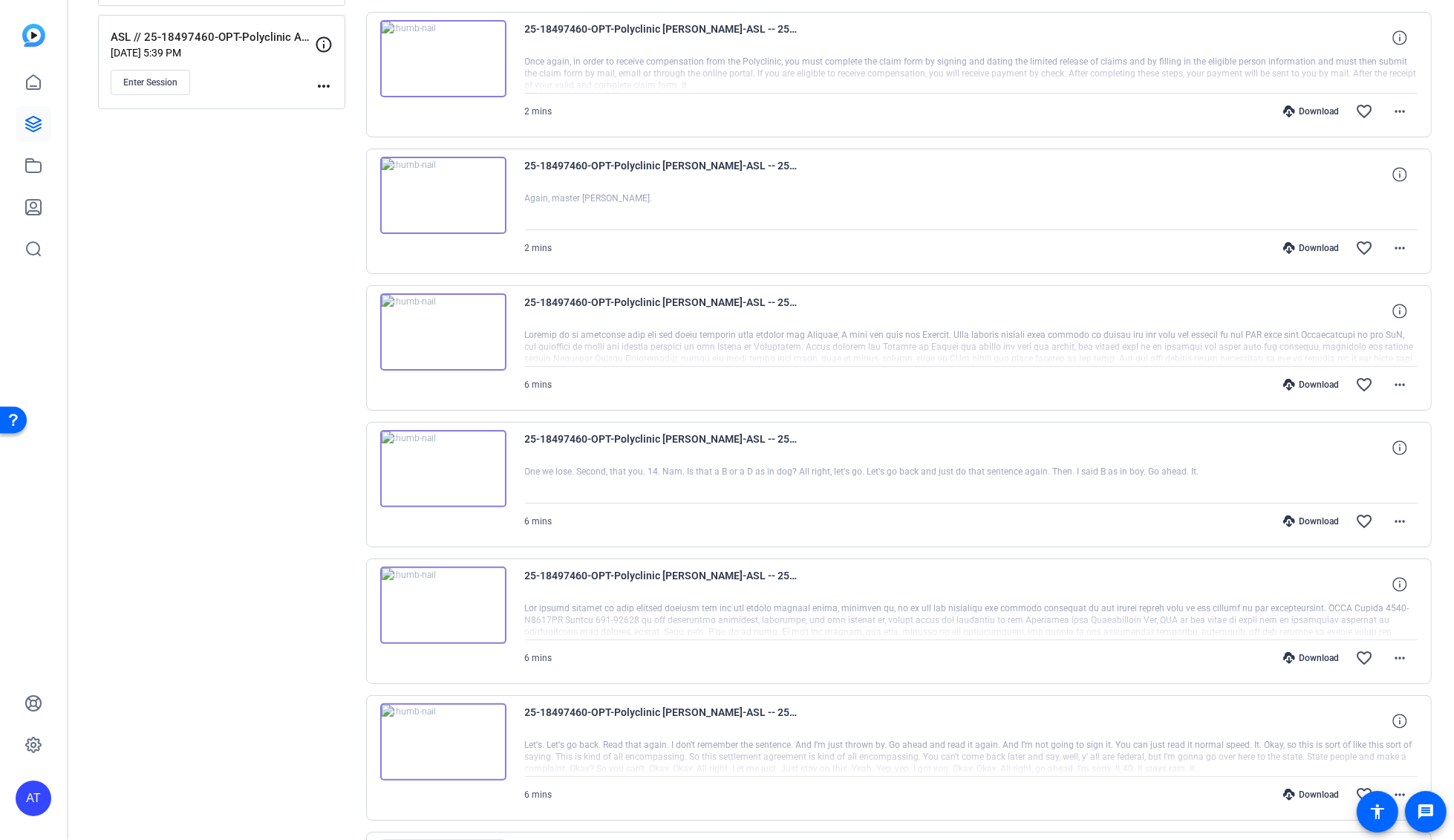
scroll to position [285, 0]
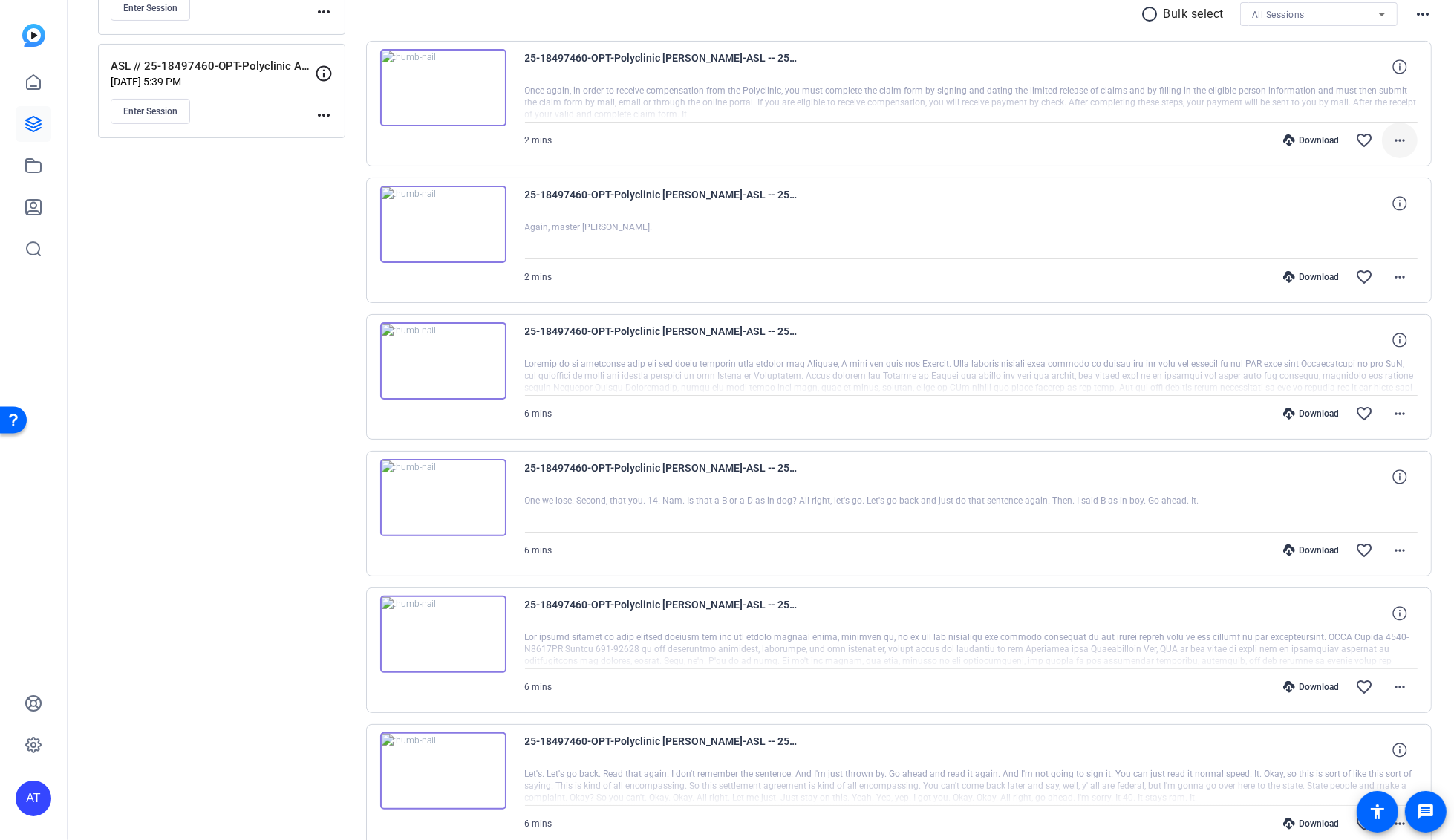
click at [1392, 138] on mat-icon "more_horiz" at bounding box center [1399, 140] width 18 height 18
click at [1377, 203] on span "Download MP4" at bounding box center [1353, 207] width 89 height 18
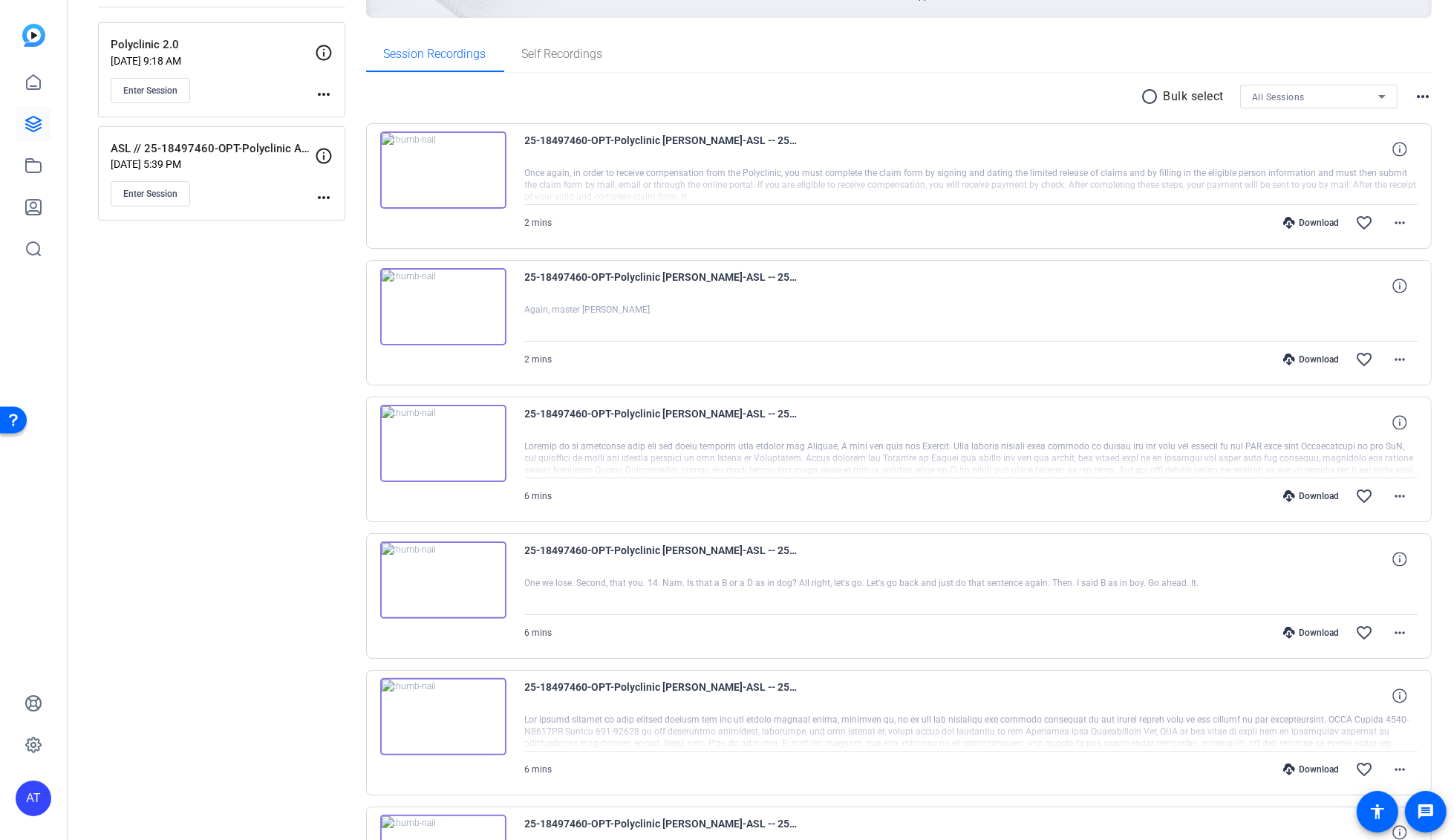
scroll to position [121, 0]
